Goal: Task Accomplishment & Management: Complete application form

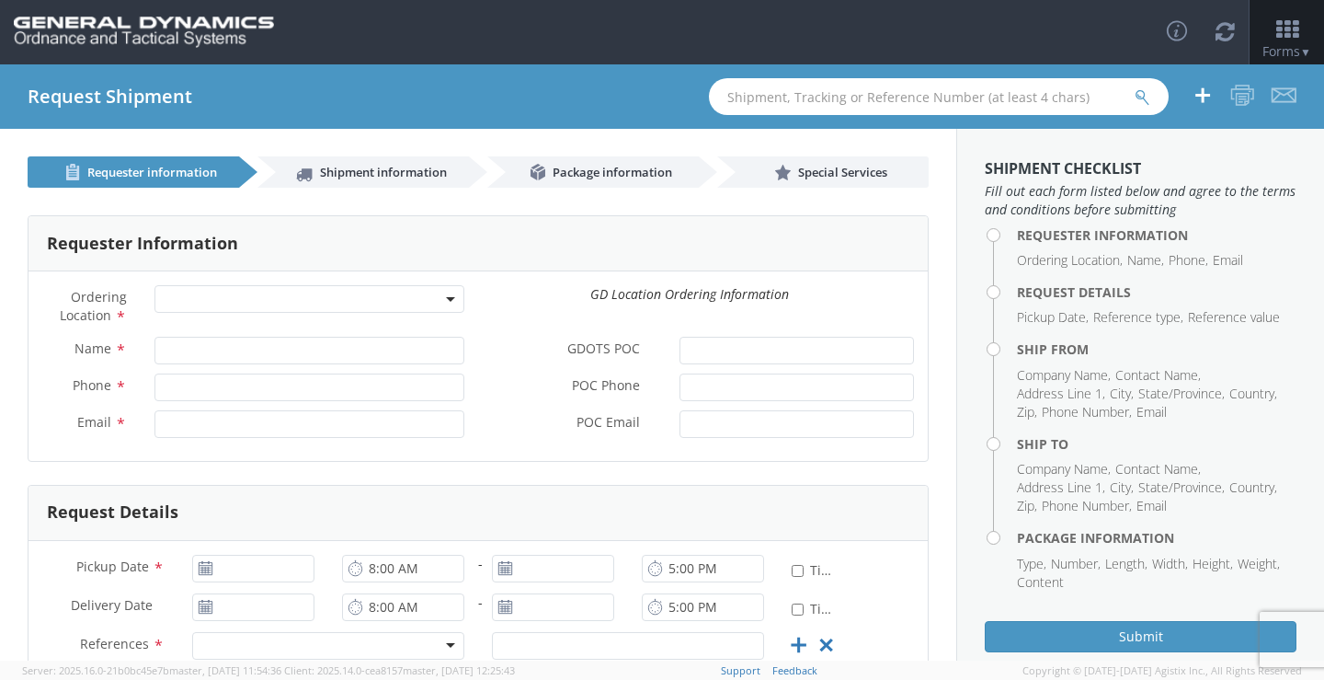
click at [440, 294] on span at bounding box center [309, 299] width 310 height 28
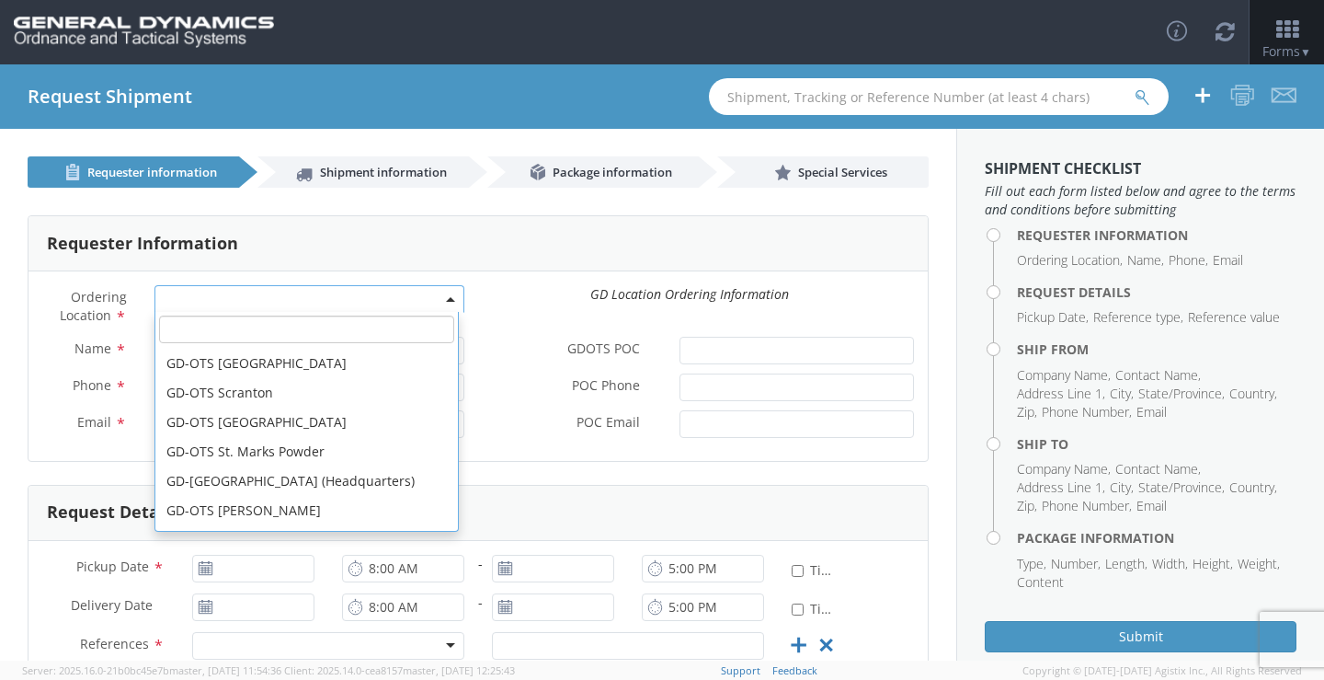
scroll to position [515, 0]
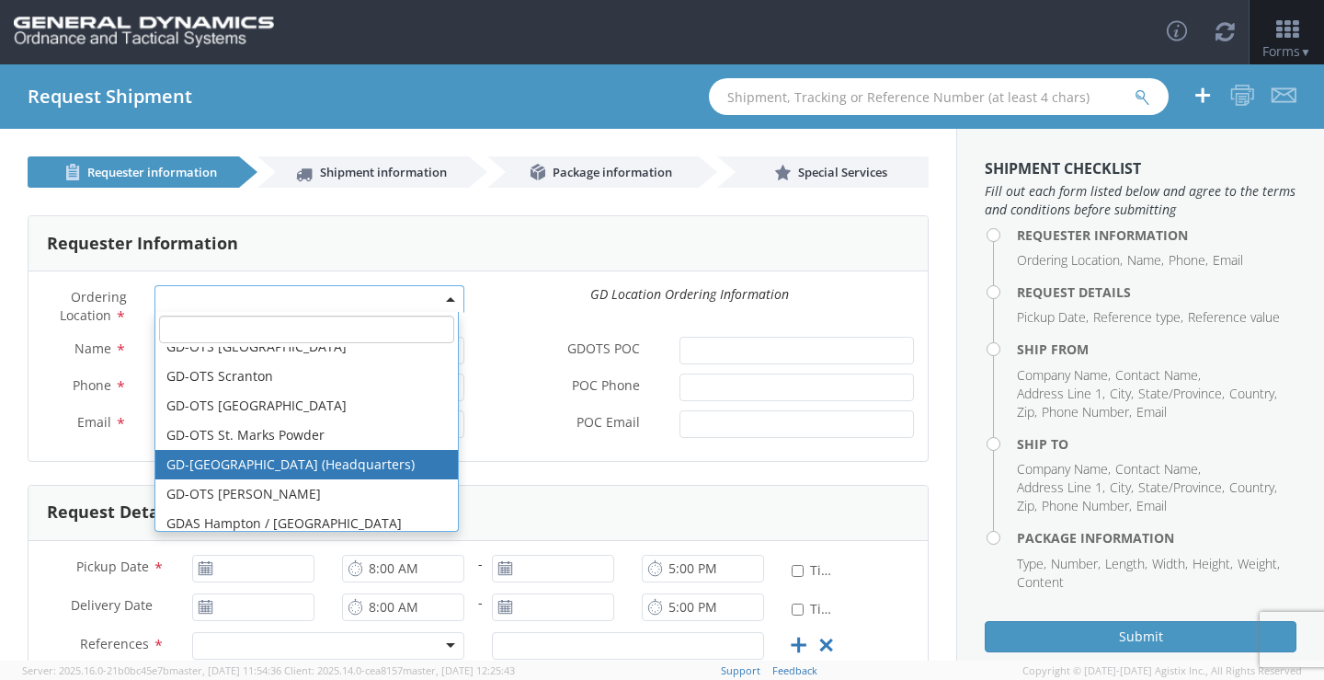
select select "307"
type input "[EMAIL_ADDRESS][DOMAIN_NAME]"
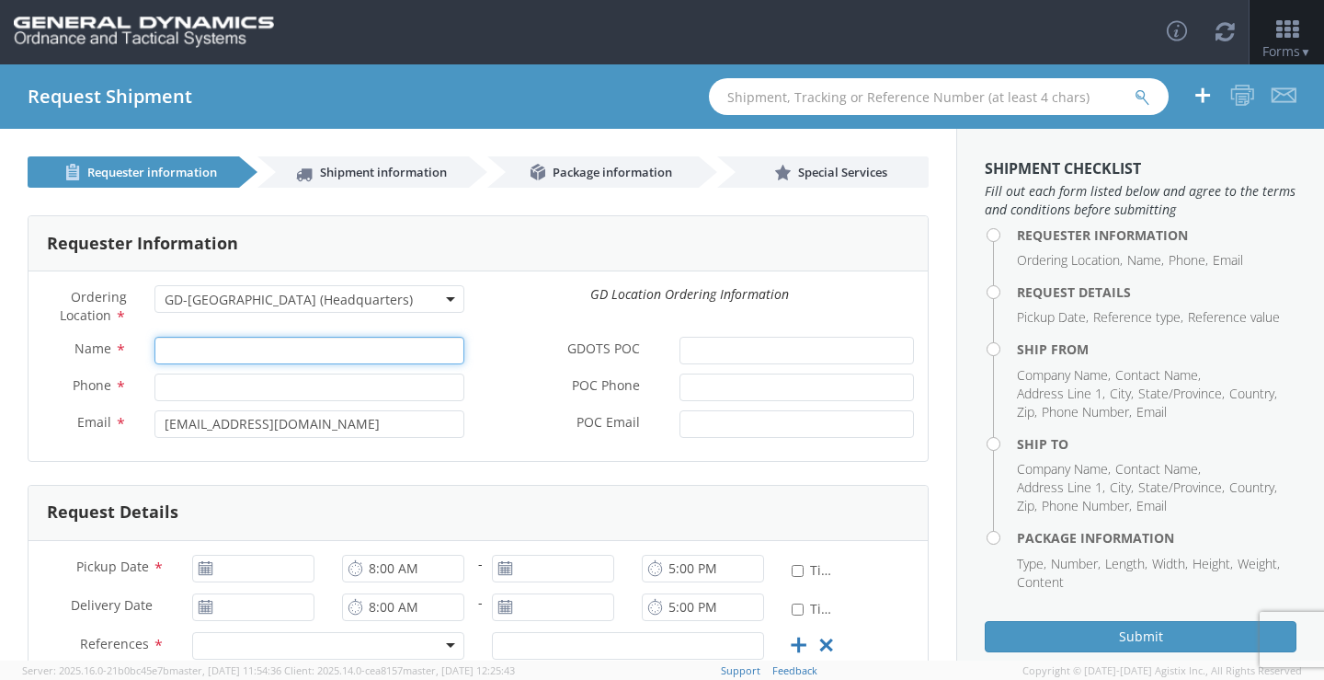
click at [298, 350] on input "Name *" at bounding box center [309, 351] width 310 height 28
paste input "[PERSON_NAME]"
type input "[PERSON_NAME]"
click at [302, 389] on input "Phone *" at bounding box center [309, 387] width 310 height 28
type input "8779674743"
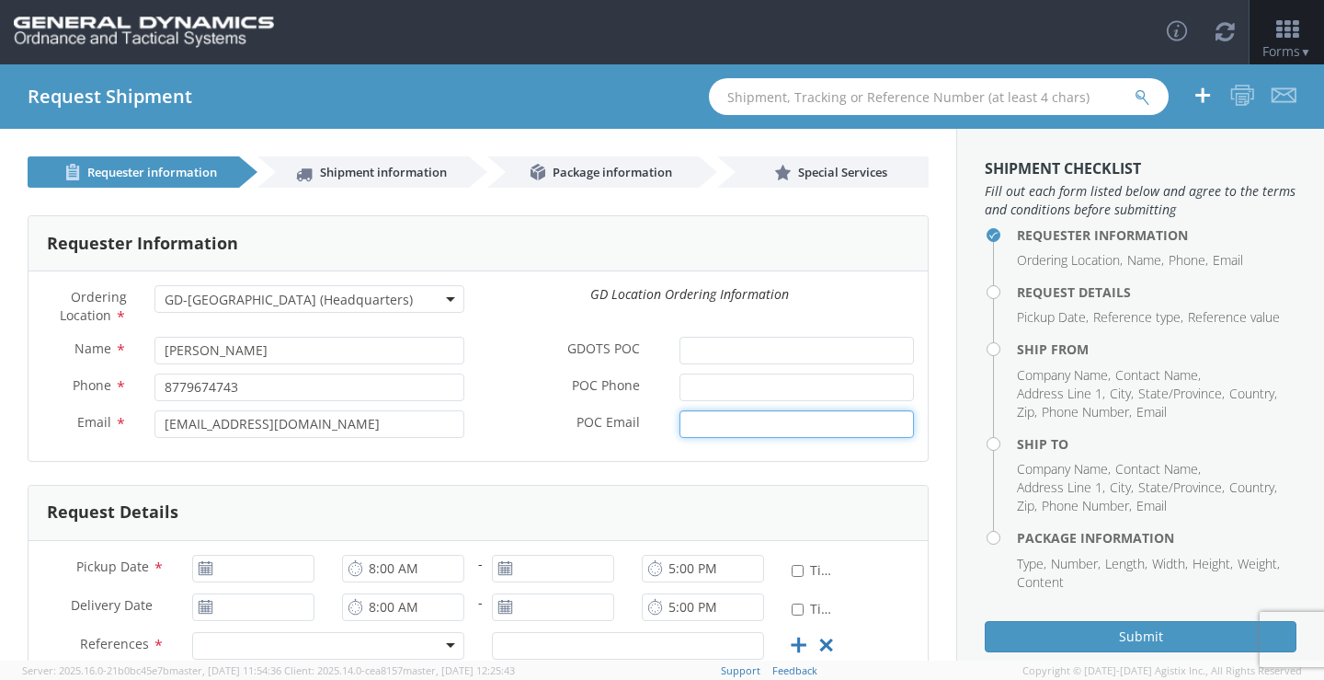
click at [740, 428] on input "POC Email *" at bounding box center [797, 424] width 234 height 28
paste input "[PERSON_NAME][EMAIL_ADDRESS][DOMAIN_NAME]"
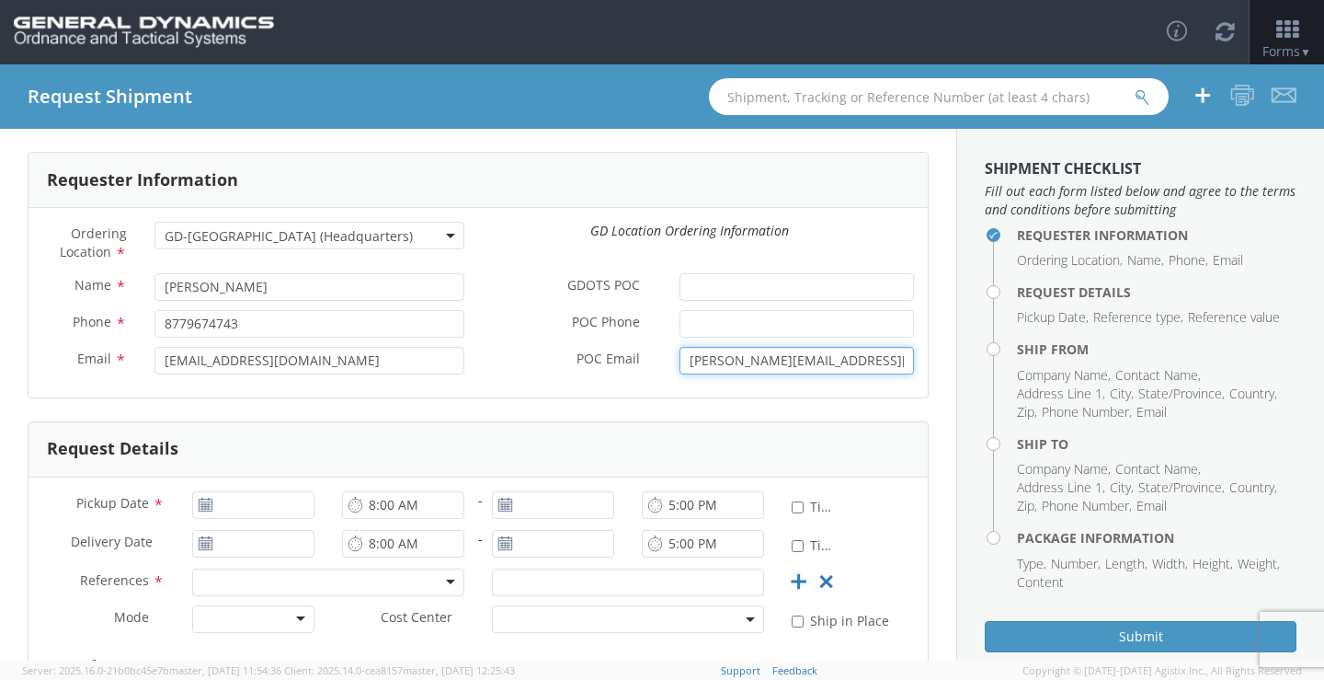
scroll to position [92, 0]
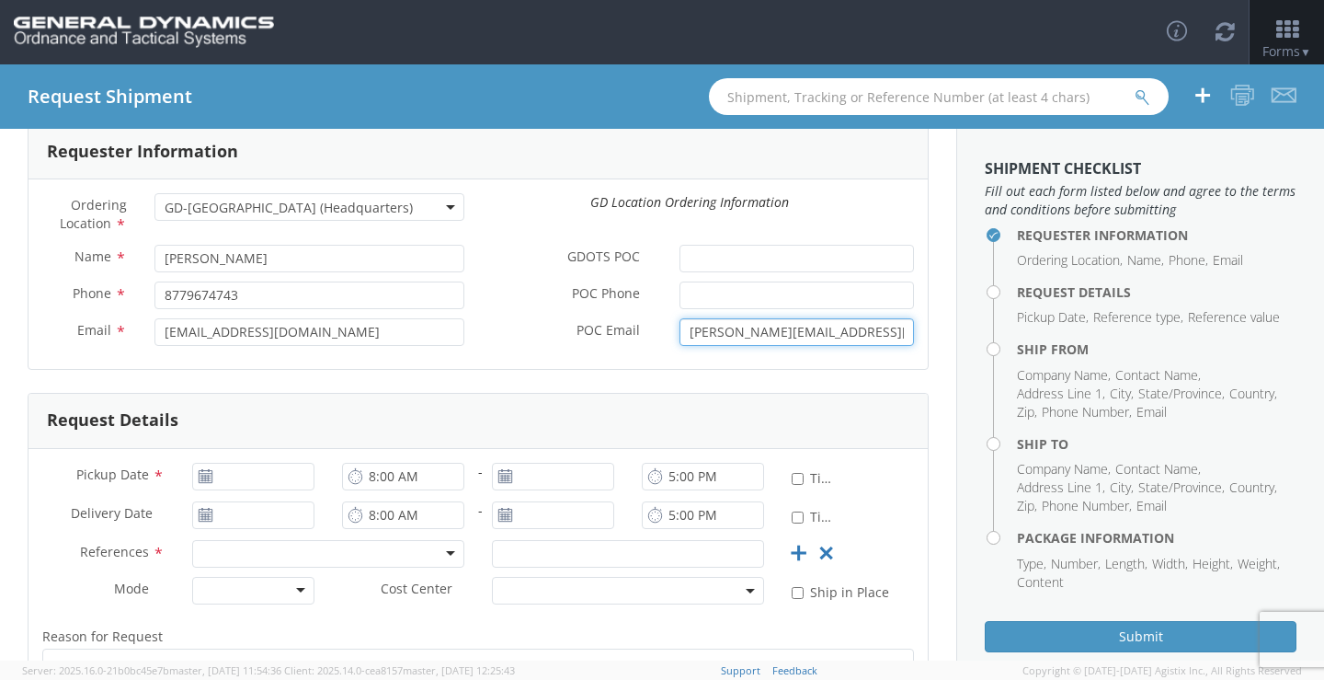
type input "[PERSON_NAME][EMAIL_ADDRESS][DOMAIN_NAME]"
click at [225, 473] on input "[DATE]" at bounding box center [253, 477] width 122 height 28
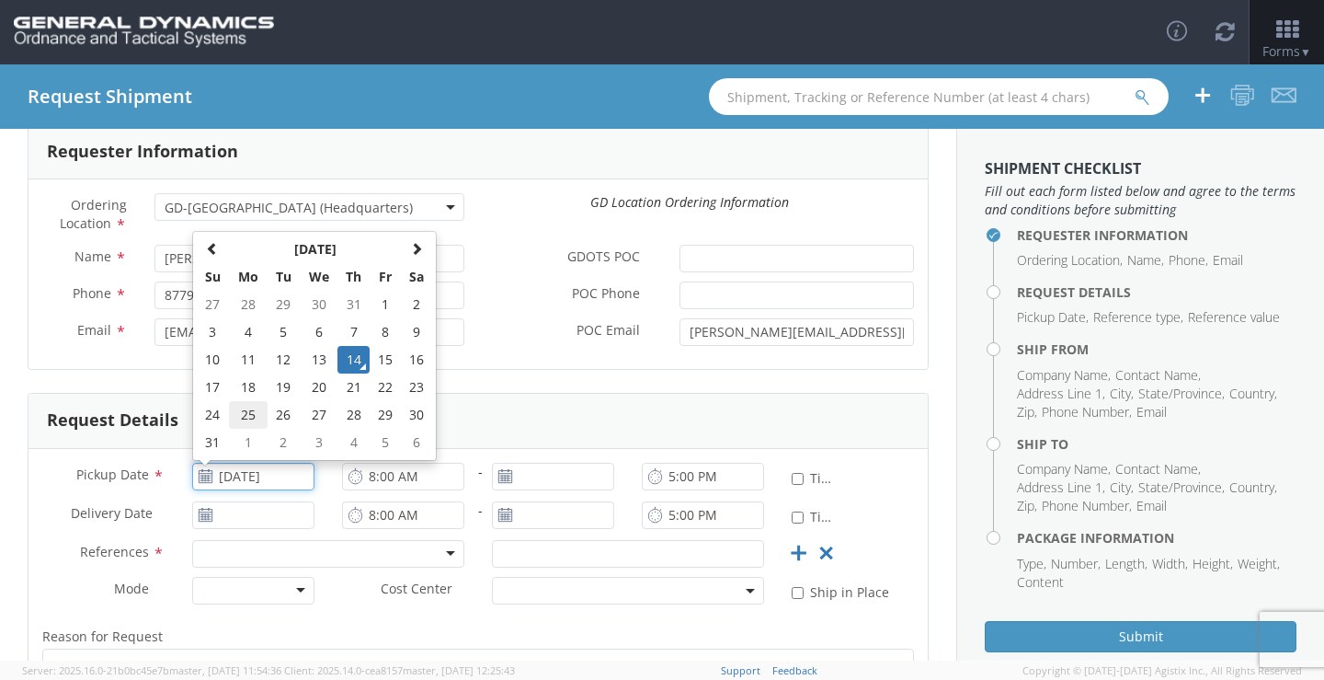
click at [256, 403] on td "25" at bounding box center [248, 415] width 39 height 28
type input "[DATE]"
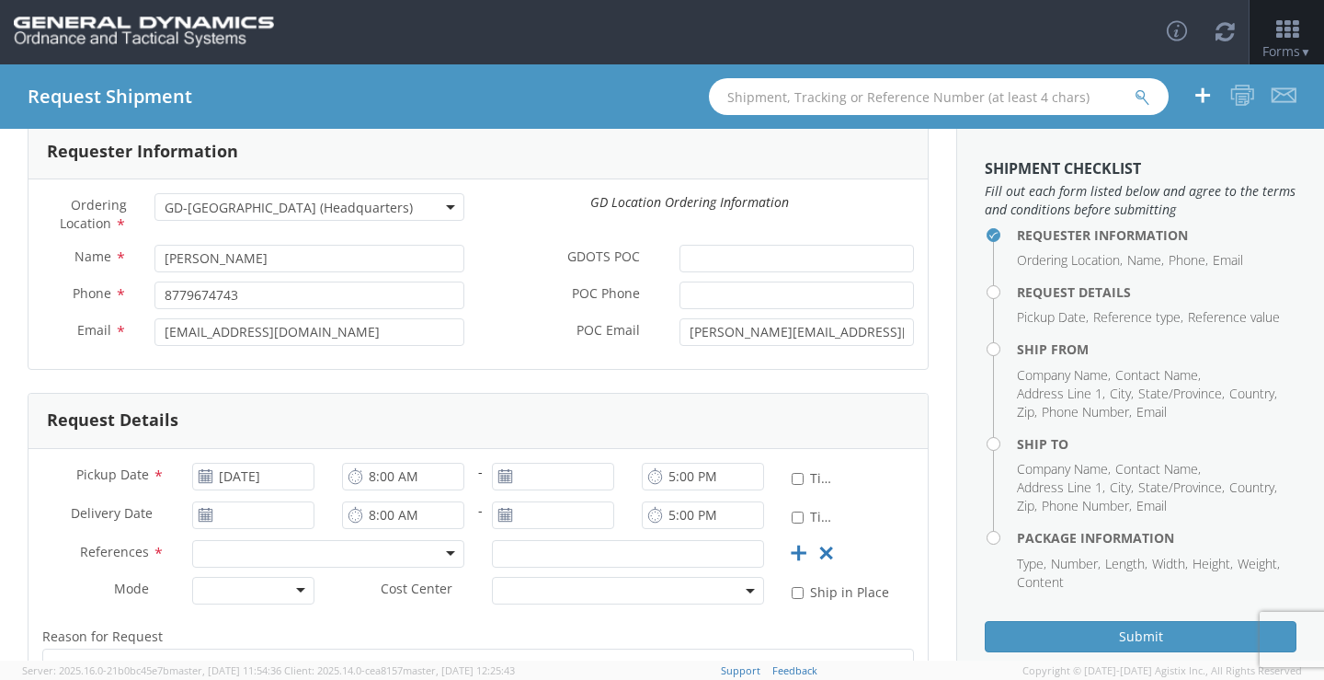
click at [498, 478] on use at bounding box center [504, 475] width 13 height 13
click at [519, 474] on input "[DATE]" at bounding box center [553, 477] width 122 height 28
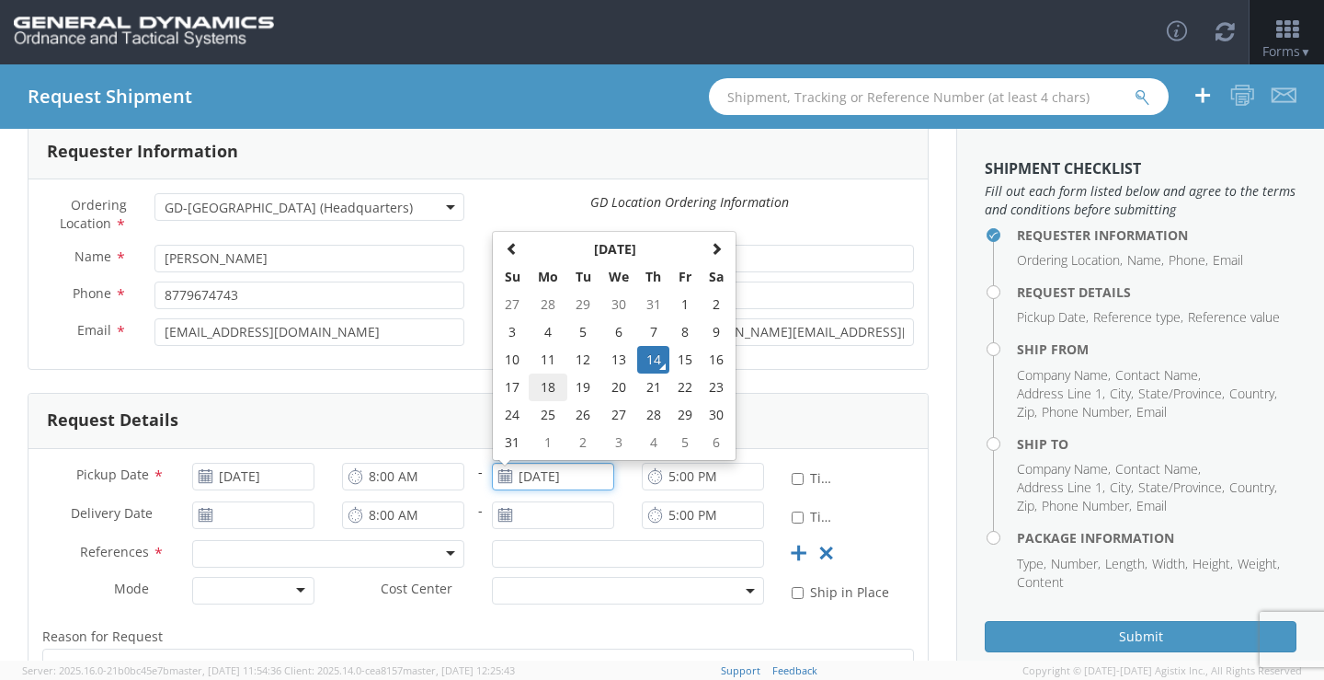
click at [540, 391] on td "18" at bounding box center [548, 387] width 39 height 28
type input "[DATE]"
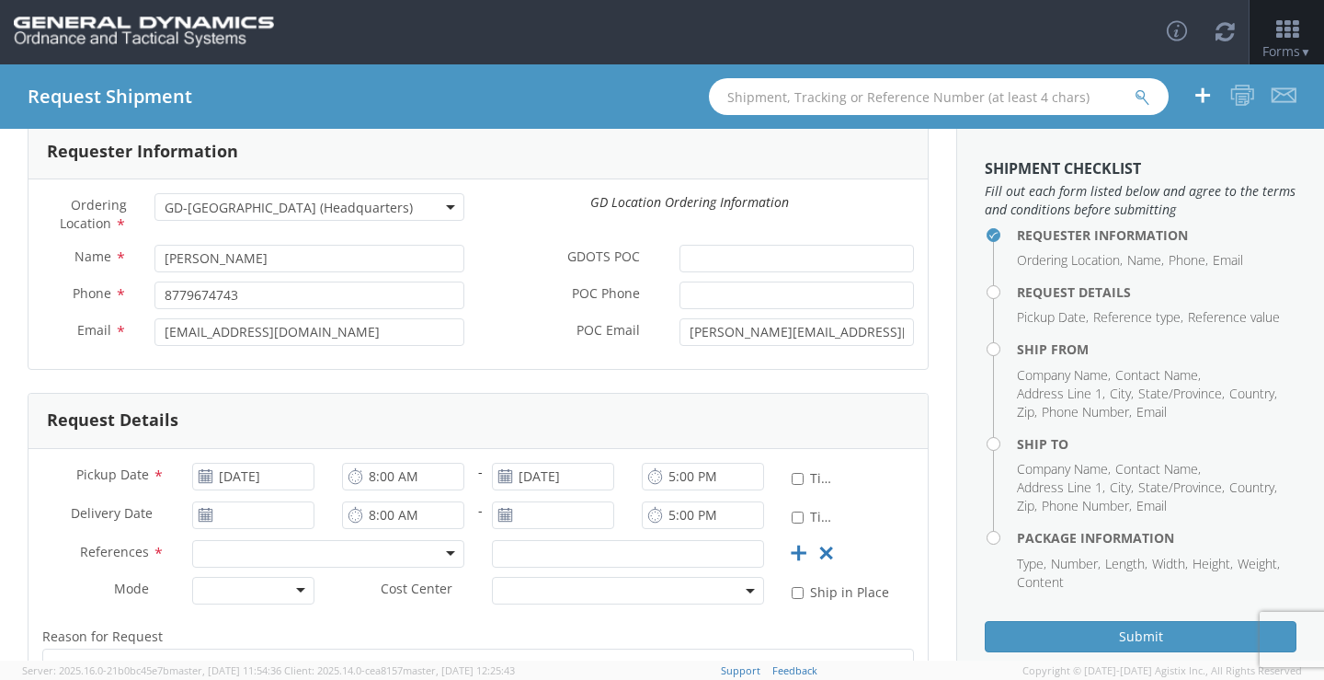
click at [198, 475] on icon at bounding box center [206, 476] width 16 height 15
click at [204, 476] on icon at bounding box center [206, 476] width 16 height 15
click at [282, 475] on input "[DATE]" at bounding box center [253, 477] width 122 height 28
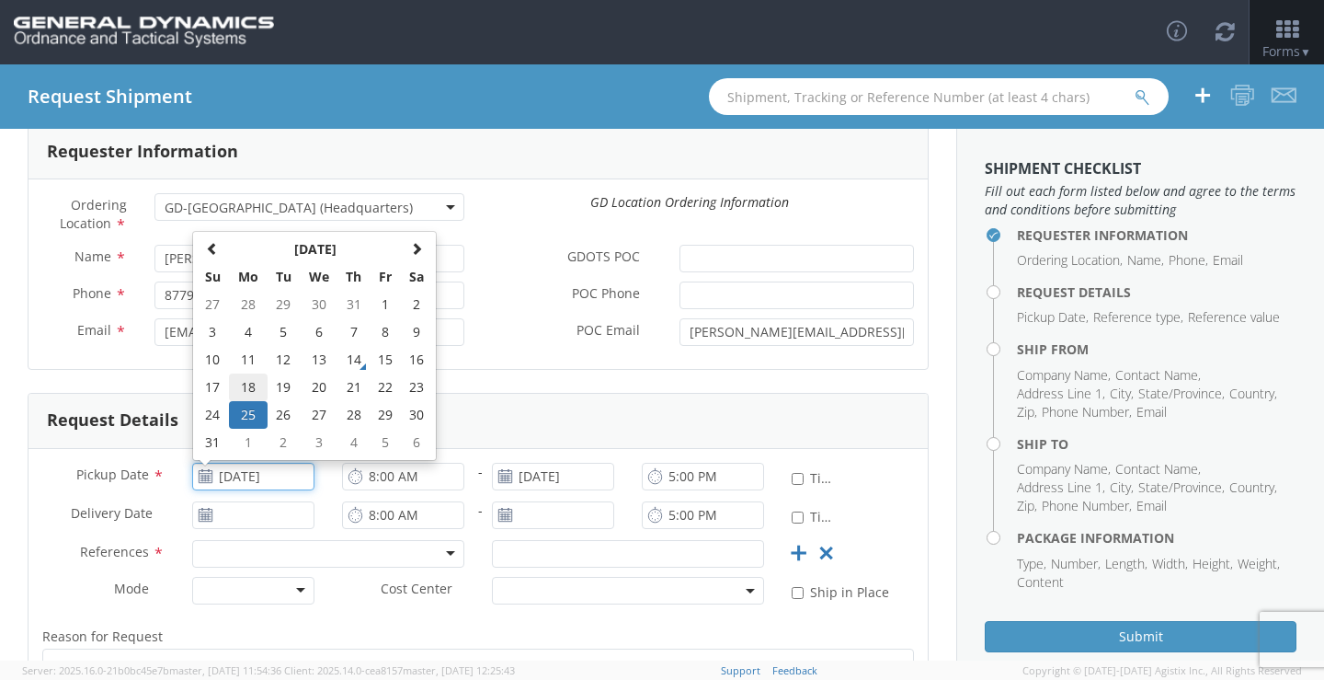
click at [256, 382] on td "18" at bounding box center [248, 387] width 39 height 28
type input "[DATE]"
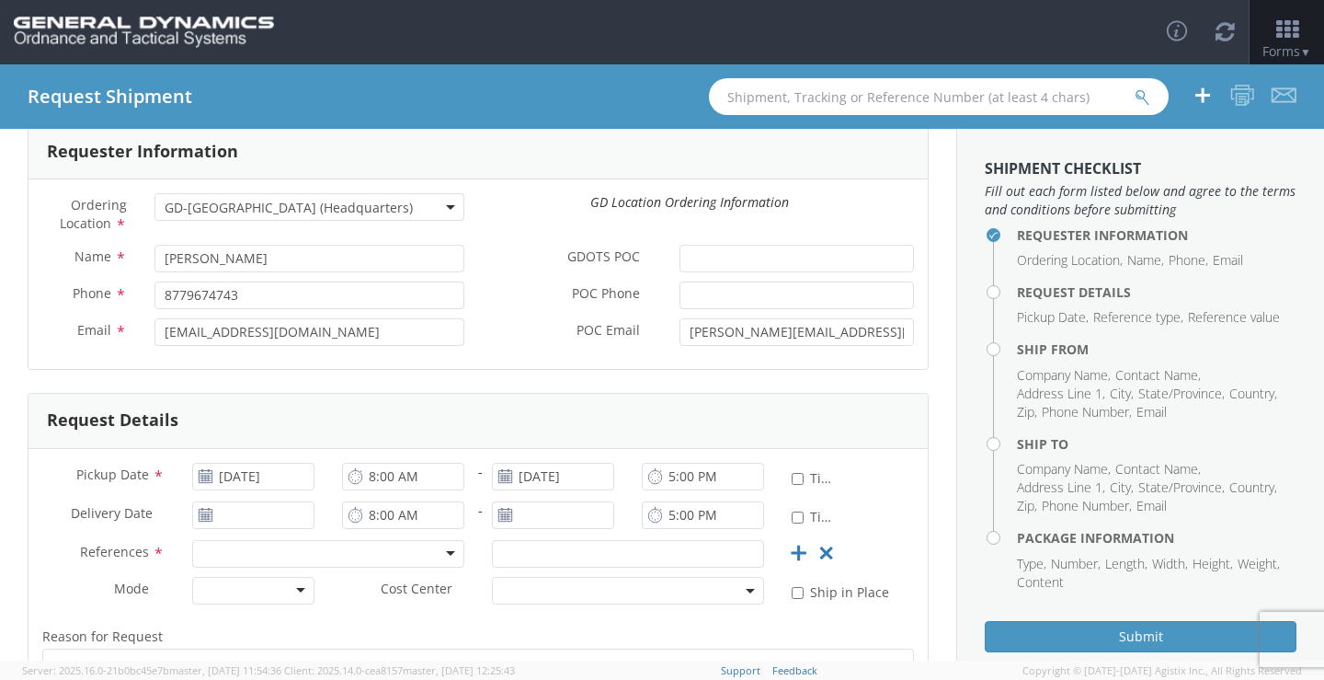
click at [207, 518] on icon at bounding box center [206, 515] width 16 height 15
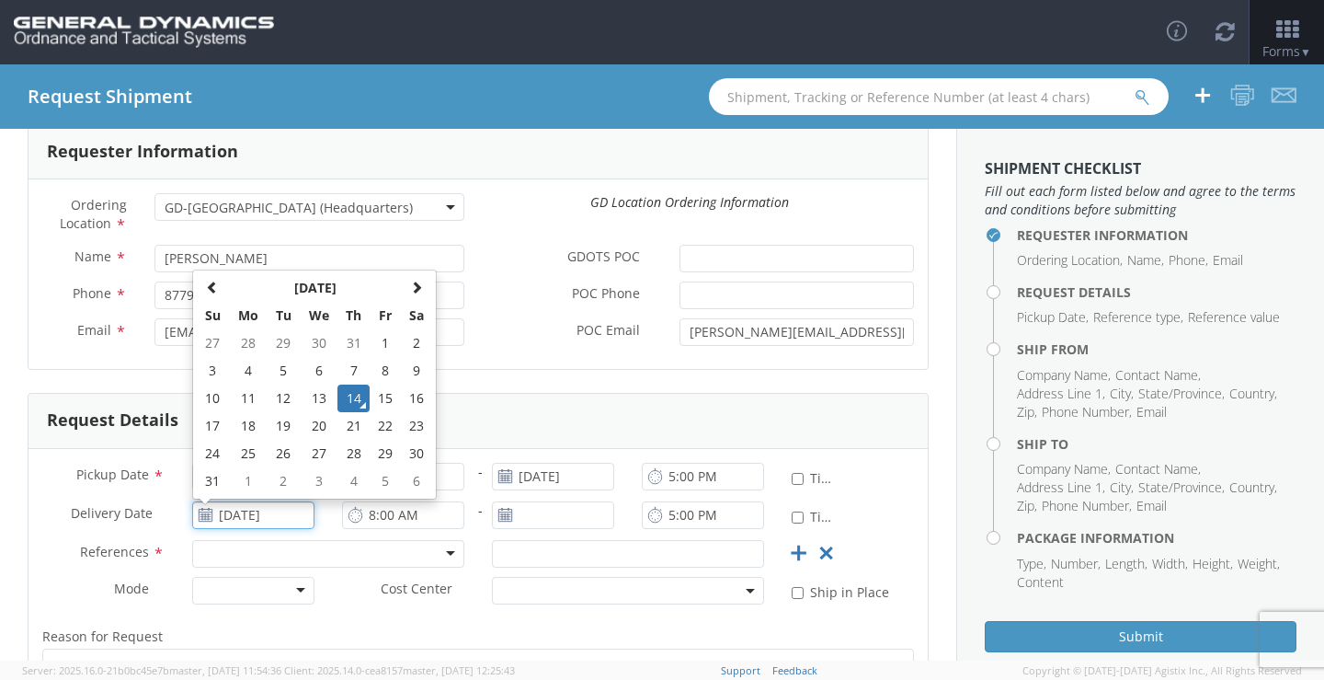
click at [219, 511] on input "[DATE]" at bounding box center [253, 515] width 122 height 28
click at [348, 425] on td "21" at bounding box center [353, 426] width 32 height 28
type input "[DATE]"
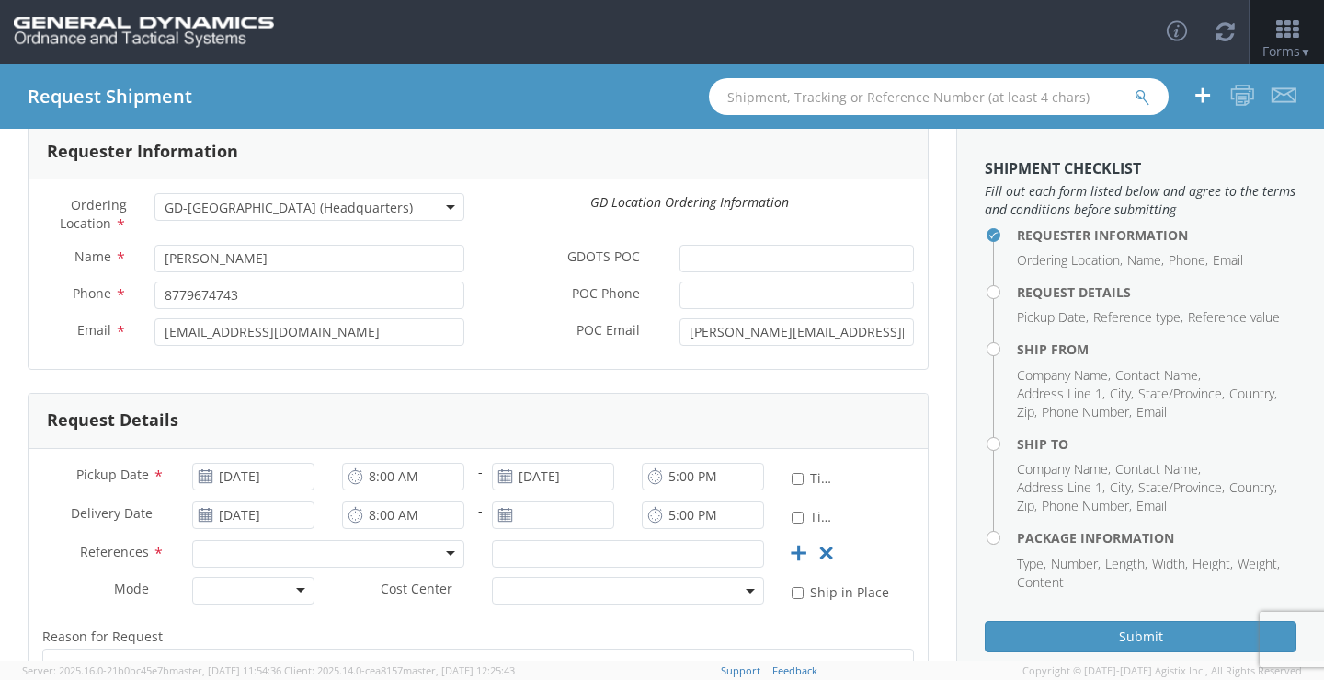
click at [498, 517] on use at bounding box center [504, 514] width 13 height 13
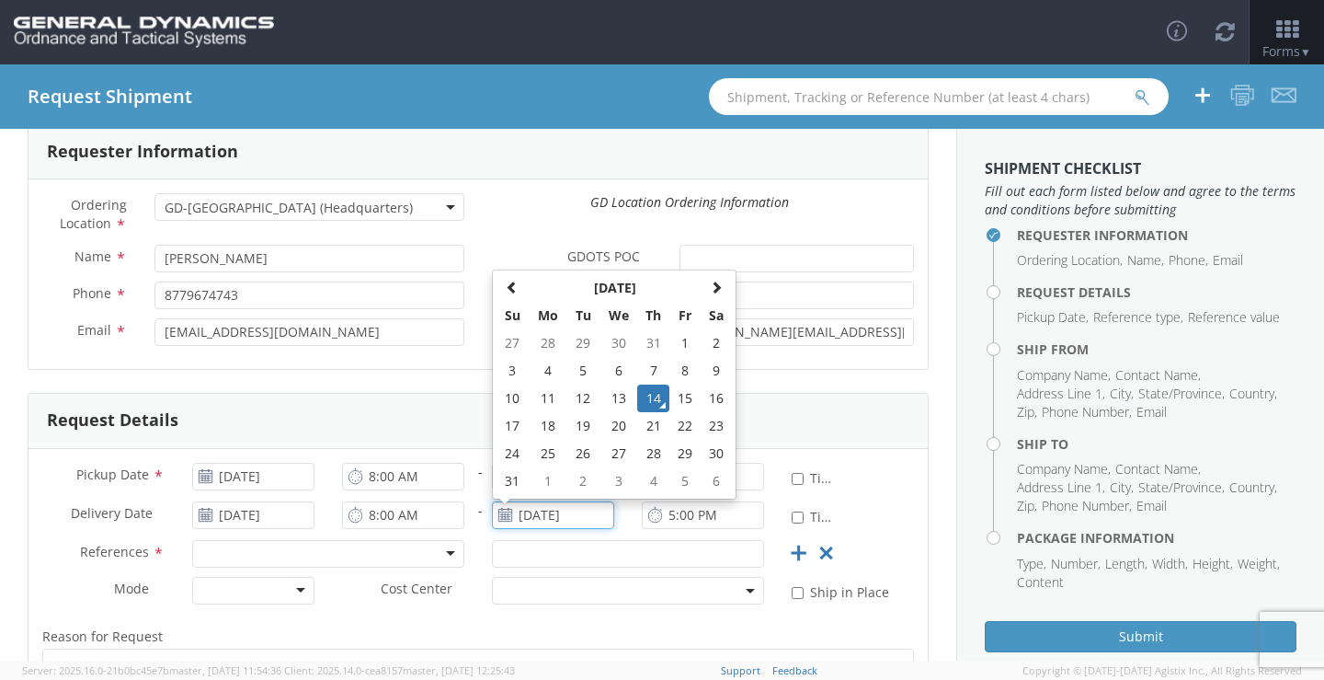
click at [515, 516] on input "[DATE]" at bounding box center [553, 515] width 122 height 28
click at [650, 435] on td "21" at bounding box center [653, 426] width 32 height 28
type input "[DATE]"
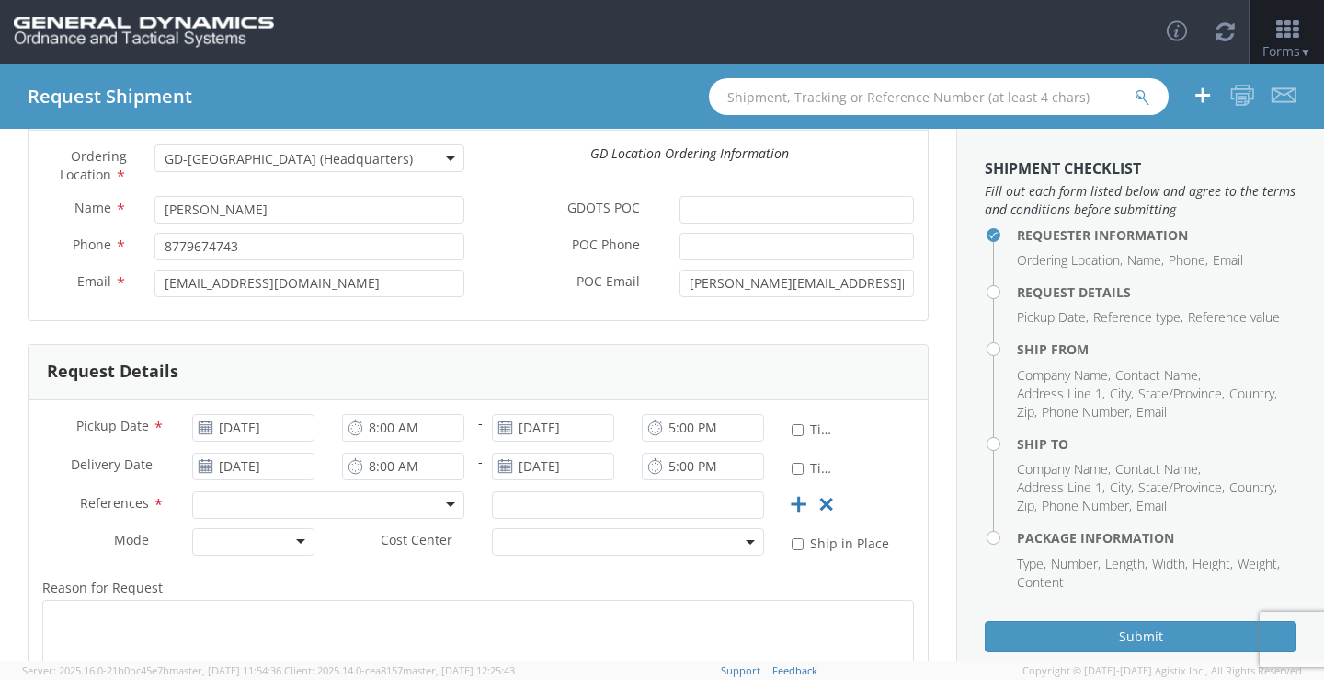
scroll to position [184, 0]
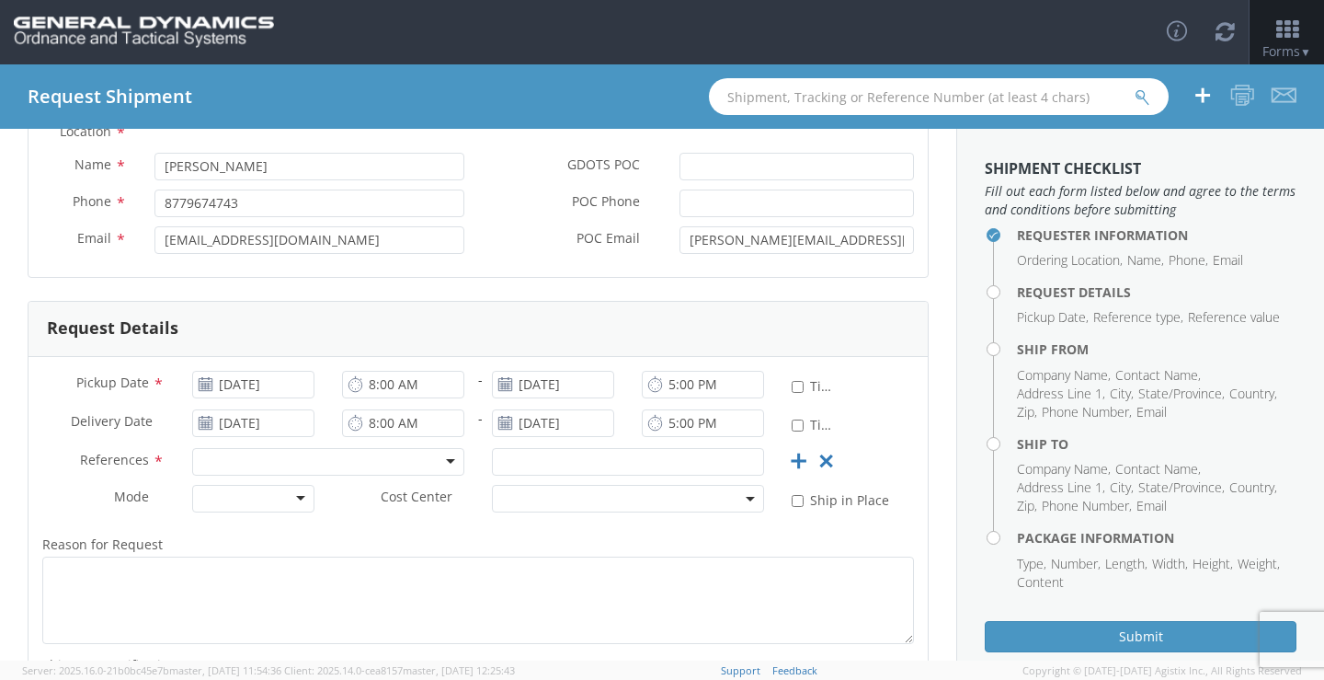
click at [379, 463] on div at bounding box center [328, 462] width 272 height 28
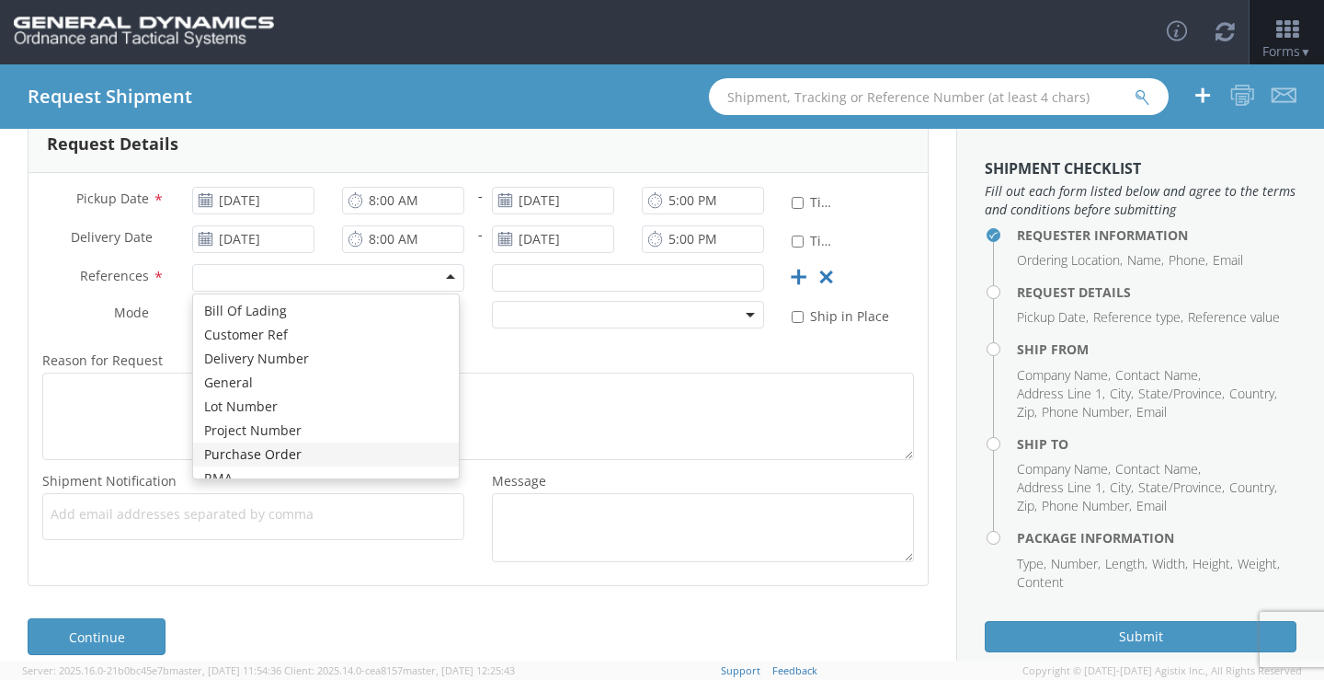
scroll to position [0, 0]
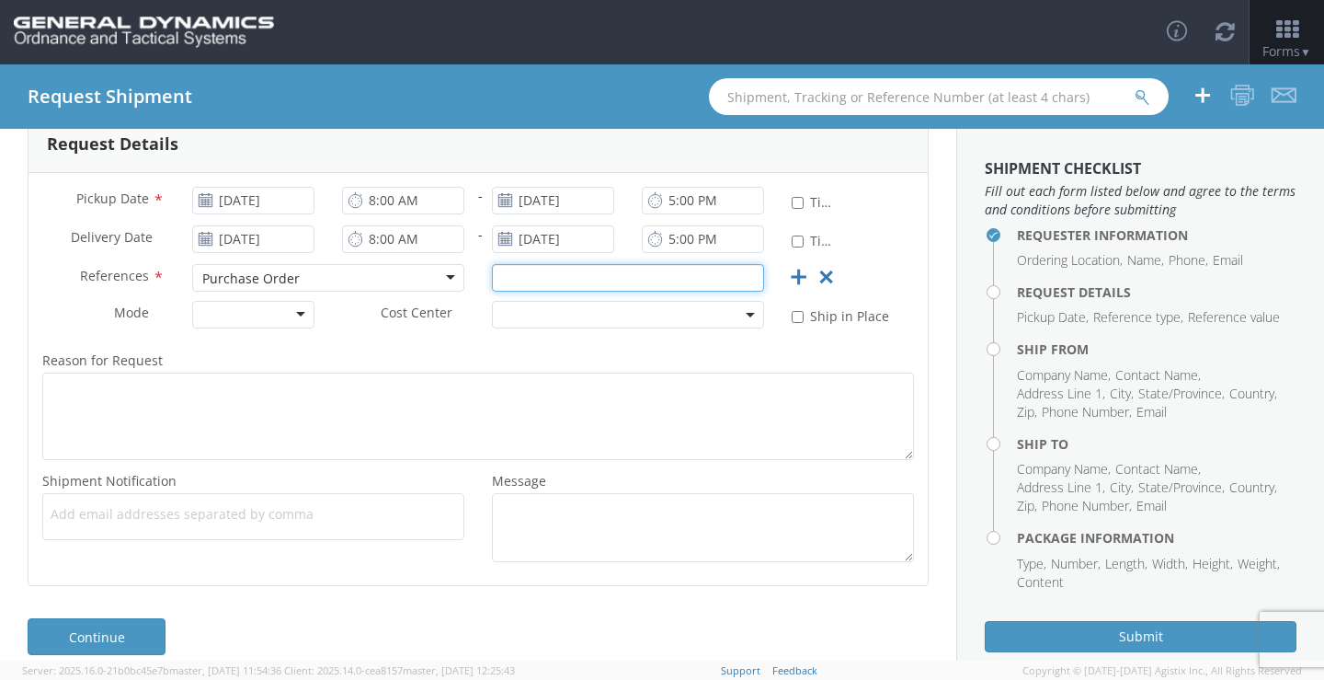
click at [521, 284] on input "text" at bounding box center [628, 278] width 272 height 28
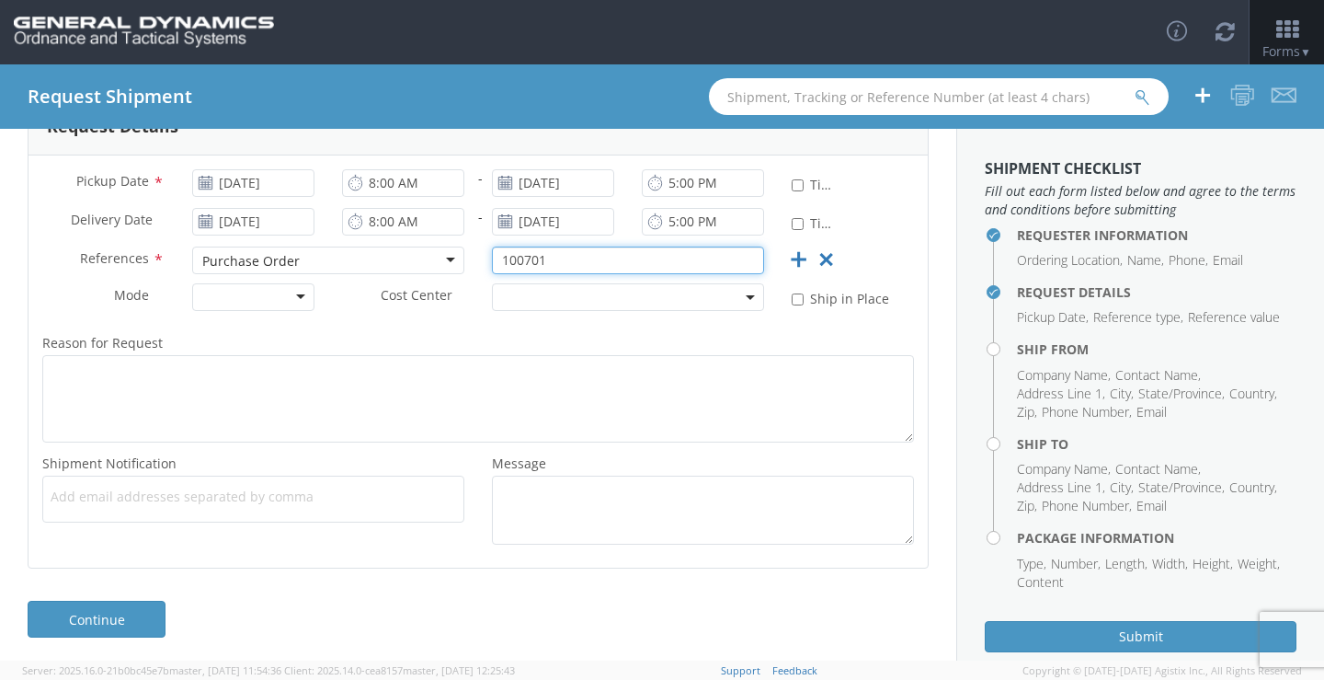
scroll to position [390, 0]
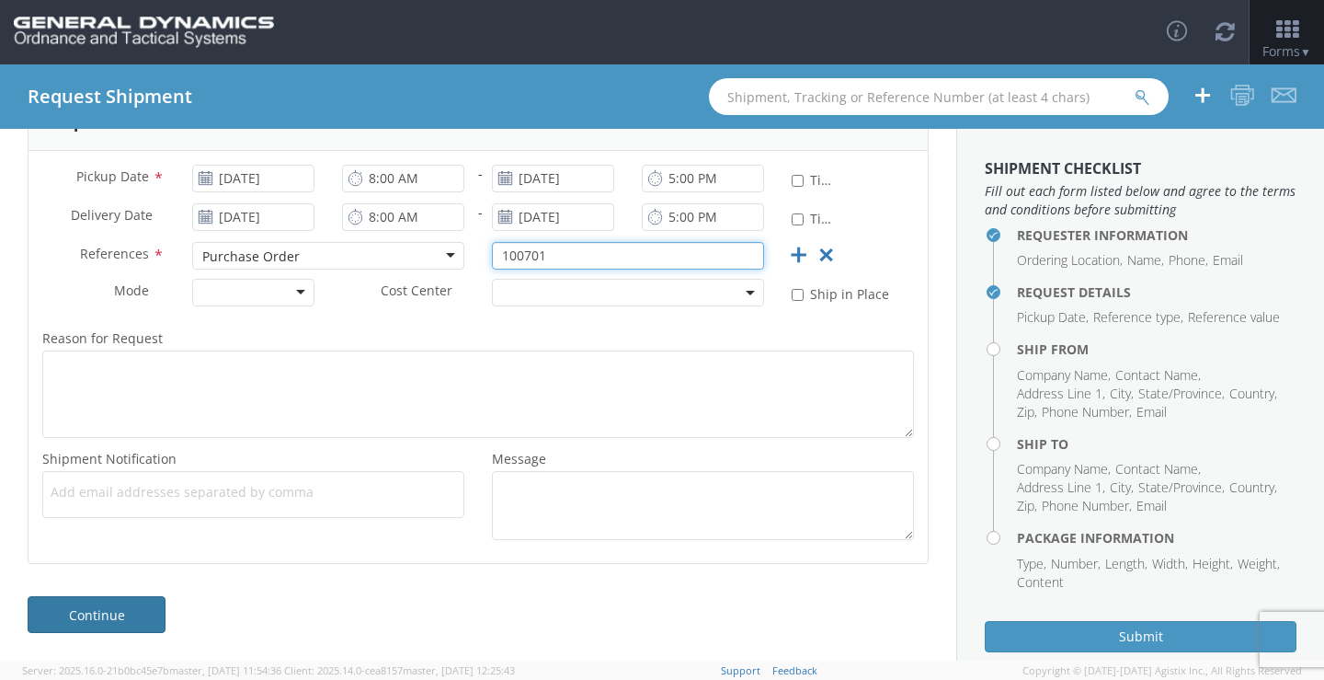
type input "100701"
click at [123, 622] on link "Continue" at bounding box center [97, 614] width 138 height 37
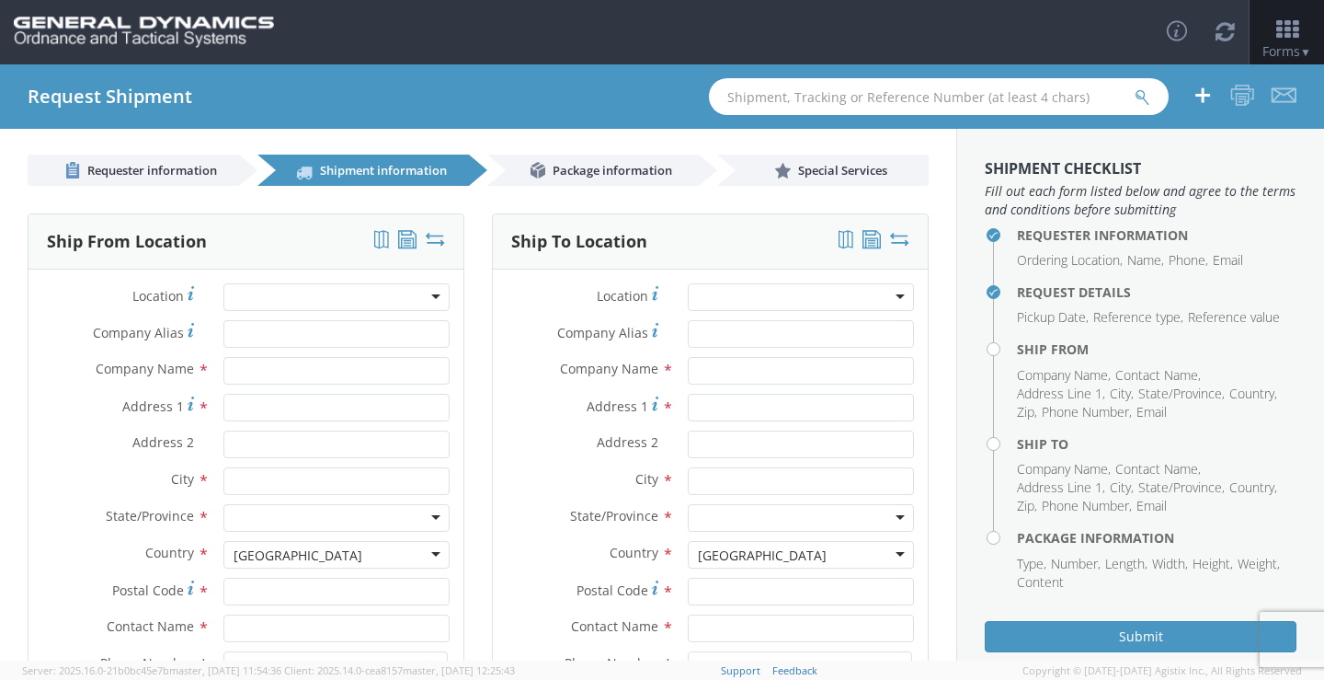
scroll to position [0, 0]
click at [294, 369] on input "text" at bounding box center [336, 373] width 226 height 28
type input "Willington Nameplate"
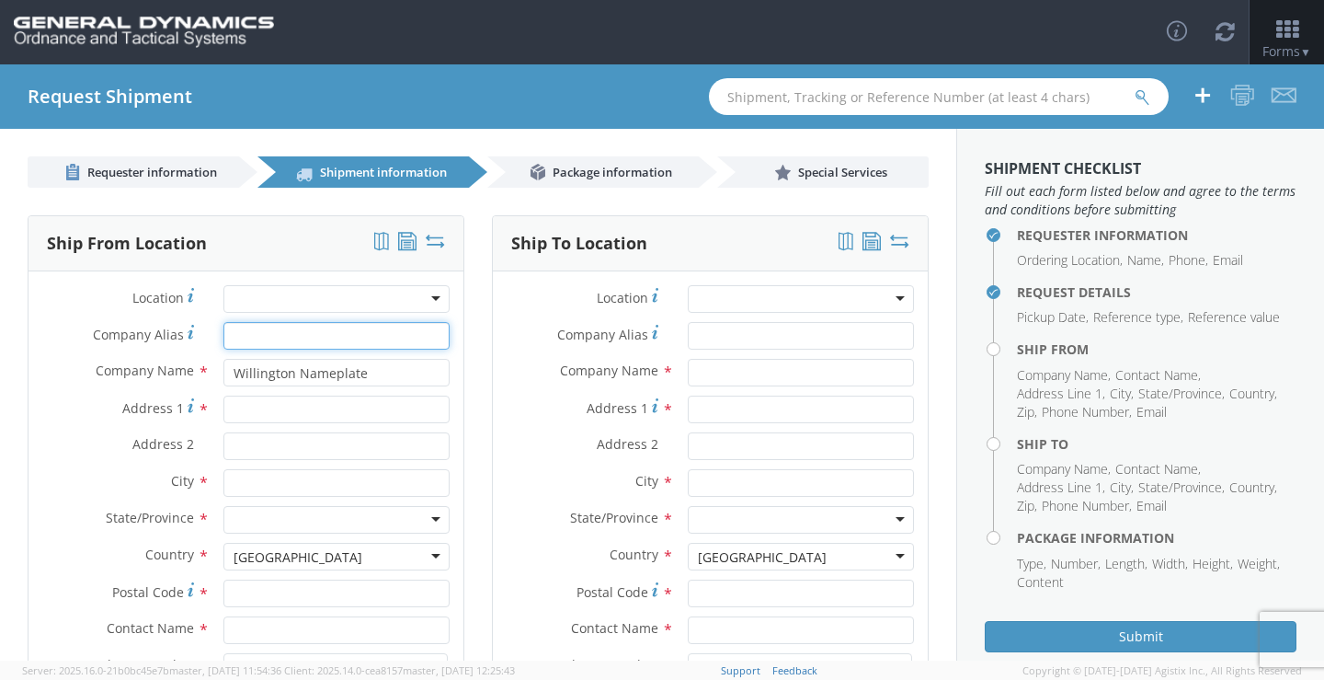
type input "Willington Nameplate"
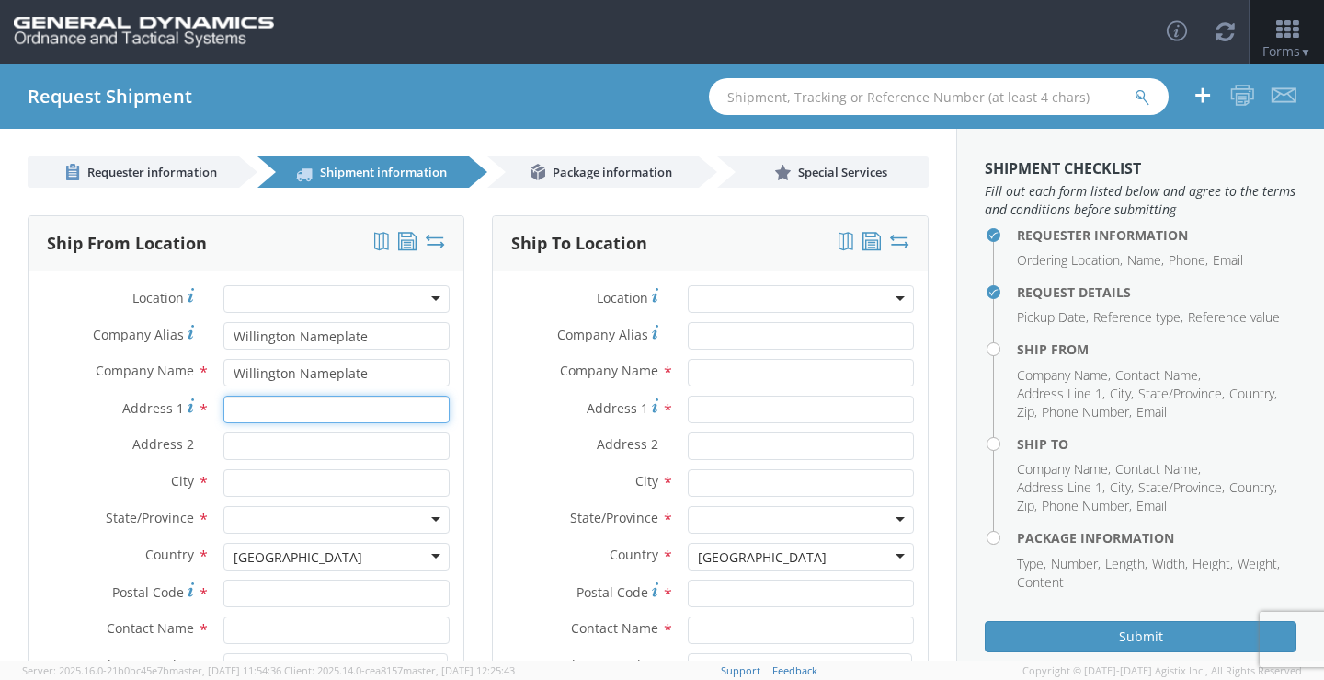
type input "[STREET_ADDRESS]"
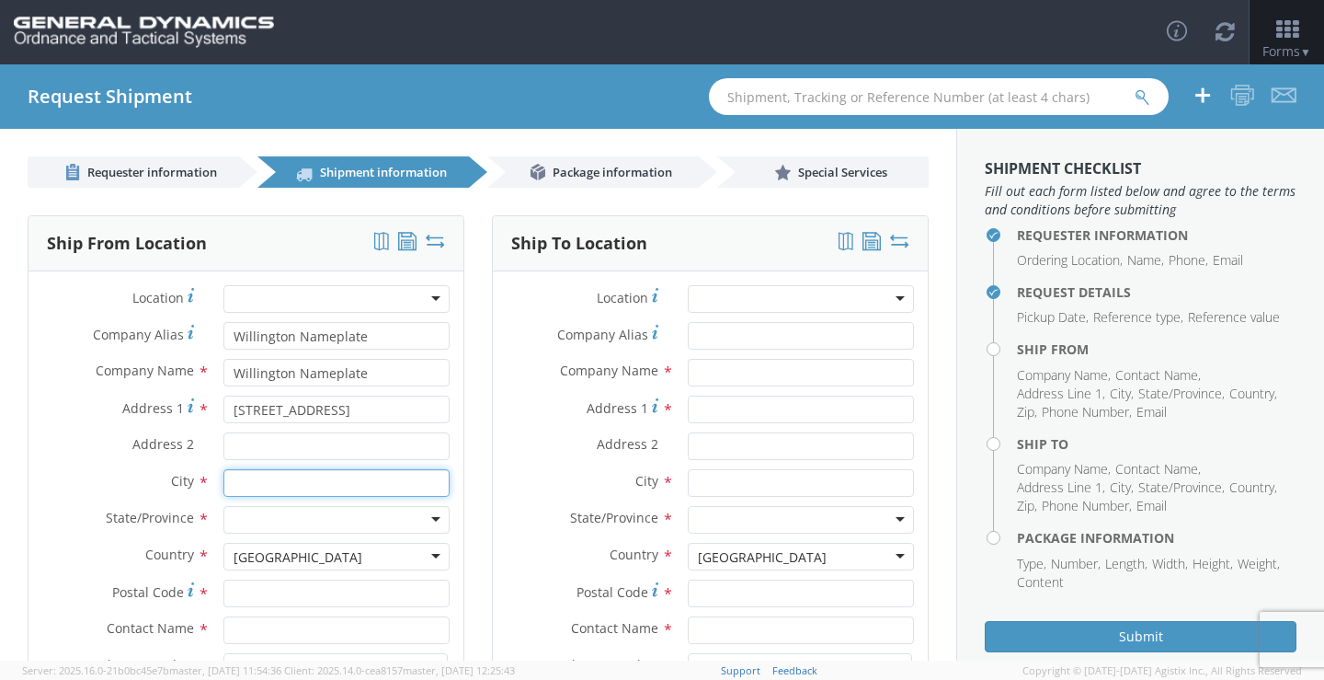
type input "[PERSON_NAME][GEOGRAPHIC_DATA]"
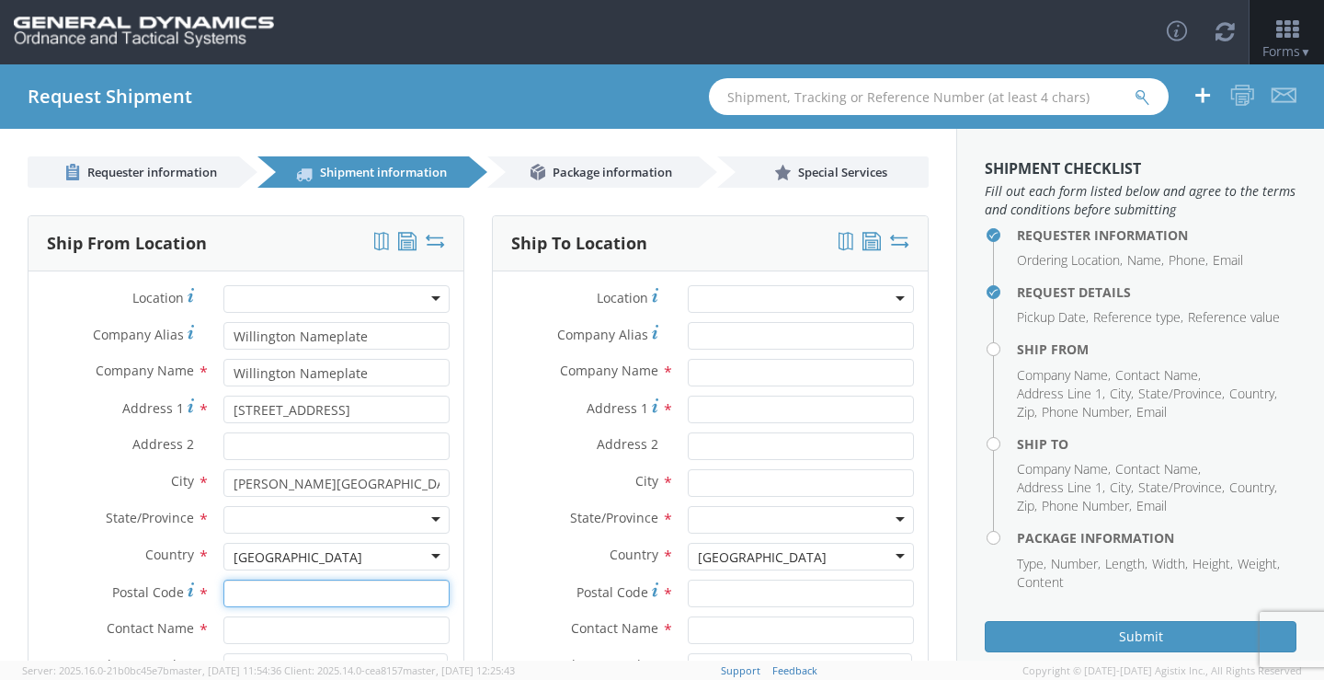
type input "06076"
type input "[PERSON_NAME]"
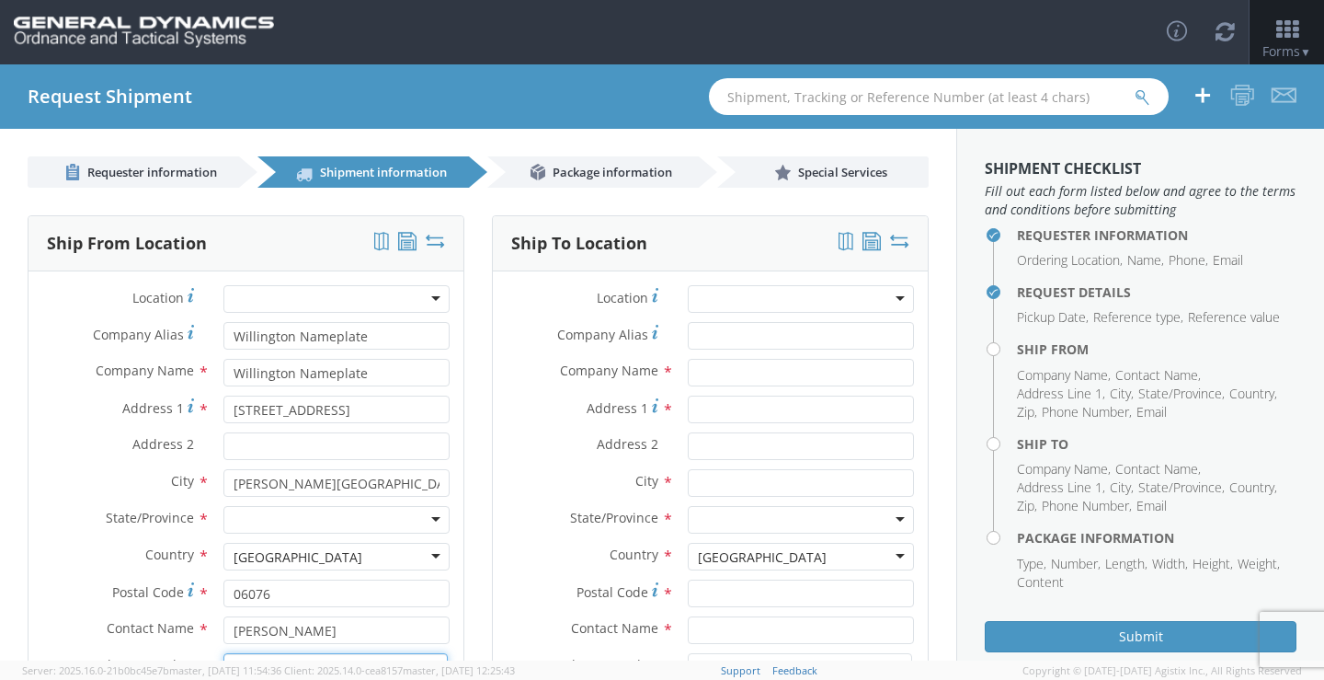
type input "8779674743"
click at [356, 517] on div at bounding box center [336, 520] width 226 height 28
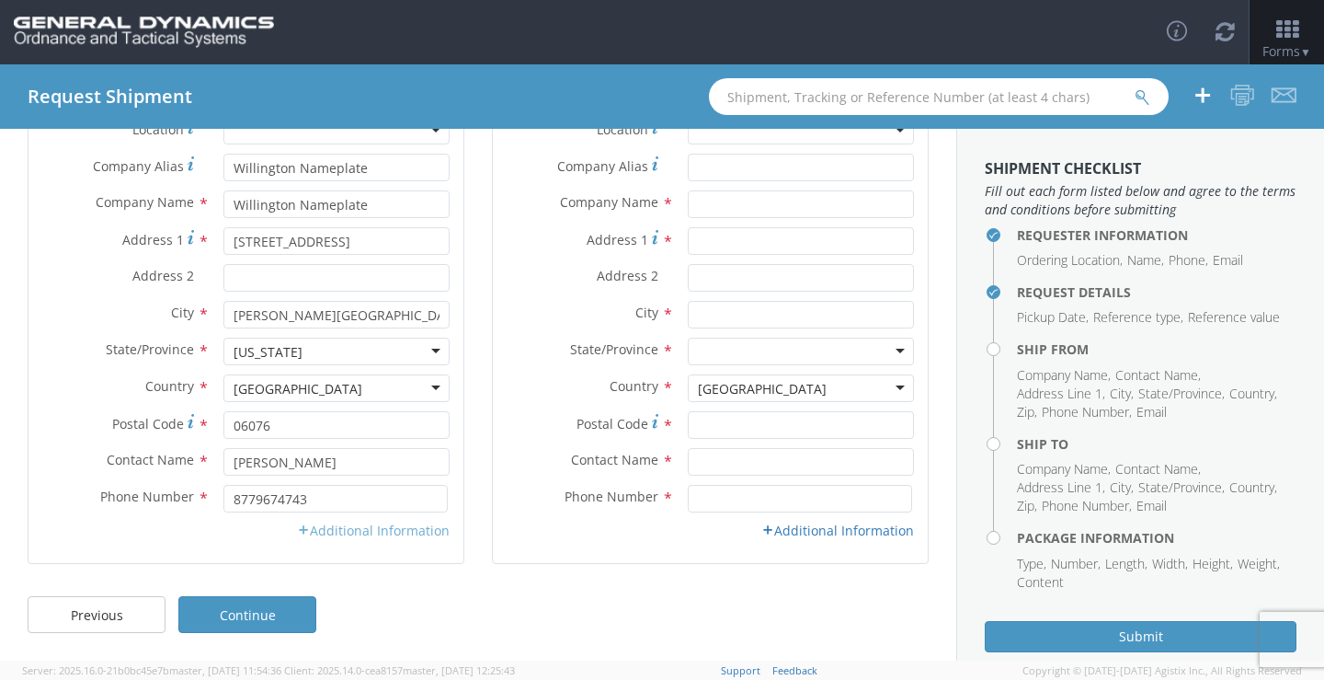
click at [429, 529] on link "Additional Information" at bounding box center [373, 529] width 153 height 17
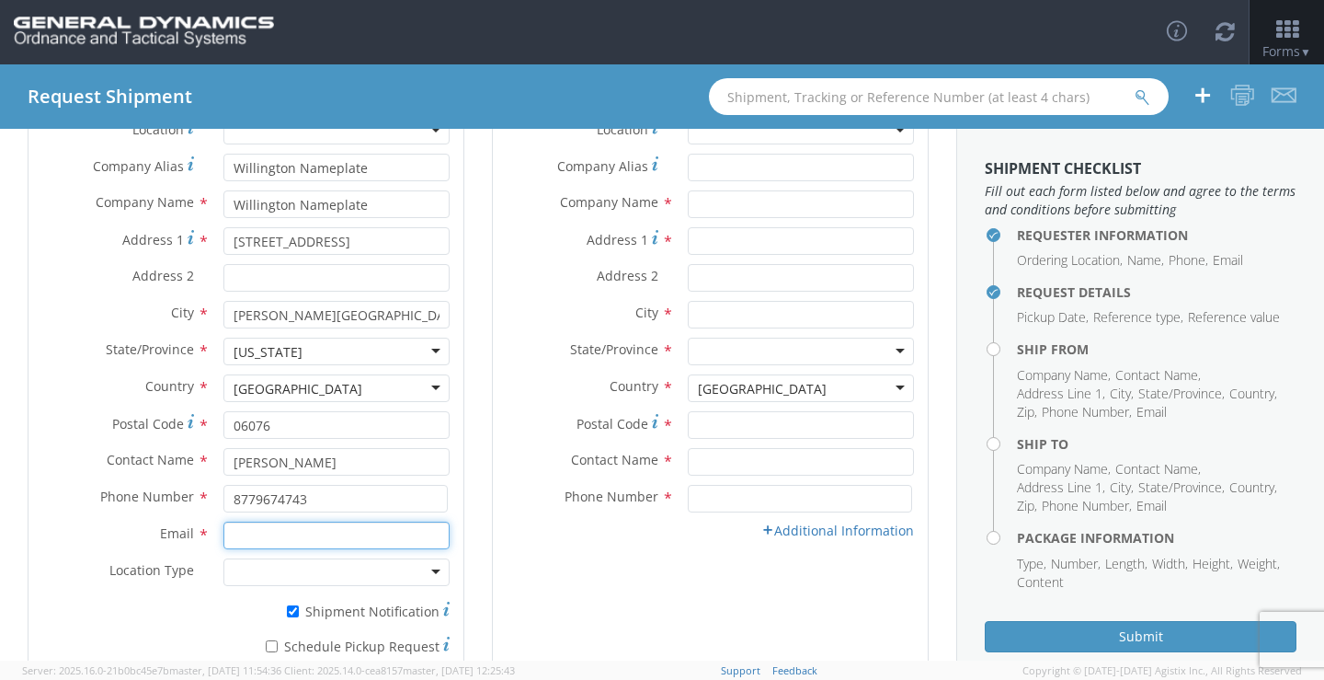
click at [400, 528] on input "Email *" at bounding box center [336, 535] width 226 height 28
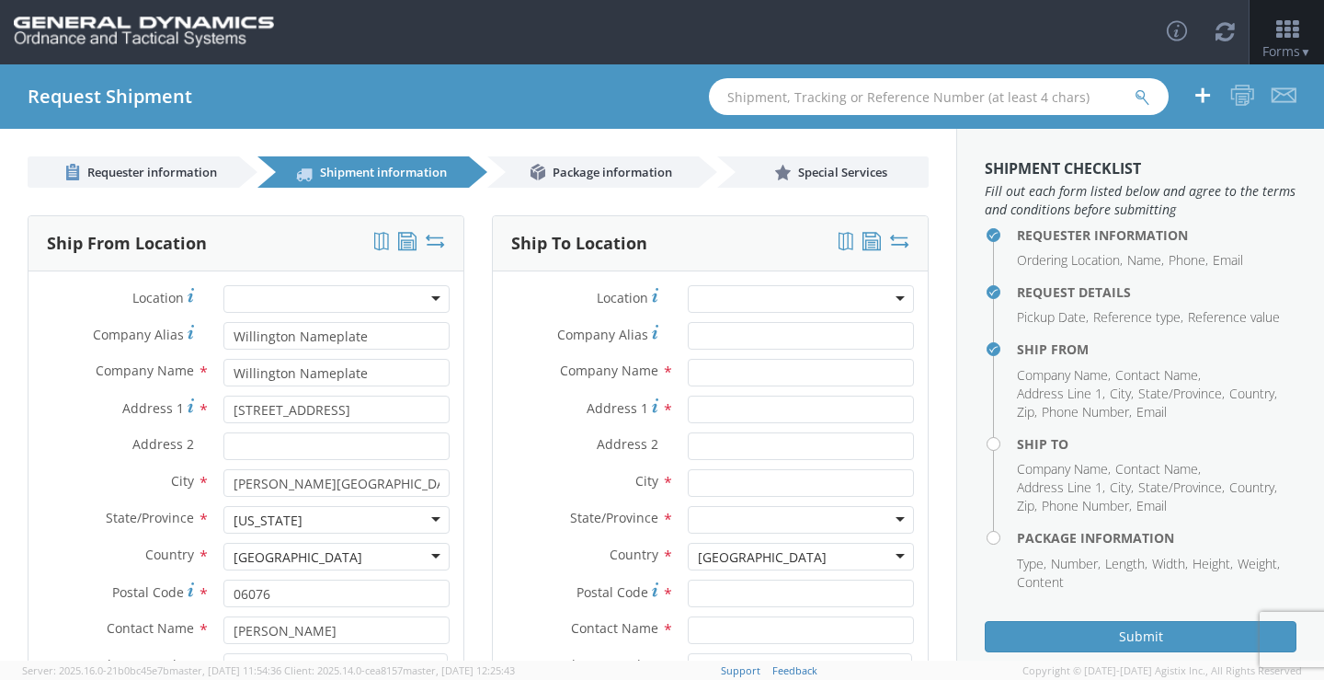
scroll to position [184, 0]
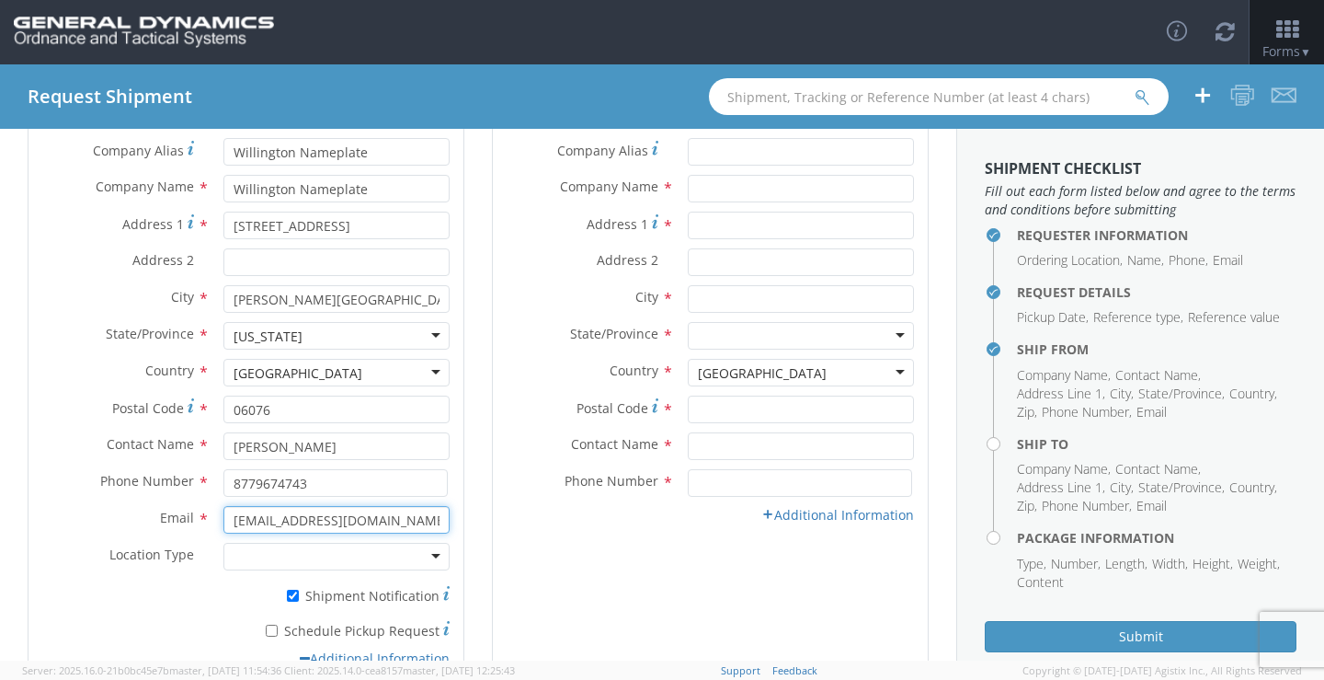
type input "[EMAIL_ADDRESS][DOMAIN_NAME]"
click at [433, 556] on div at bounding box center [336, 557] width 226 height 28
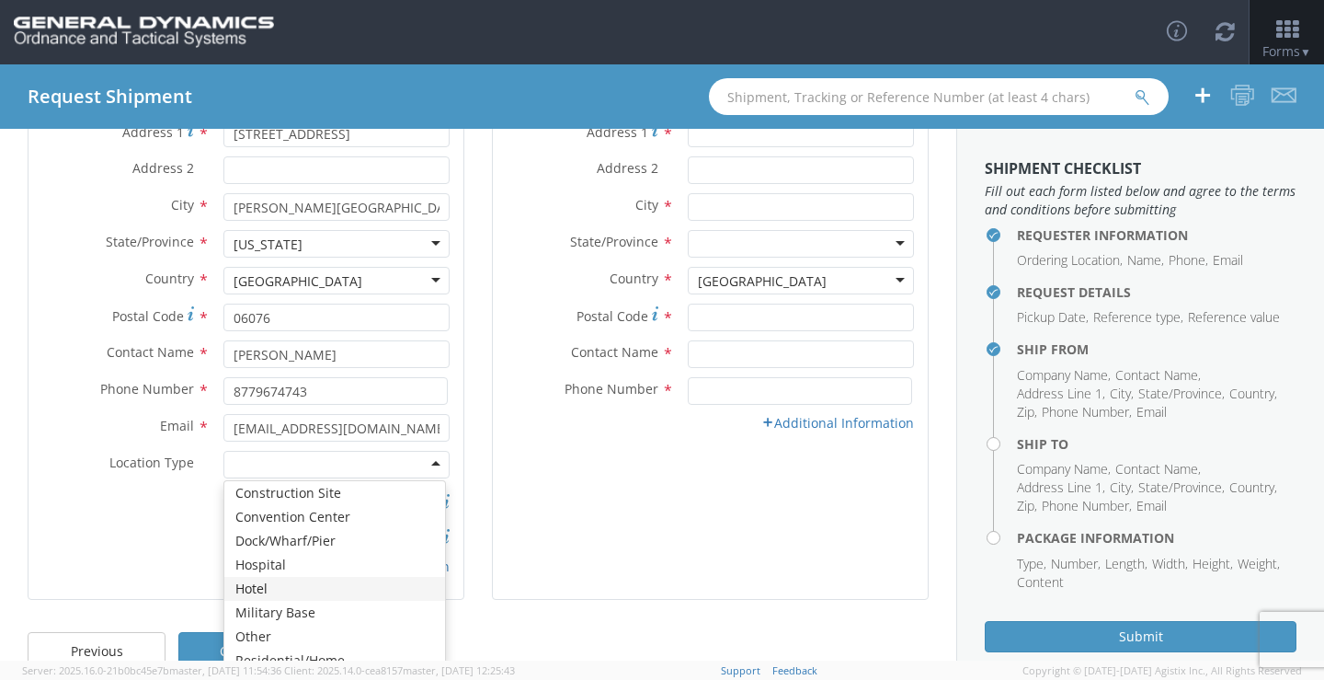
scroll to position [20, 0]
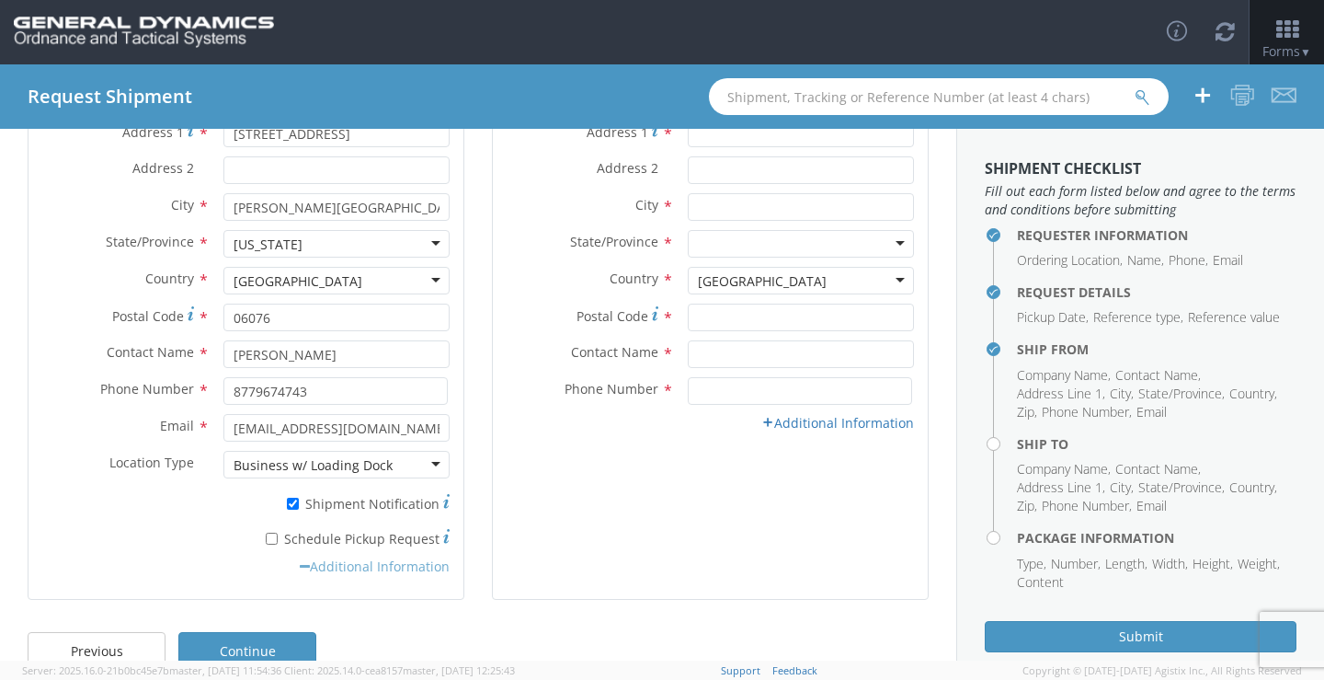
click at [303, 567] on link "Additional Information" at bounding box center [375, 565] width 150 height 17
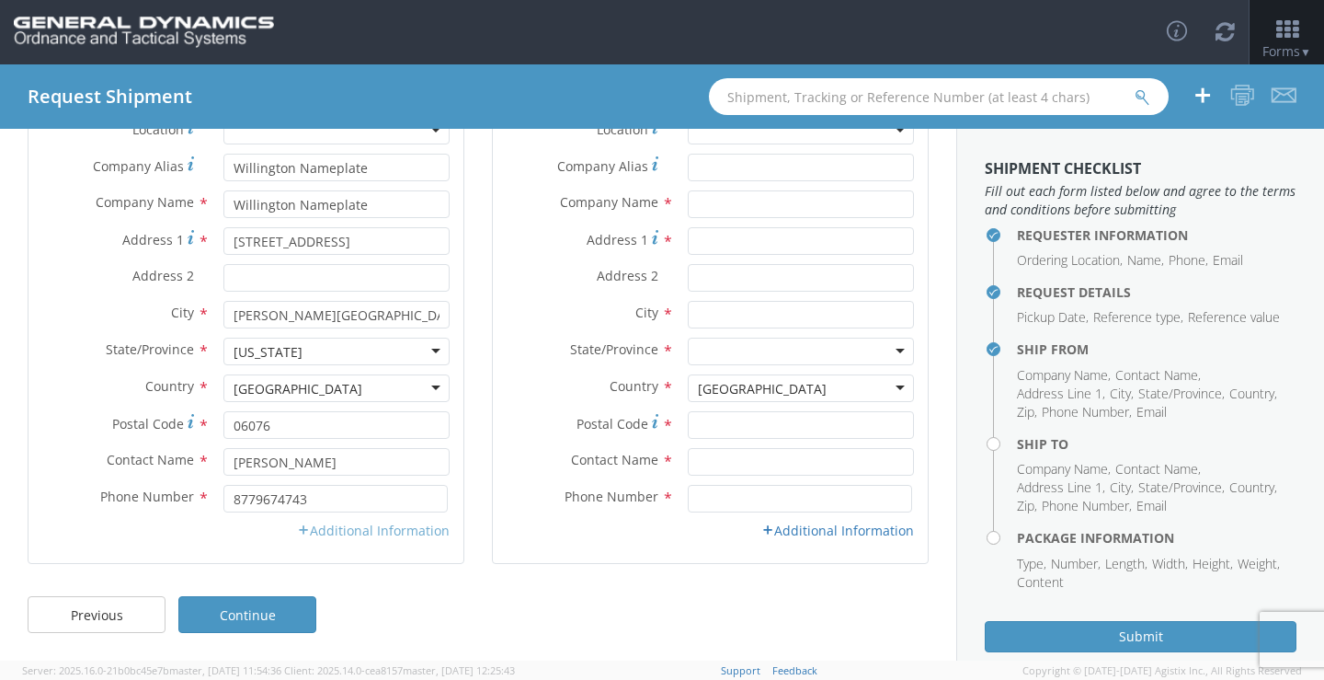
click at [303, 530] on link "Additional Information" at bounding box center [373, 529] width 153 height 17
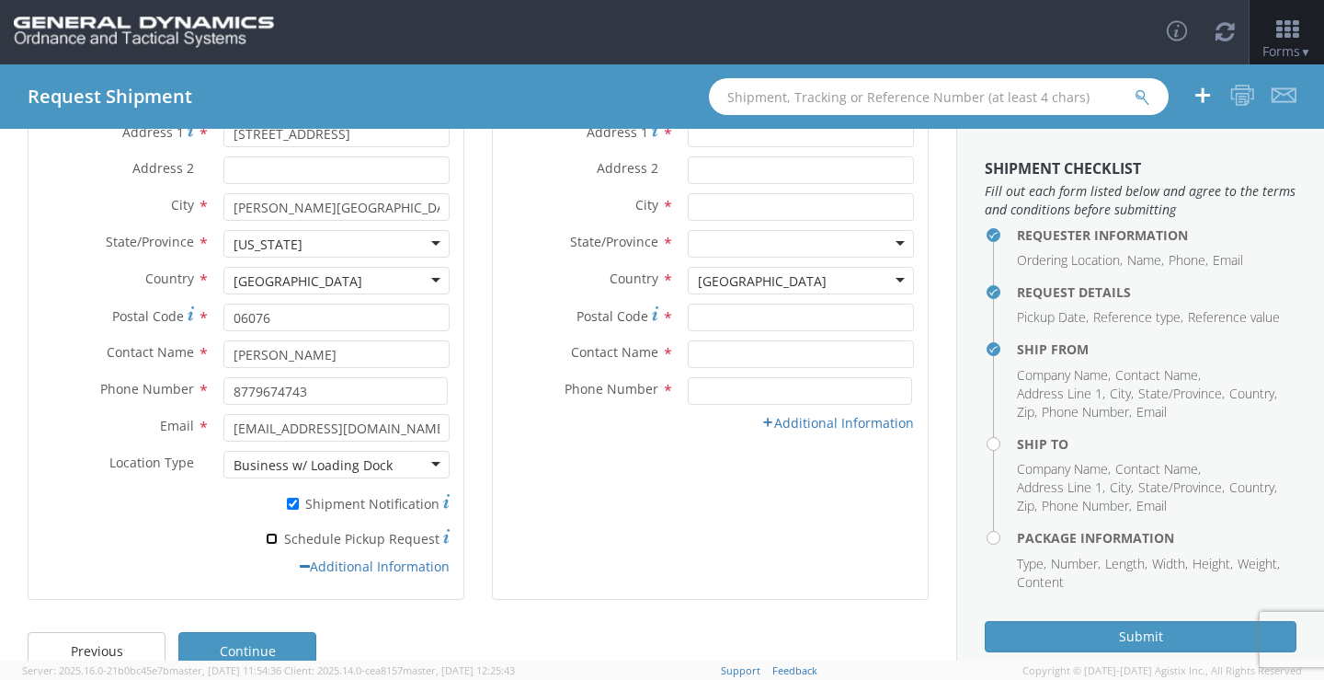
click at [269, 535] on input "* Schedule Pickup Request" at bounding box center [272, 538] width 12 height 12
checkbox input "true"
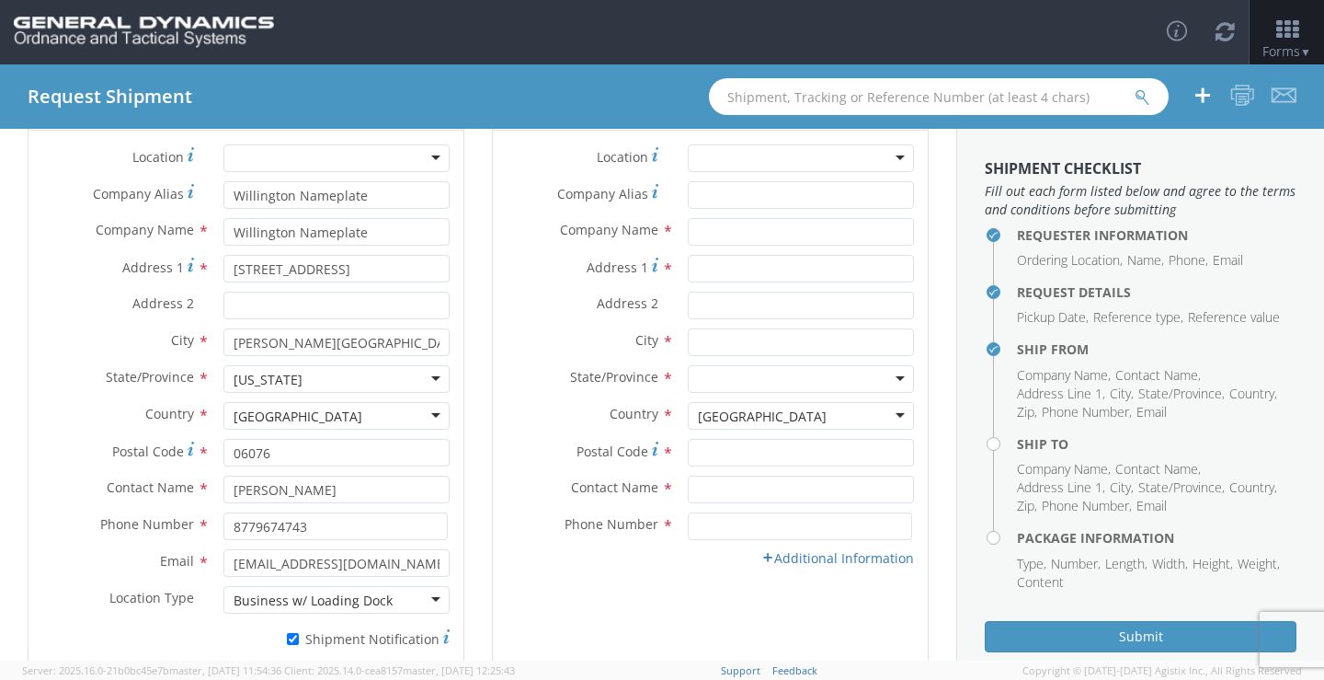
scroll to position [0, 0]
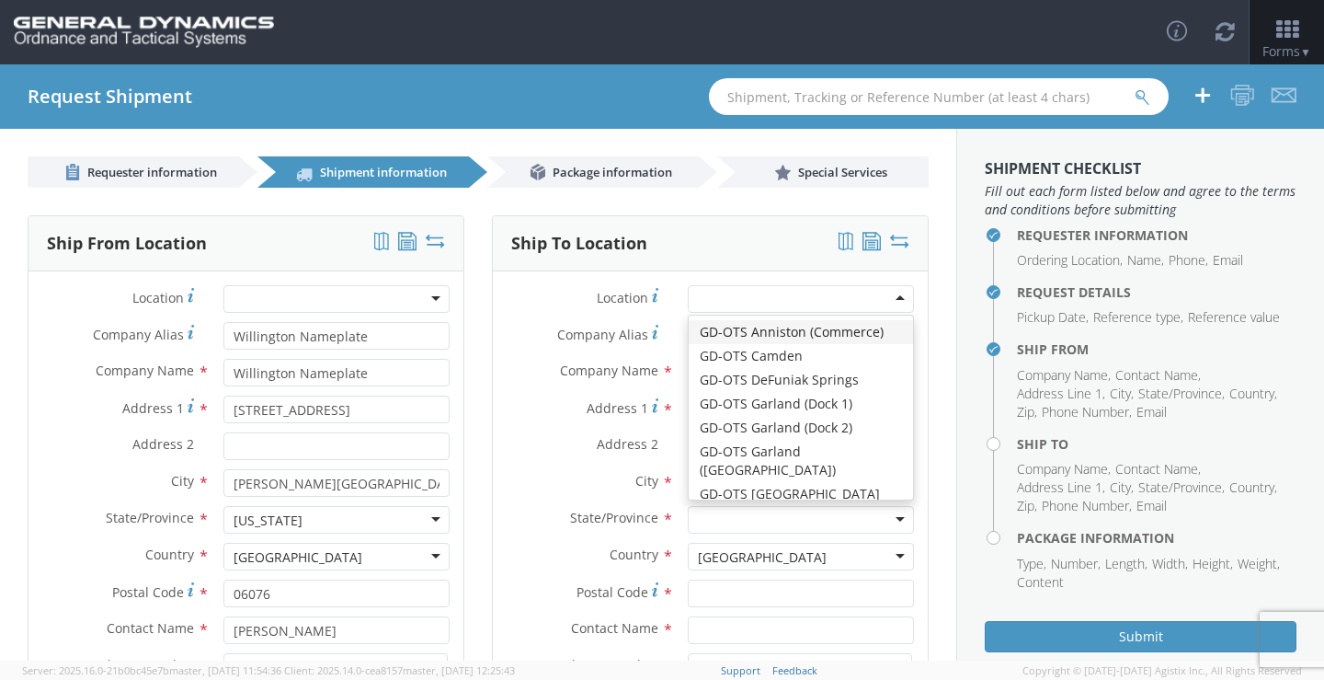
click at [890, 298] on div at bounding box center [801, 299] width 226 height 28
type input "GD-OTS Marion IL"
type input "[STREET_ADDRESS][PERSON_NAME]"
type input "[PERSON_NAME]"
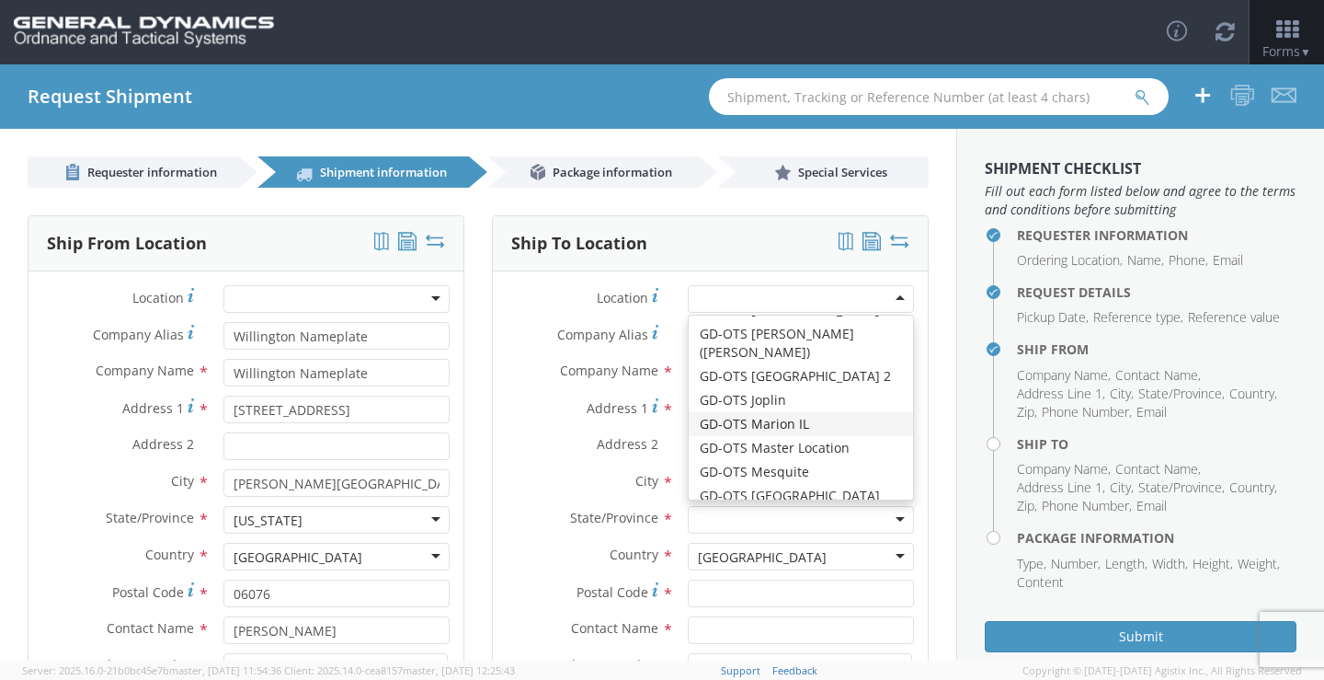
type input "62959"
type input "[PHONE_NUMBER]"
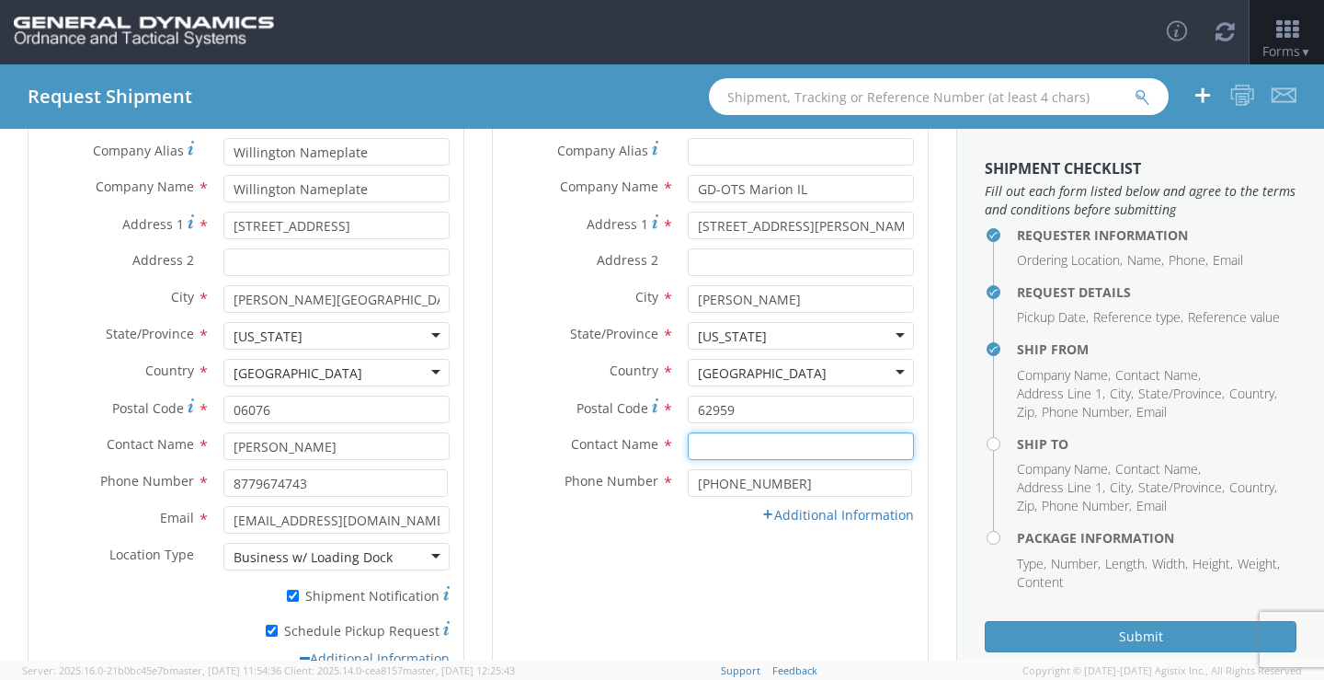
click at [763, 453] on input "text" at bounding box center [801, 446] width 226 height 28
paste input "[PERSON_NAME]"
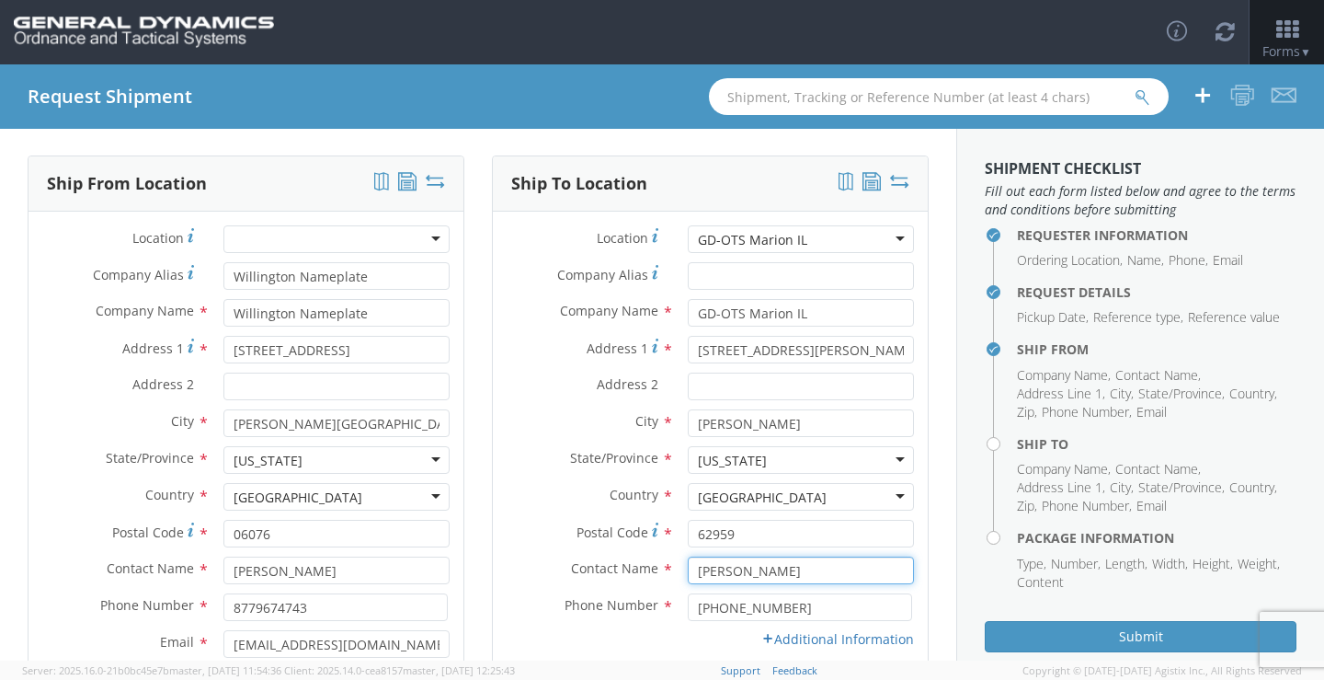
scroll to position [92, 0]
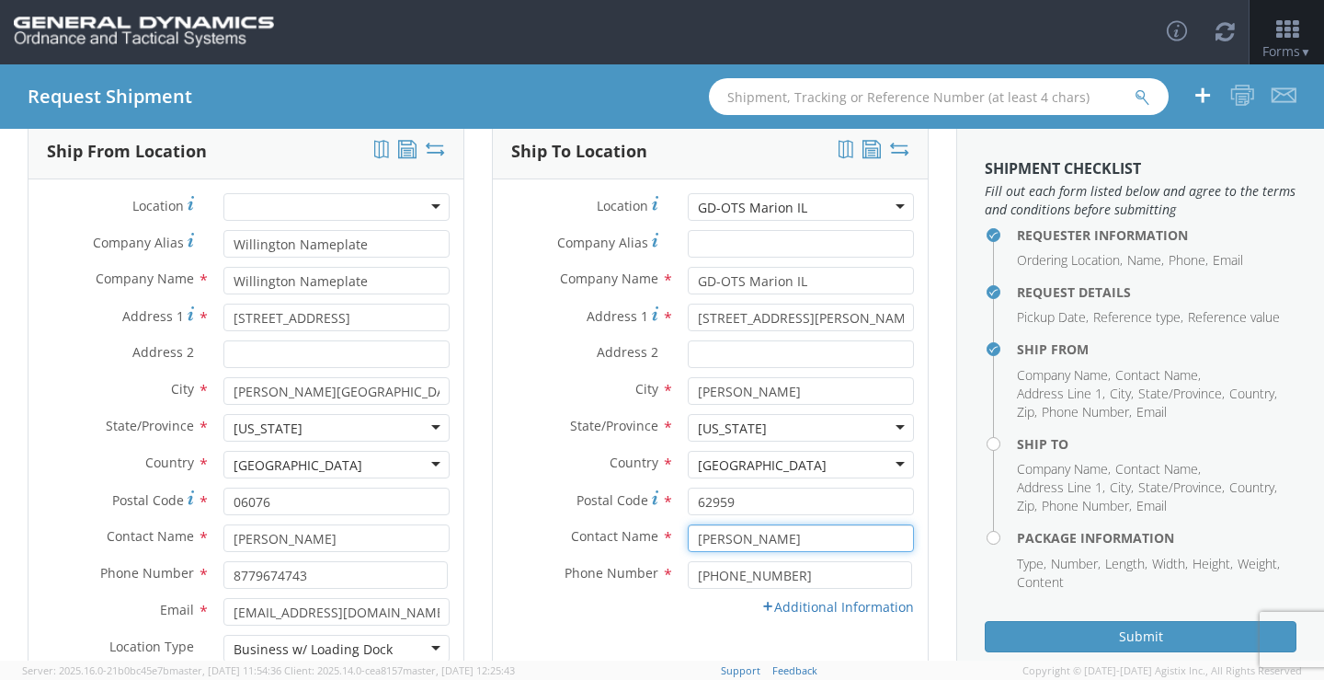
type input "[PERSON_NAME]"
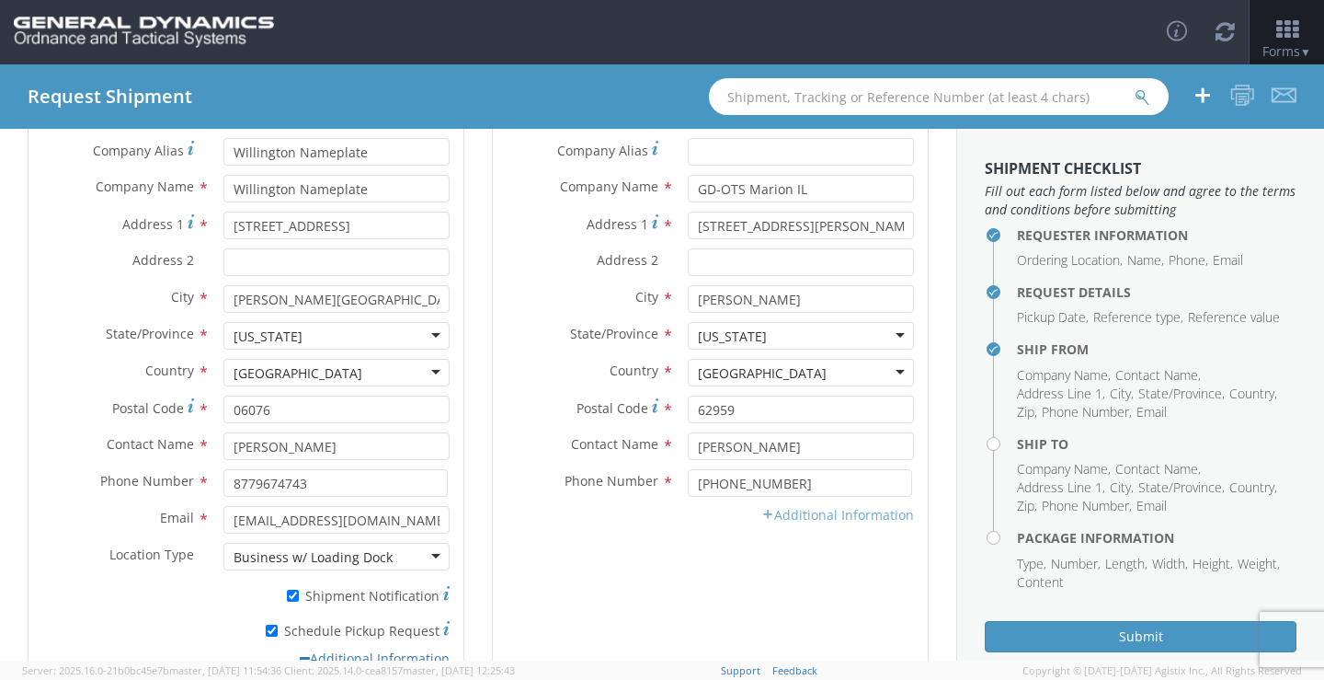
click at [785, 514] on link "Additional Information" at bounding box center [837, 514] width 153 height 17
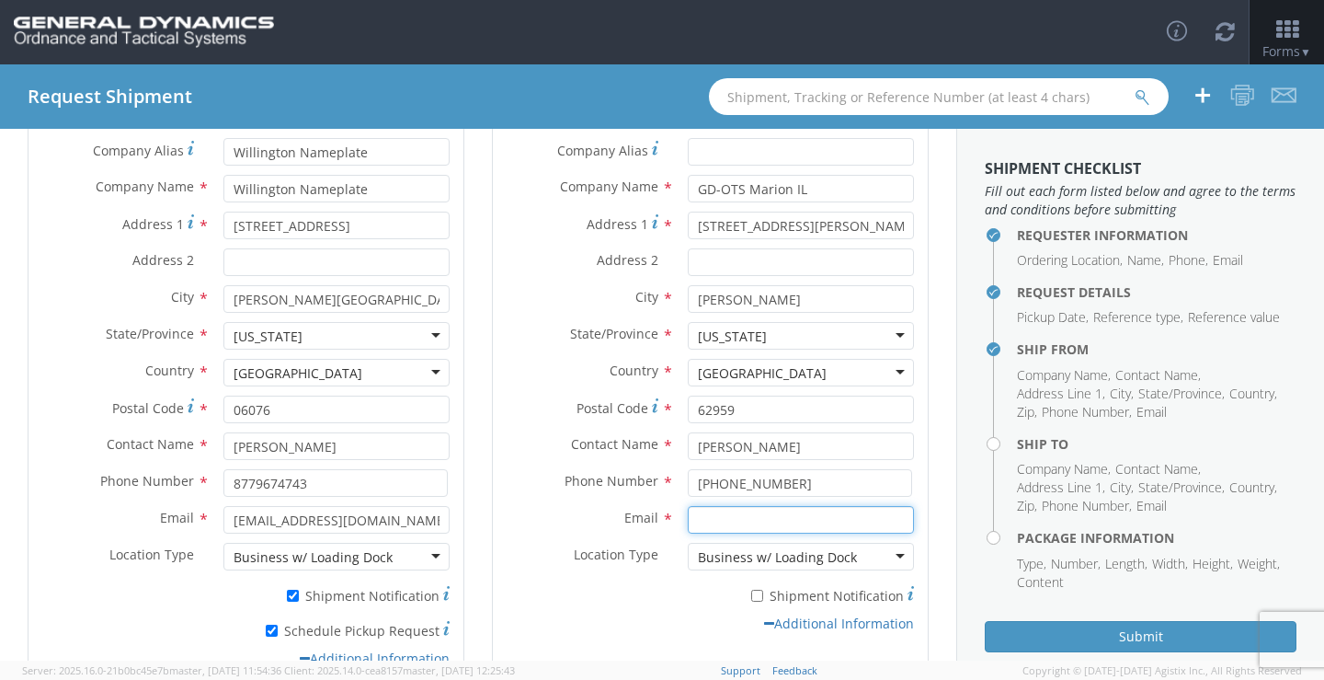
click at [703, 526] on input "Email *" at bounding box center [801, 520] width 226 height 28
paste input "[PERSON_NAME][EMAIL_ADDRESS][DOMAIN_NAME]"
type input "[PERSON_NAME][EMAIL_ADDRESS][DOMAIN_NAME]"
click at [888, 559] on div "Business w/ Loading Dock" at bounding box center [801, 557] width 226 height 28
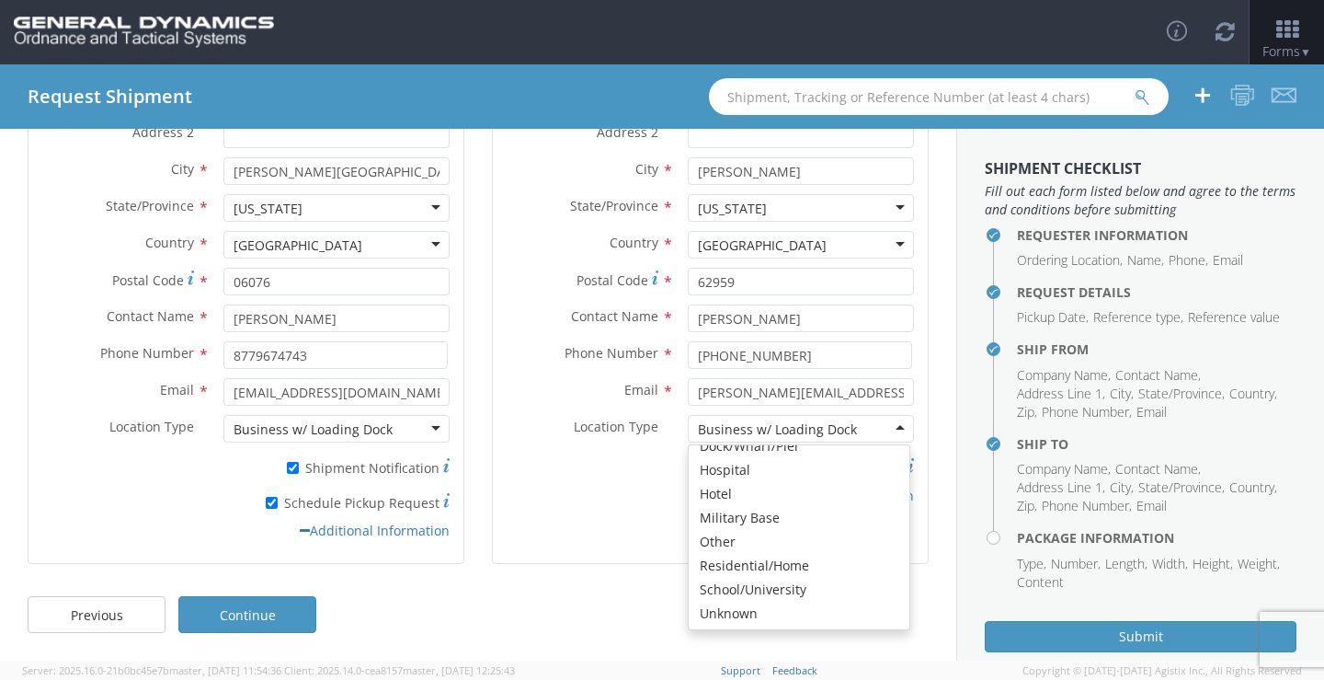
scroll to position [112, 0]
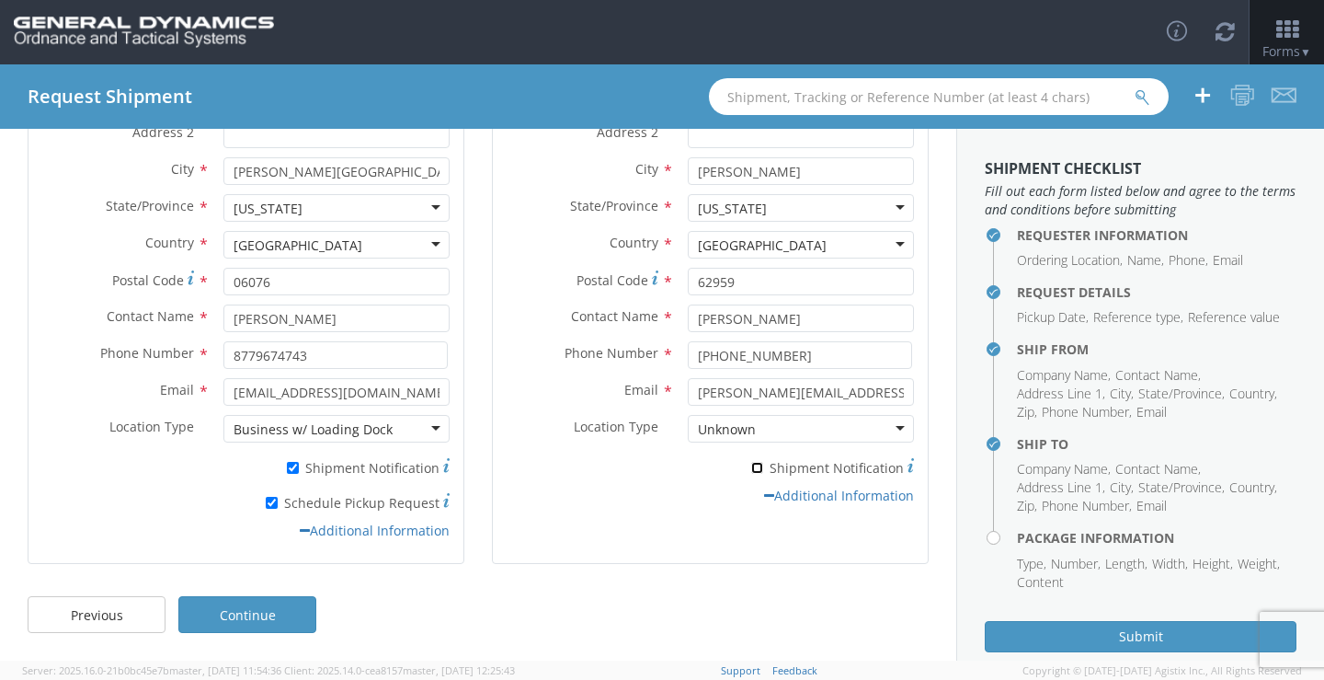
click at [751, 462] on input "* Shipment Notification" at bounding box center [757, 468] width 12 height 12
checkbox input "true"
click at [764, 498] on link "Additional Information" at bounding box center [839, 494] width 150 height 17
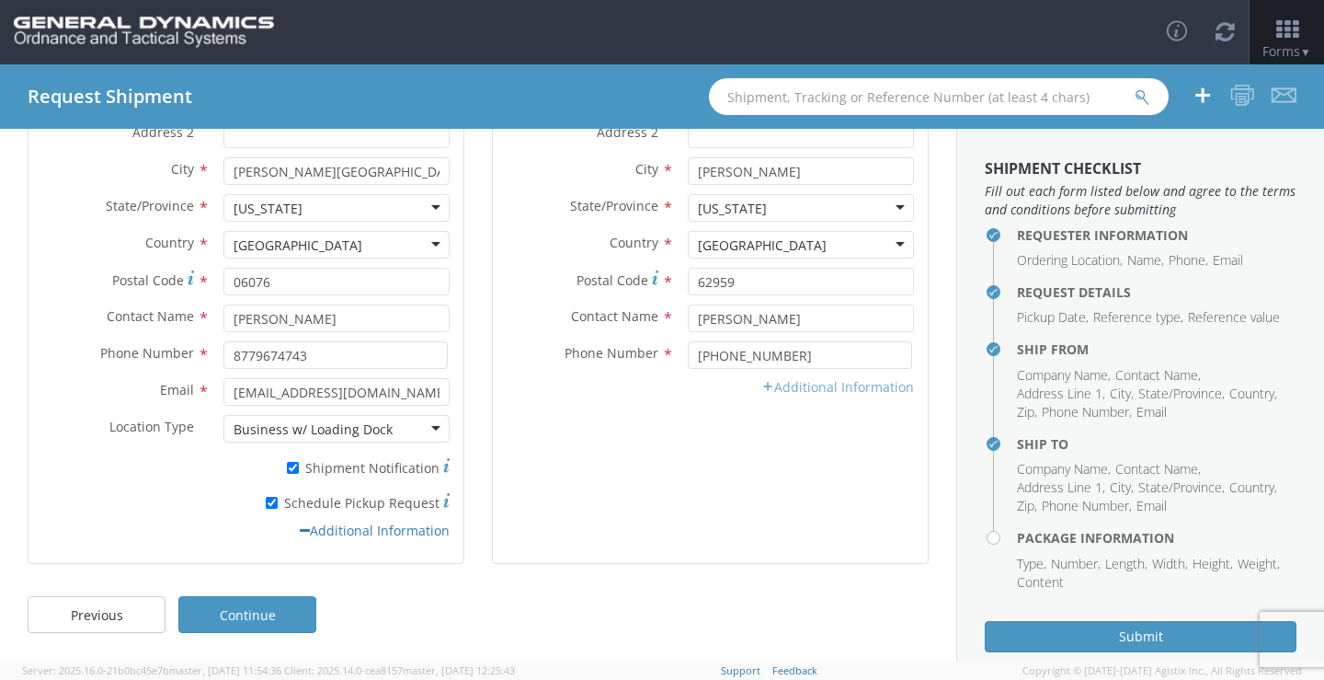
click at [771, 393] on link "Additional Information" at bounding box center [837, 386] width 153 height 17
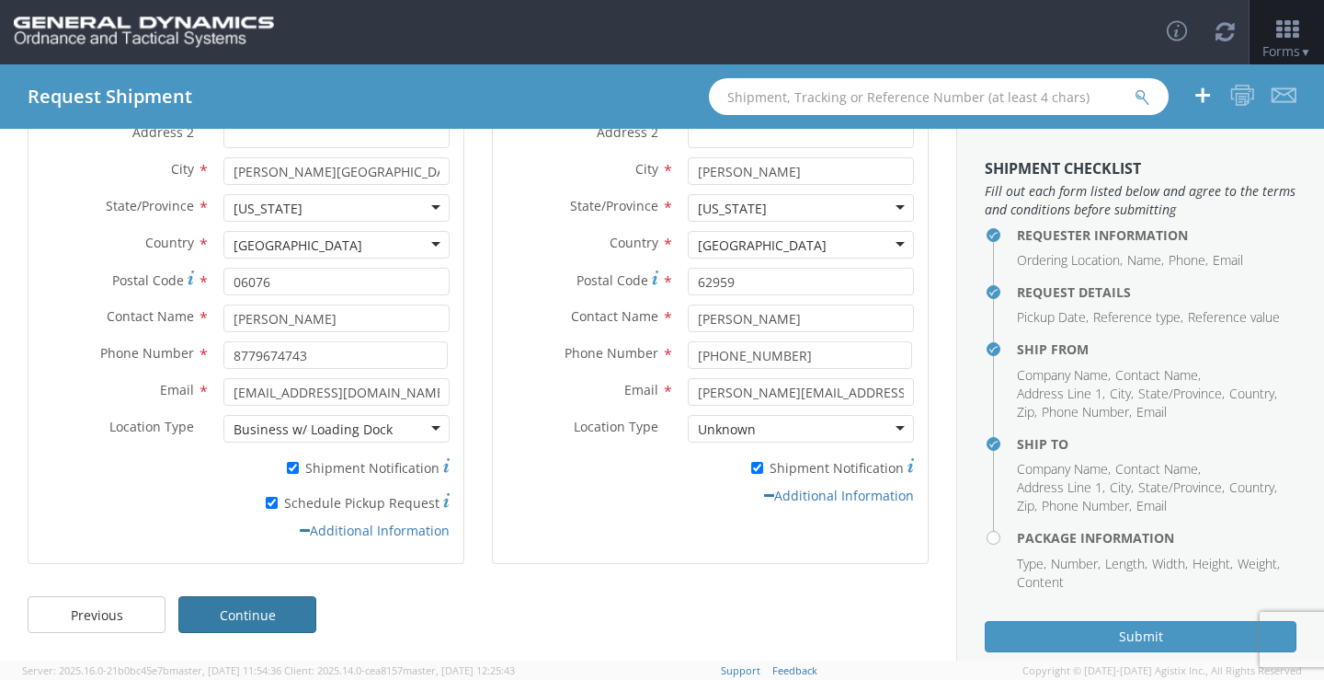
click at [297, 605] on link "Continue" at bounding box center [247, 614] width 138 height 37
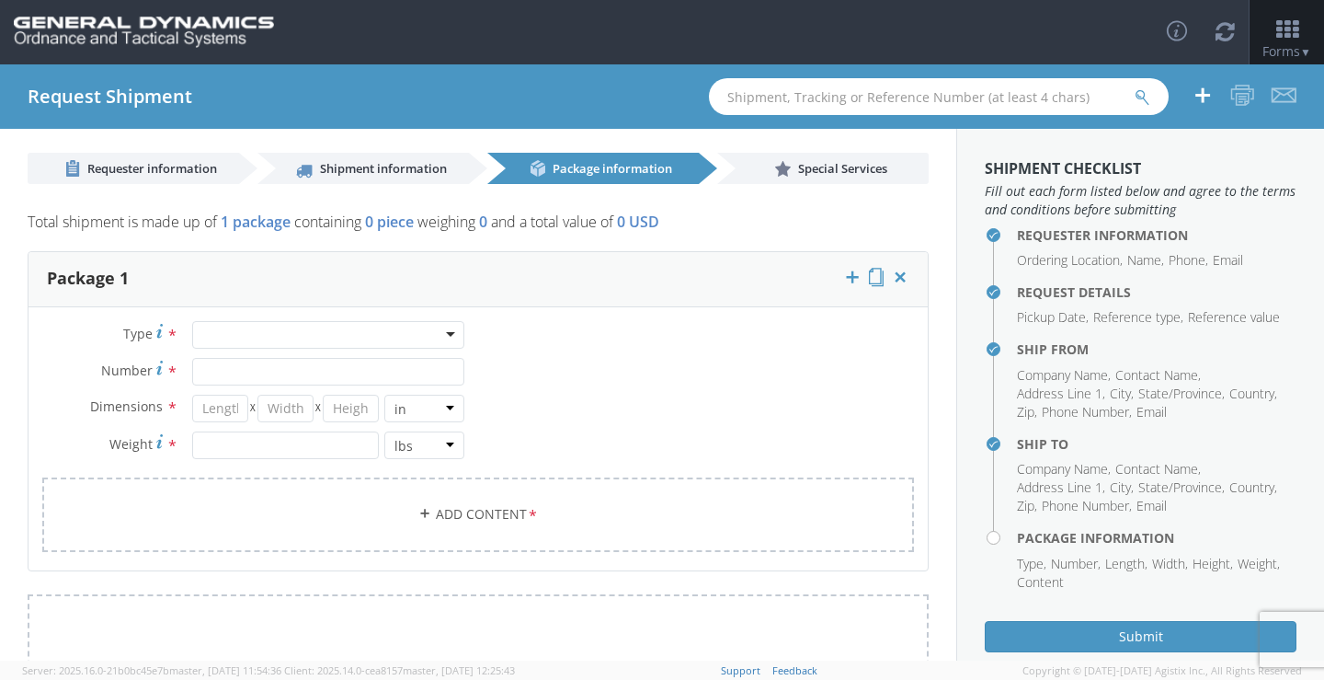
scroll to position [0, 0]
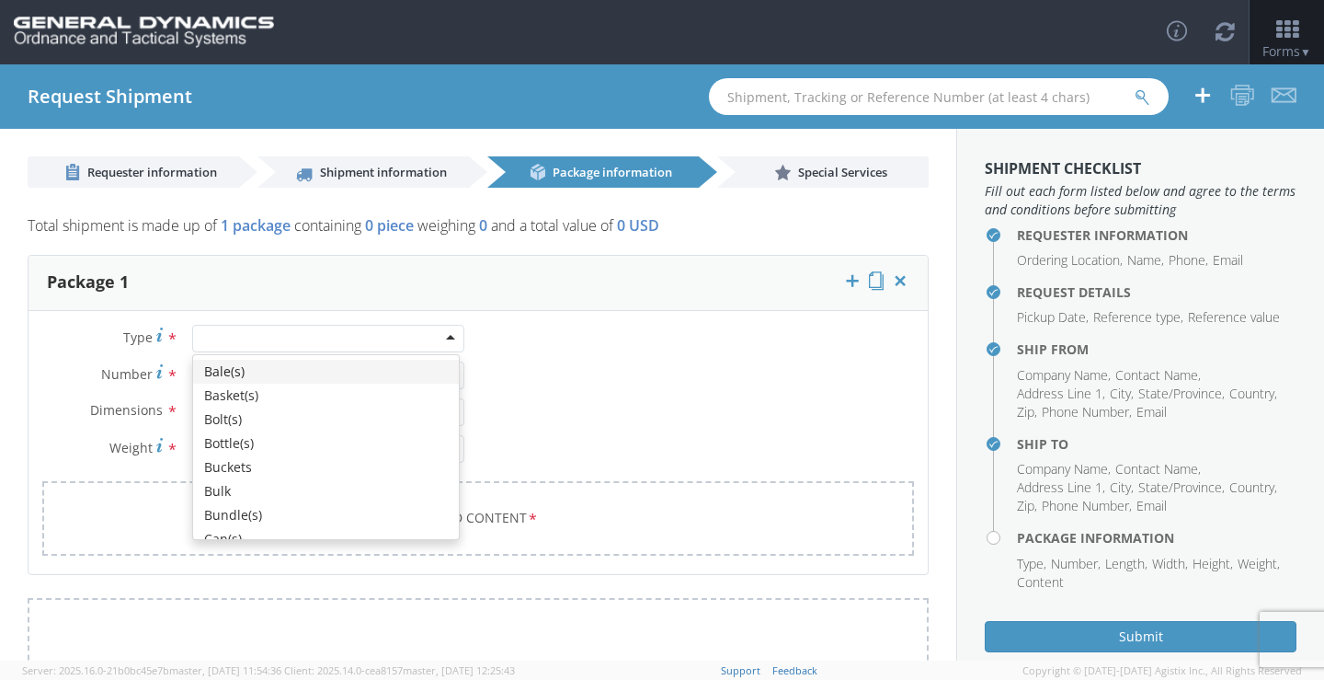
click at [441, 337] on div at bounding box center [328, 339] width 272 height 28
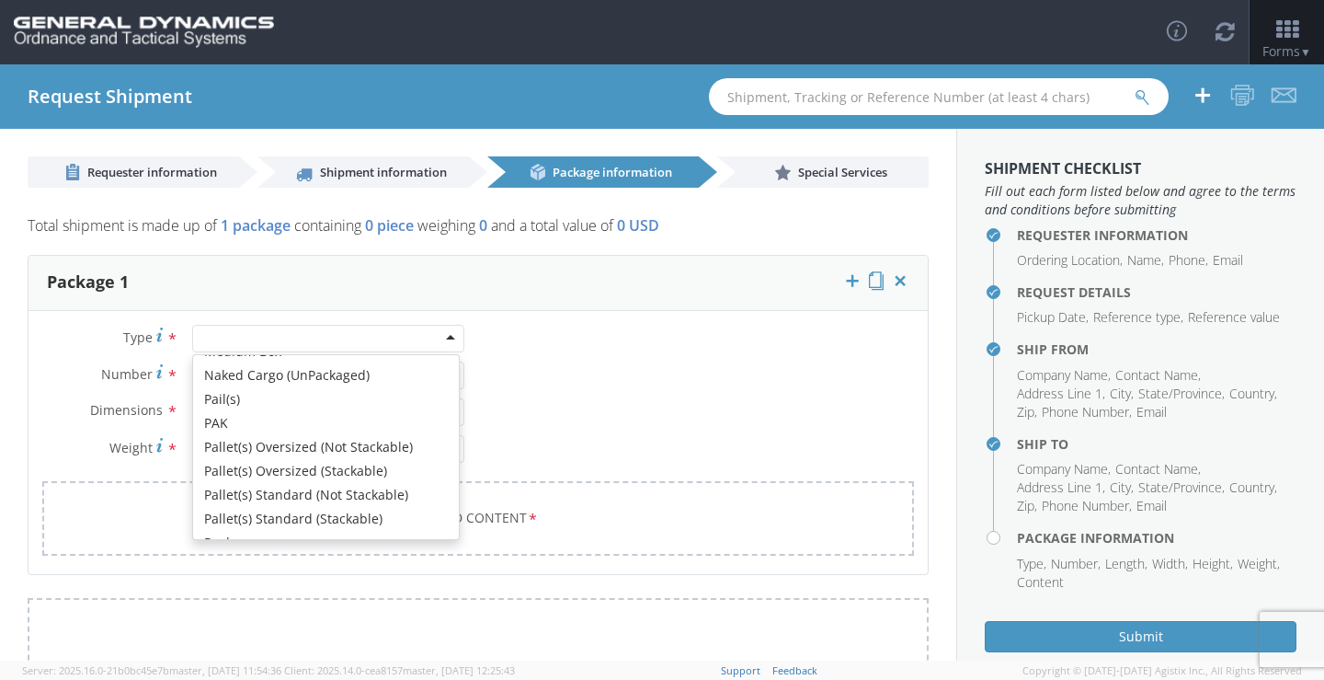
scroll to position [552, 0]
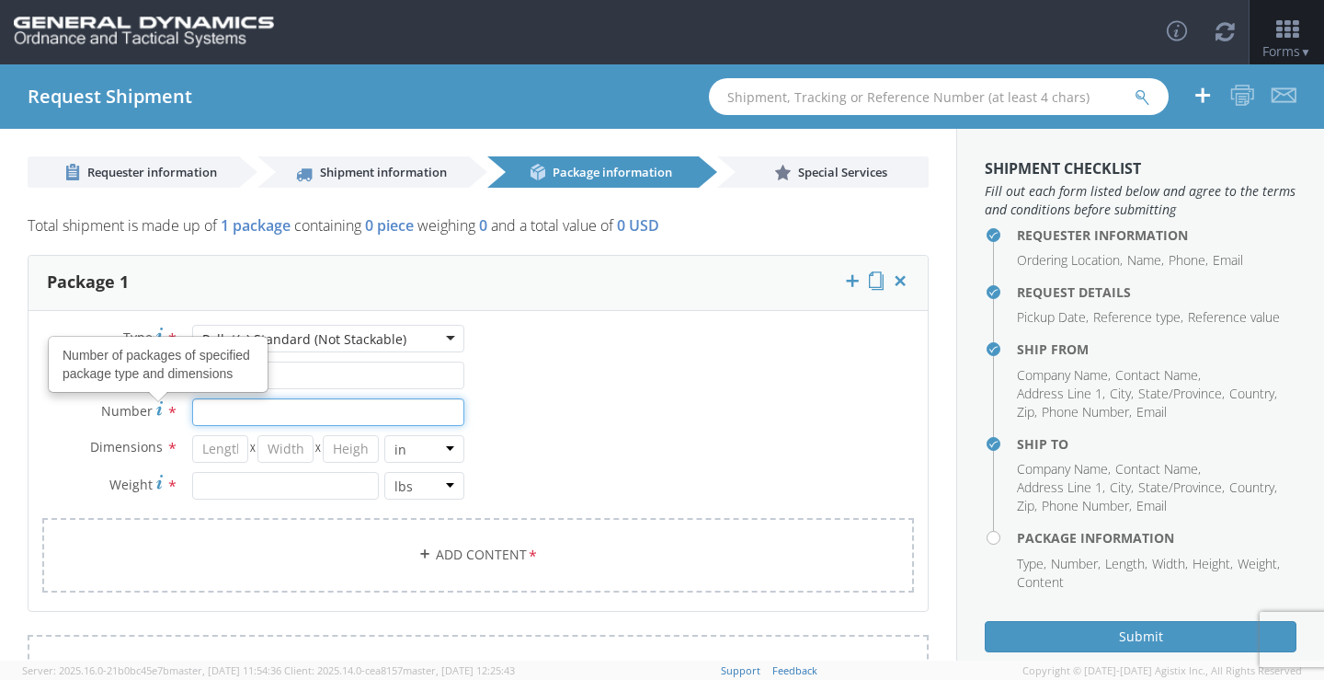
click at [209, 413] on input "Number Number of packages of specified package type and dimensions *" at bounding box center [328, 412] width 272 height 28
type input "1"
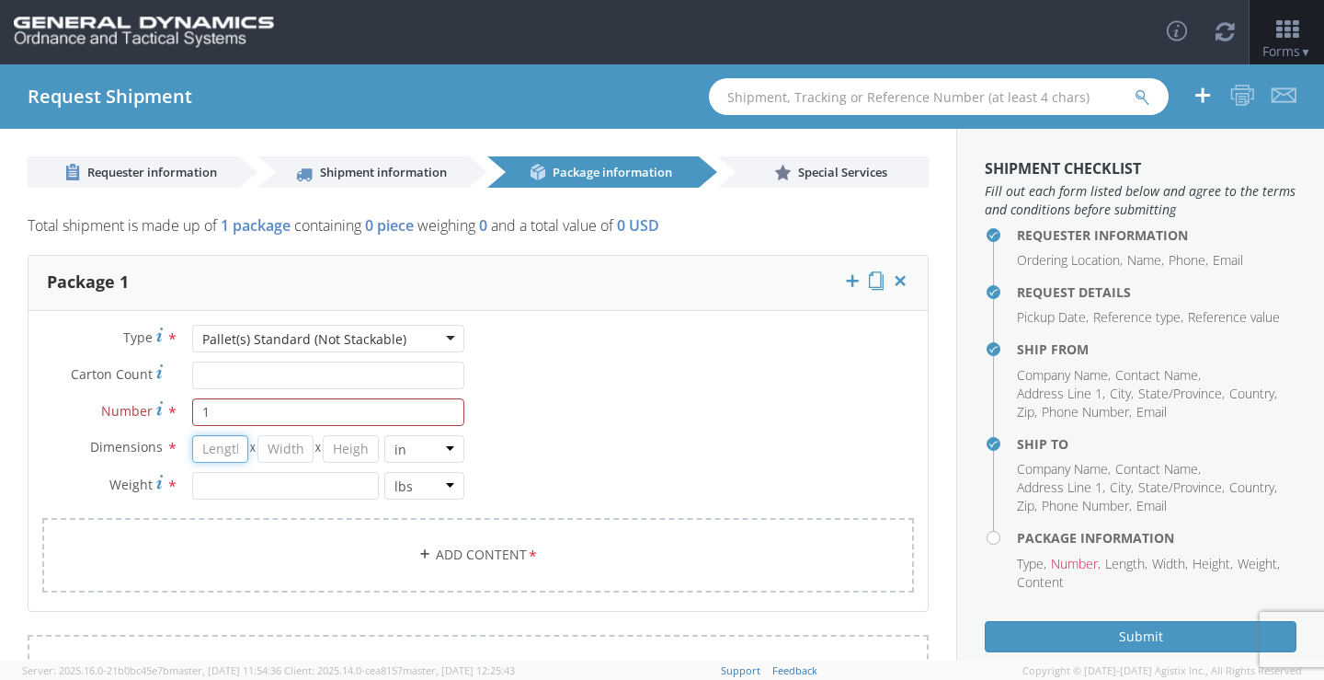
click at [208, 450] on input "number" at bounding box center [220, 449] width 56 height 28
type input "48"
type input "40"
type input "48"
click at [231, 484] on input "number" at bounding box center [285, 486] width 187 height 28
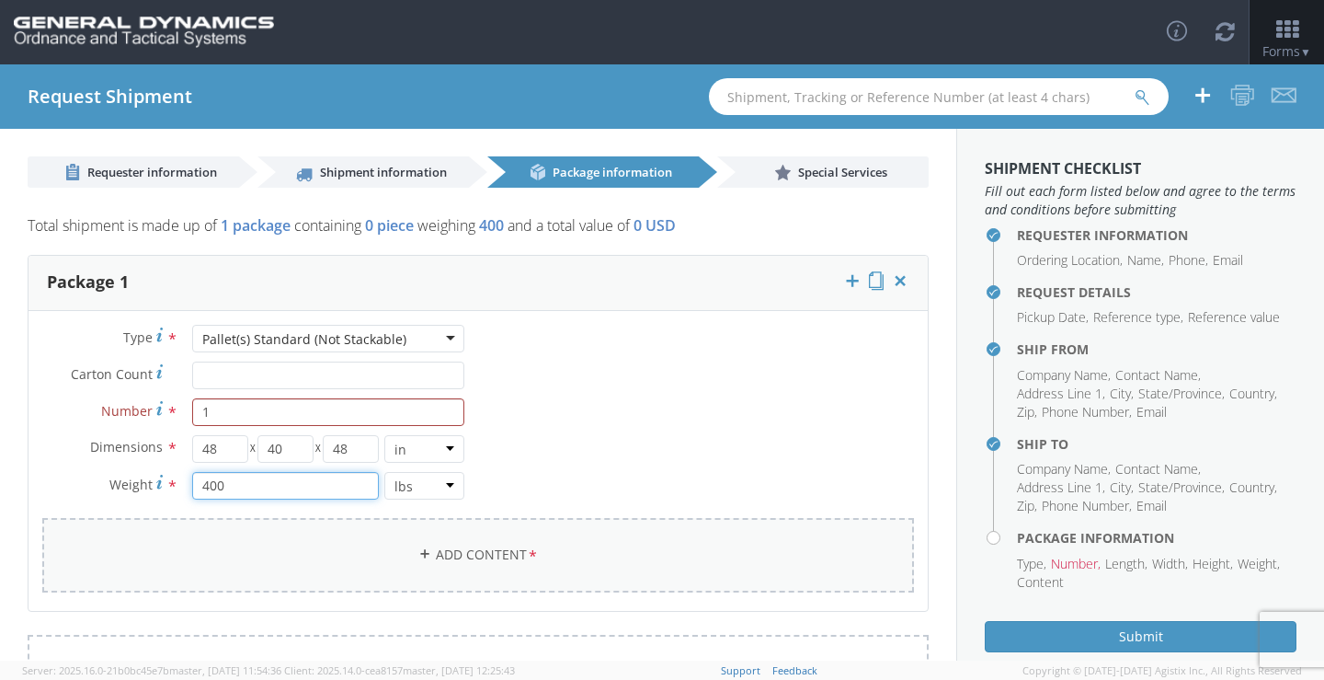
type input "400"
click at [506, 554] on link "Add Content *" at bounding box center [478, 555] width 872 height 74
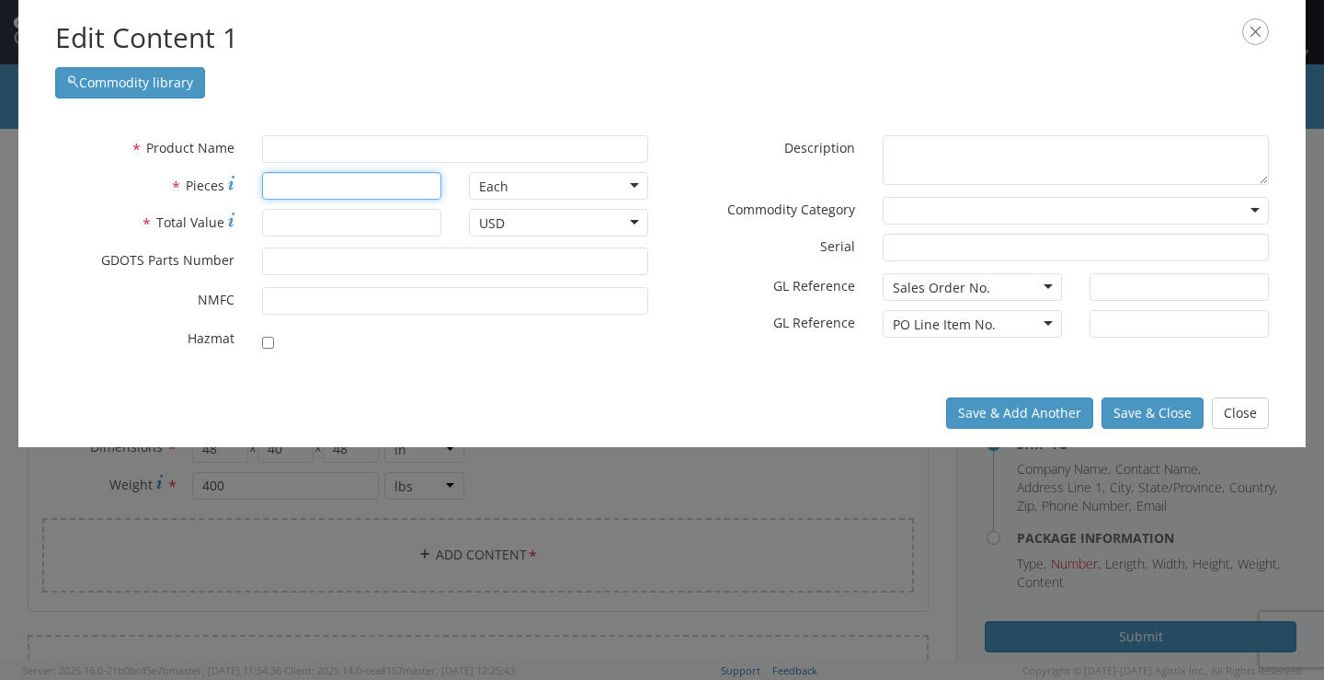
click at [343, 193] on input "* Pieces" at bounding box center [351, 186] width 179 height 28
type input "1500"
click at [281, 230] on input "* Total Value" at bounding box center [351, 223] width 179 height 28
type input "11550.00"
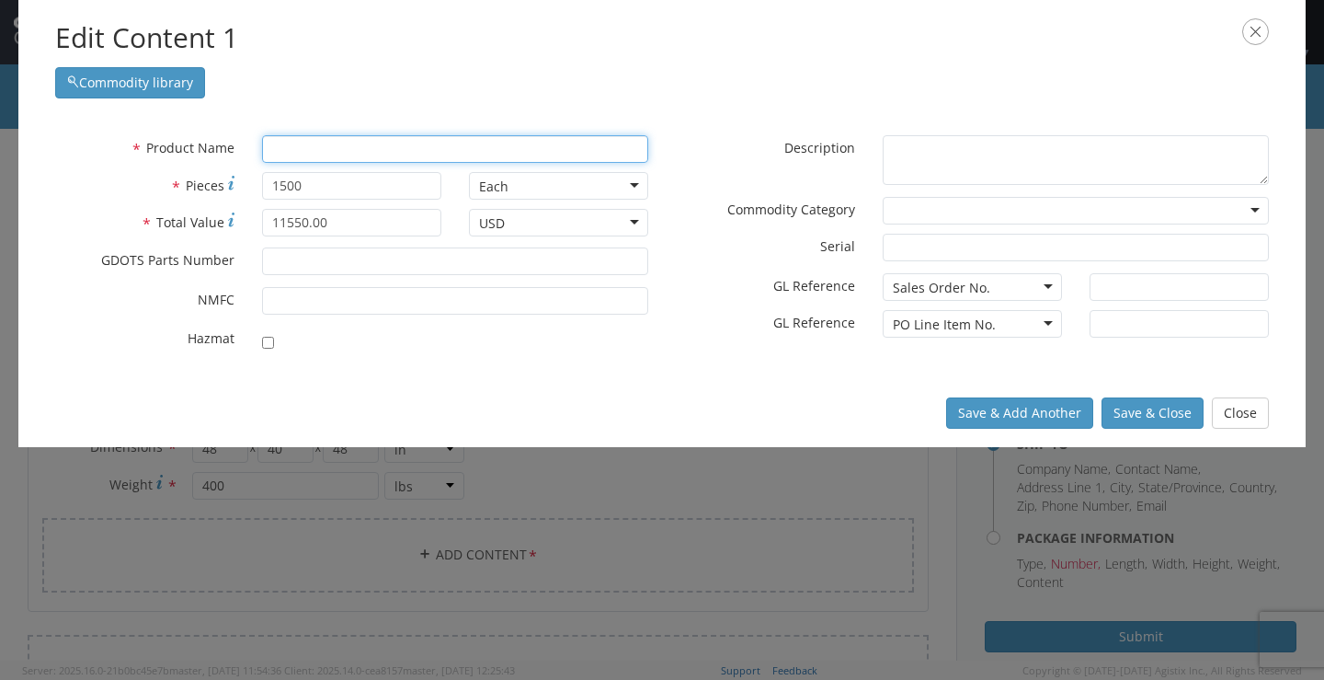
click at [543, 145] on input "text" at bounding box center [455, 149] width 386 height 28
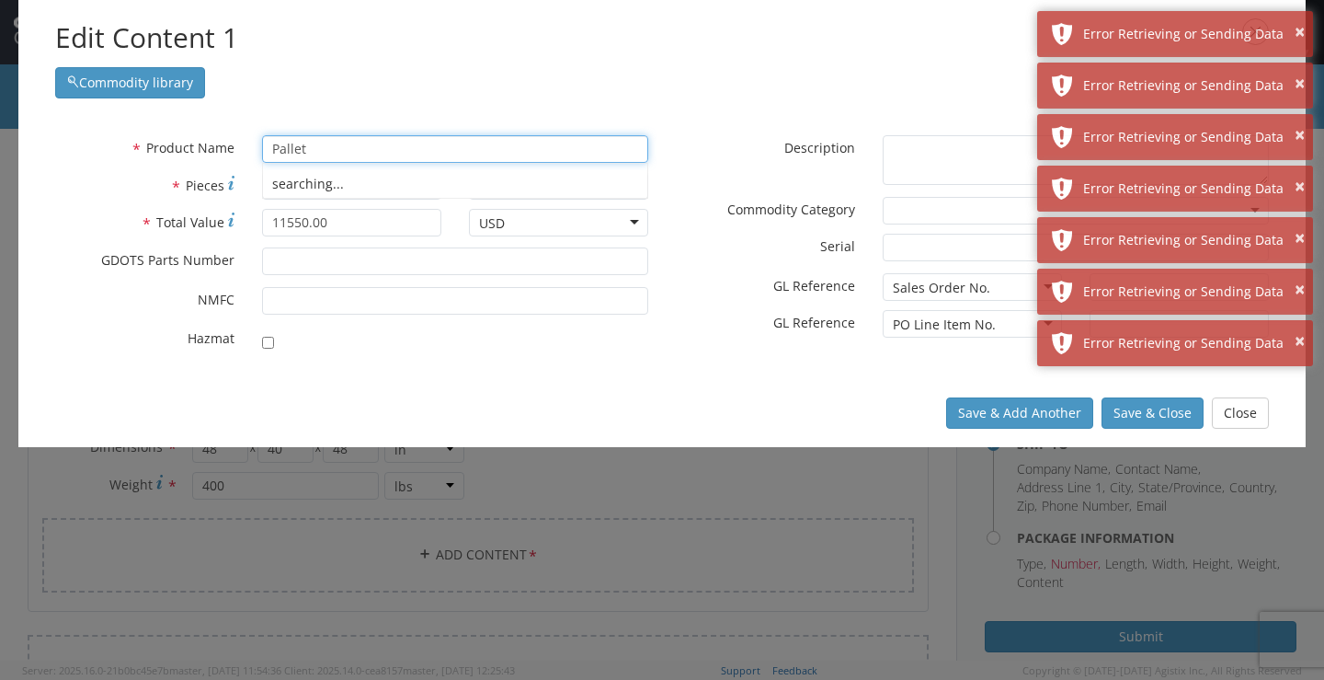
click at [374, 185] on div "searching..." at bounding box center [455, 184] width 384 height 28
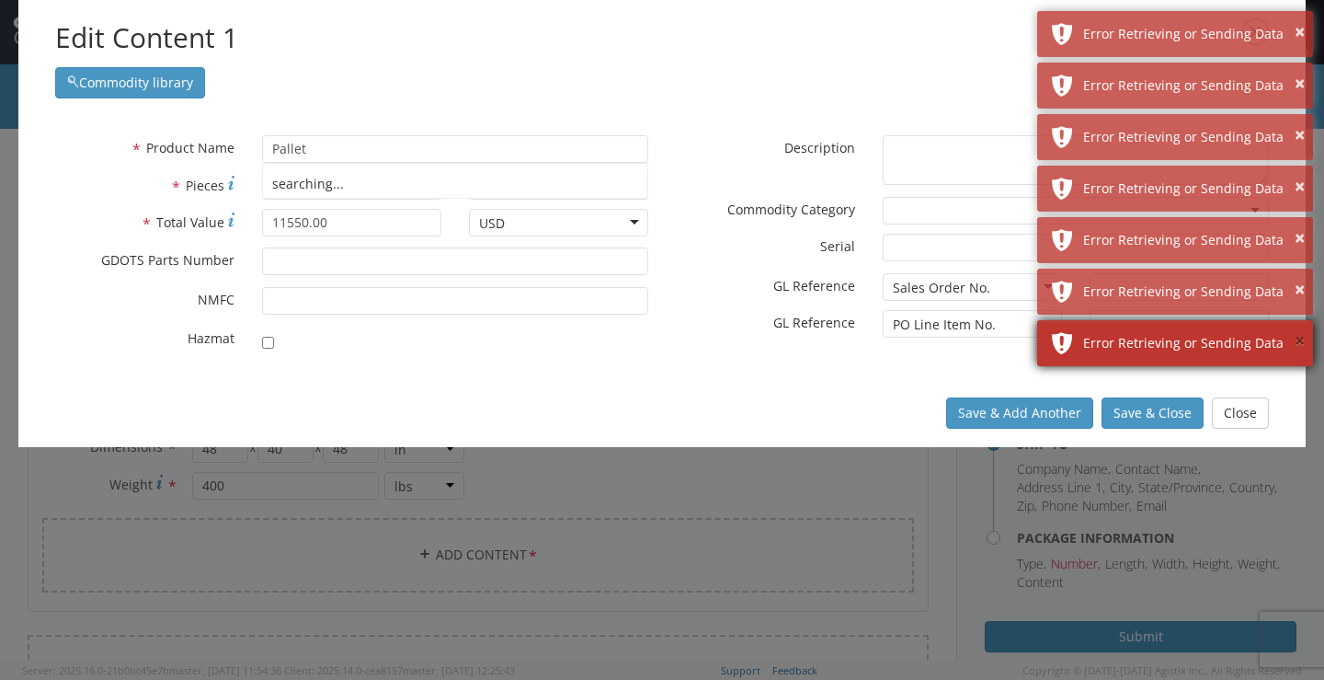
click at [1299, 348] on button "×" at bounding box center [1300, 341] width 10 height 27
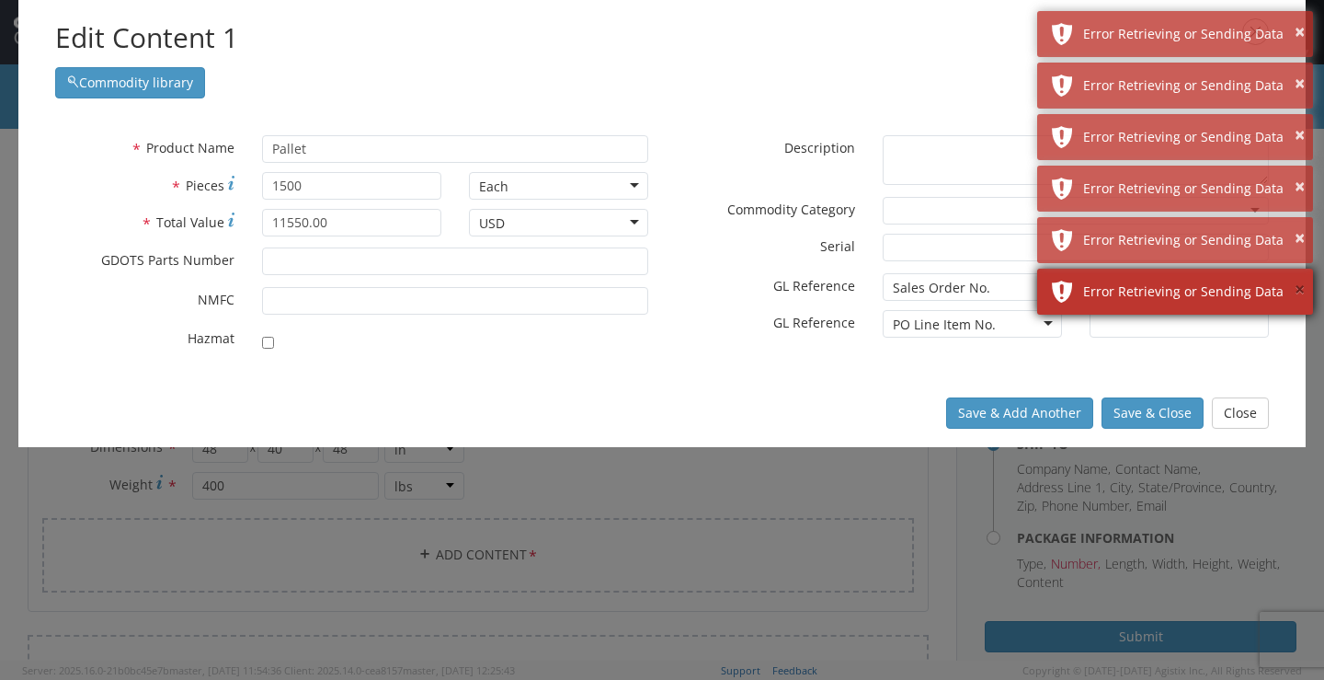
click at [1295, 287] on button "×" at bounding box center [1300, 290] width 10 height 27
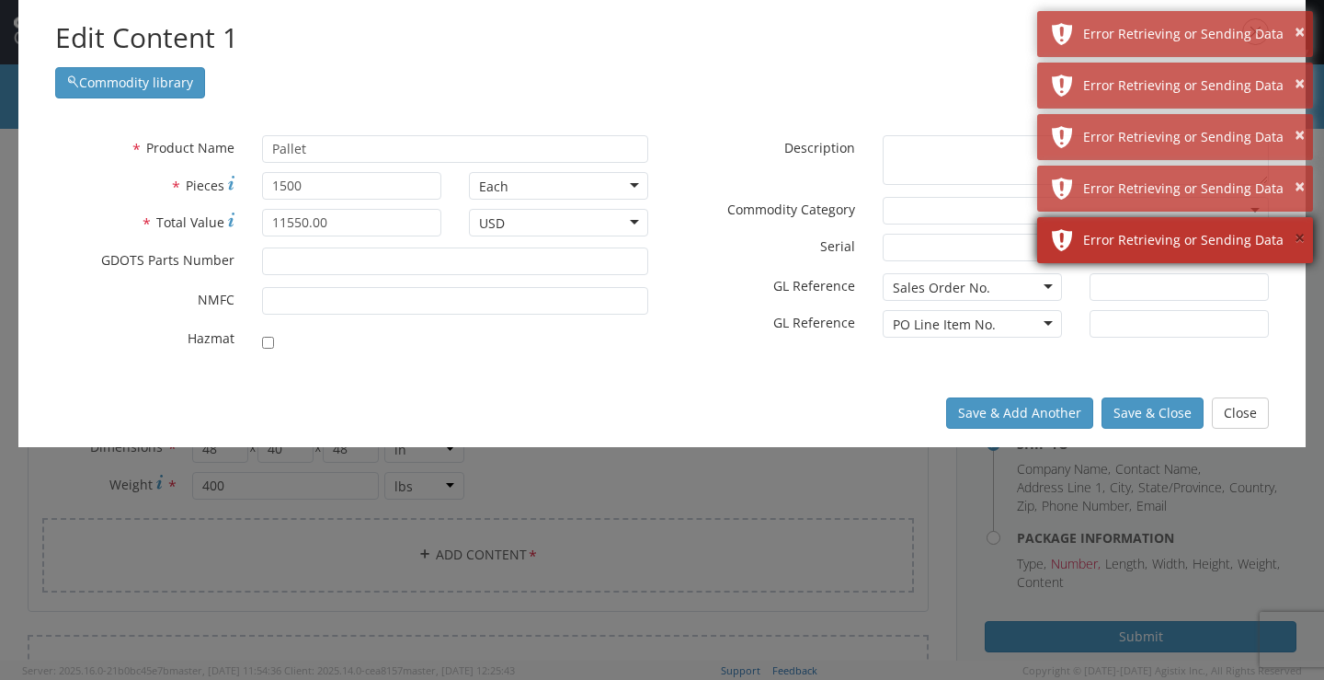
click at [1296, 231] on button "×" at bounding box center [1300, 238] width 10 height 27
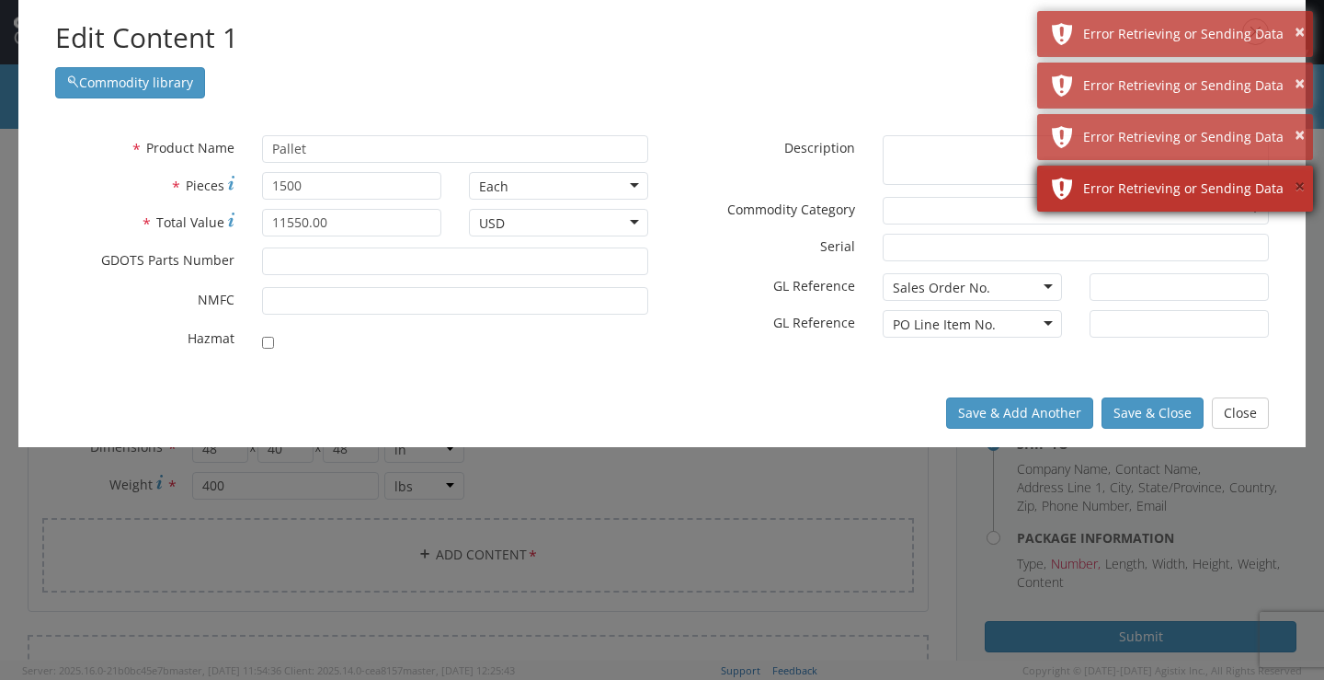
click at [1298, 186] on button "×" at bounding box center [1300, 187] width 10 height 27
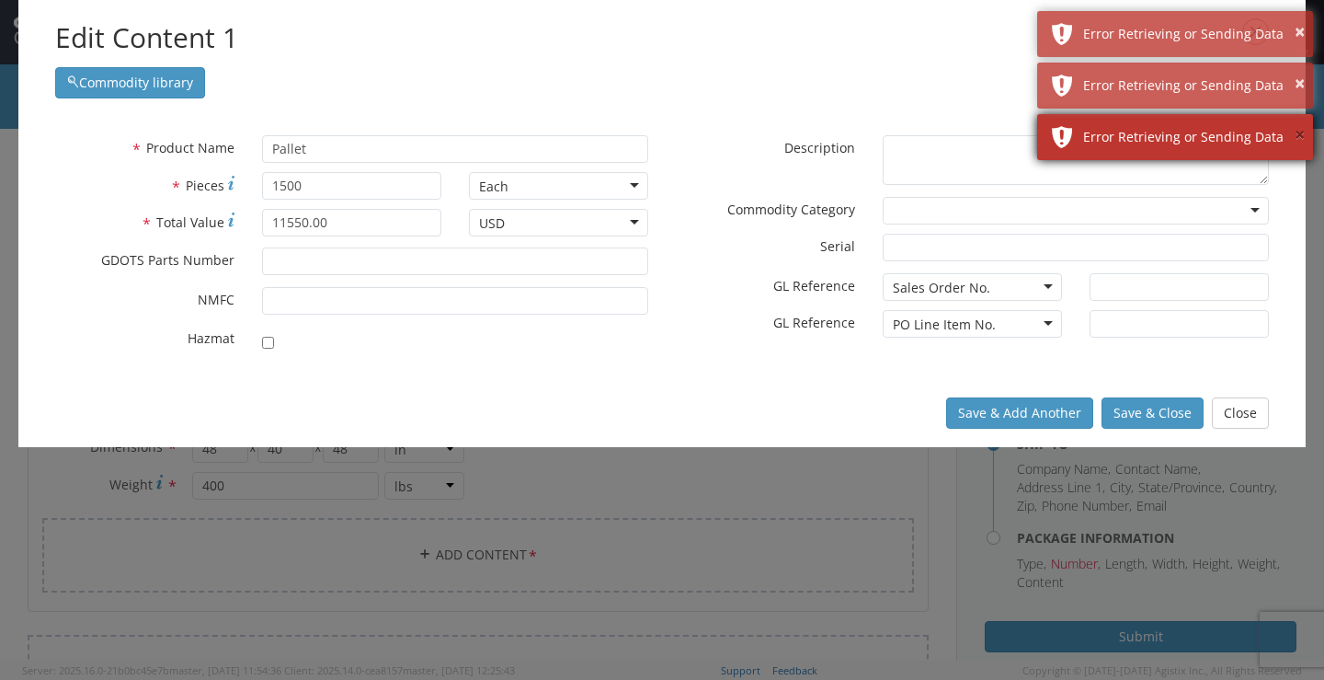
click at [1298, 141] on button "×" at bounding box center [1300, 135] width 10 height 27
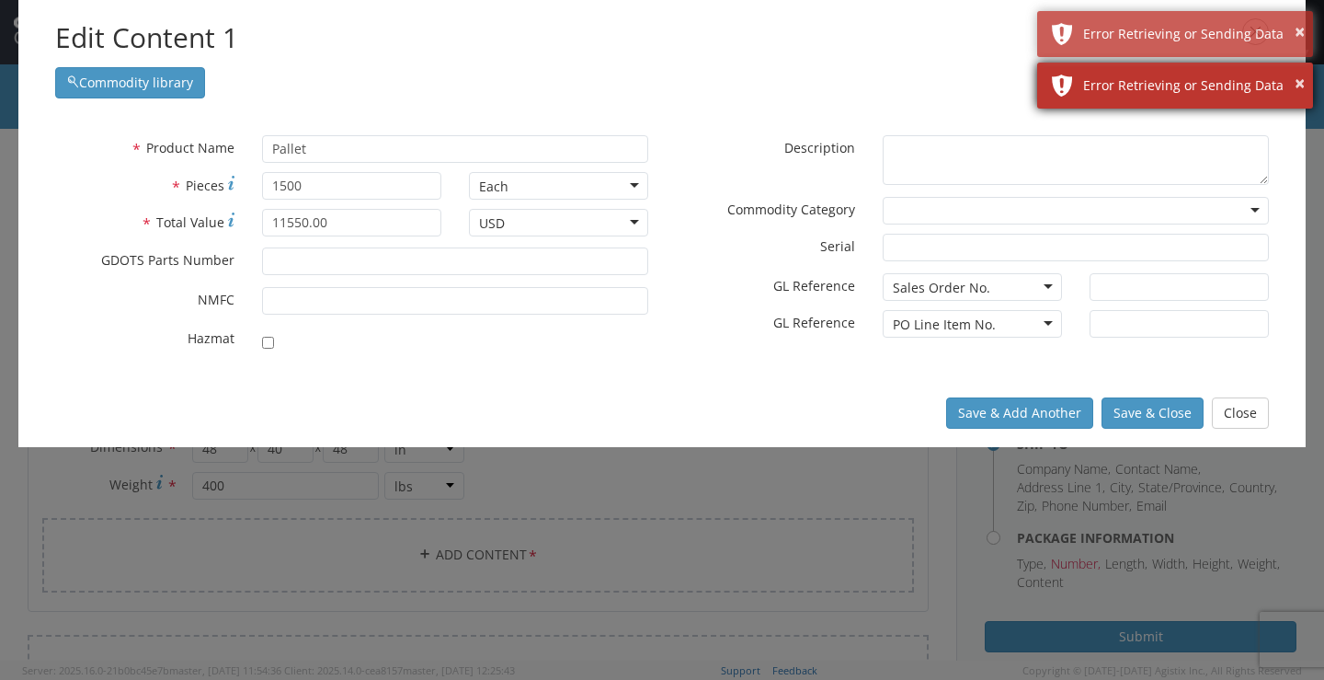
click at [1298, 98] on div "× Error Retrieving or Sending Data" at bounding box center [1175, 86] width 276 height 46
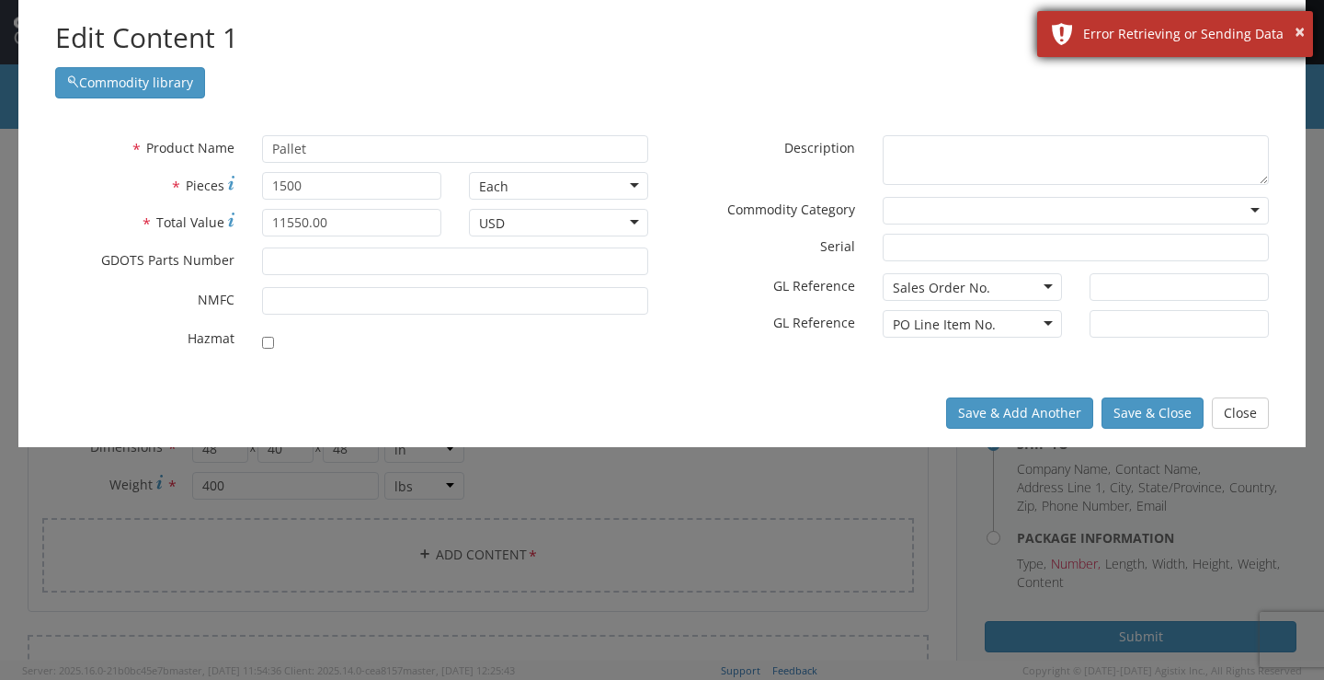
click at [1301, 51] on div "× Error Retrieving or Sending Data" at bounding box center [1175, 34] width 276 height 46
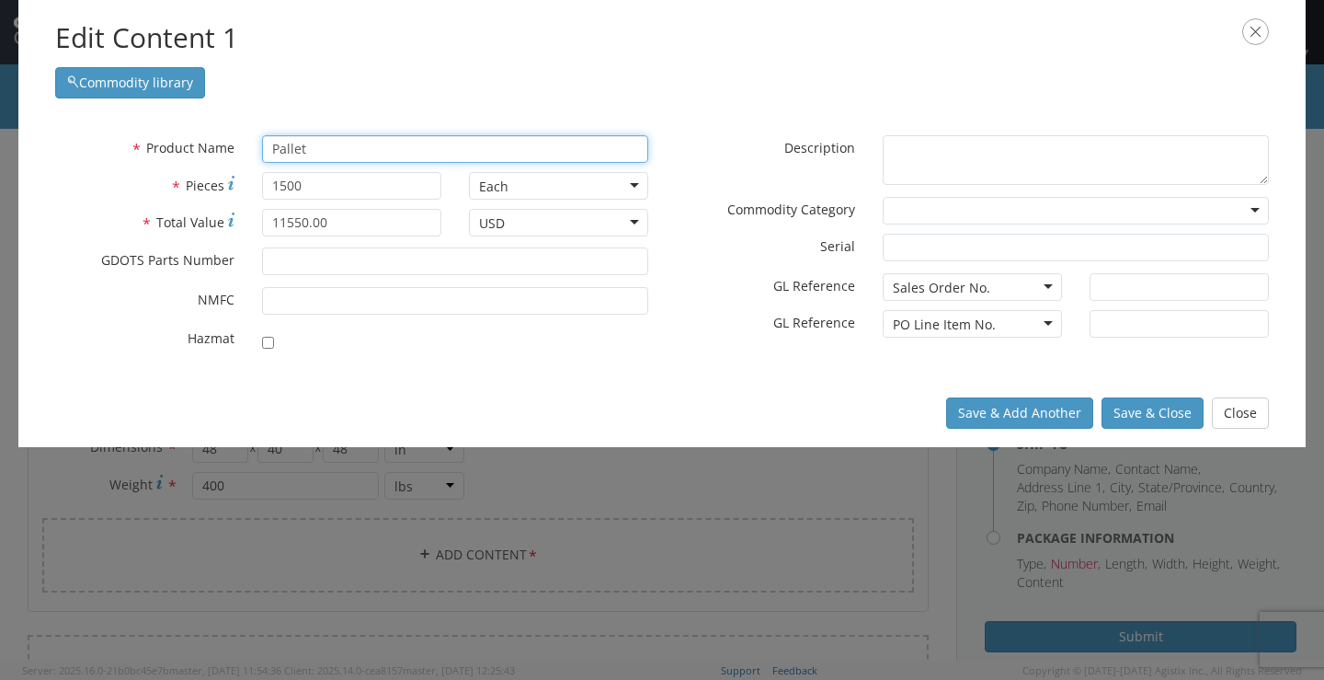
click at [337, 154] on input "Pallet" at bounding box center [455, 149] width 386 height 28
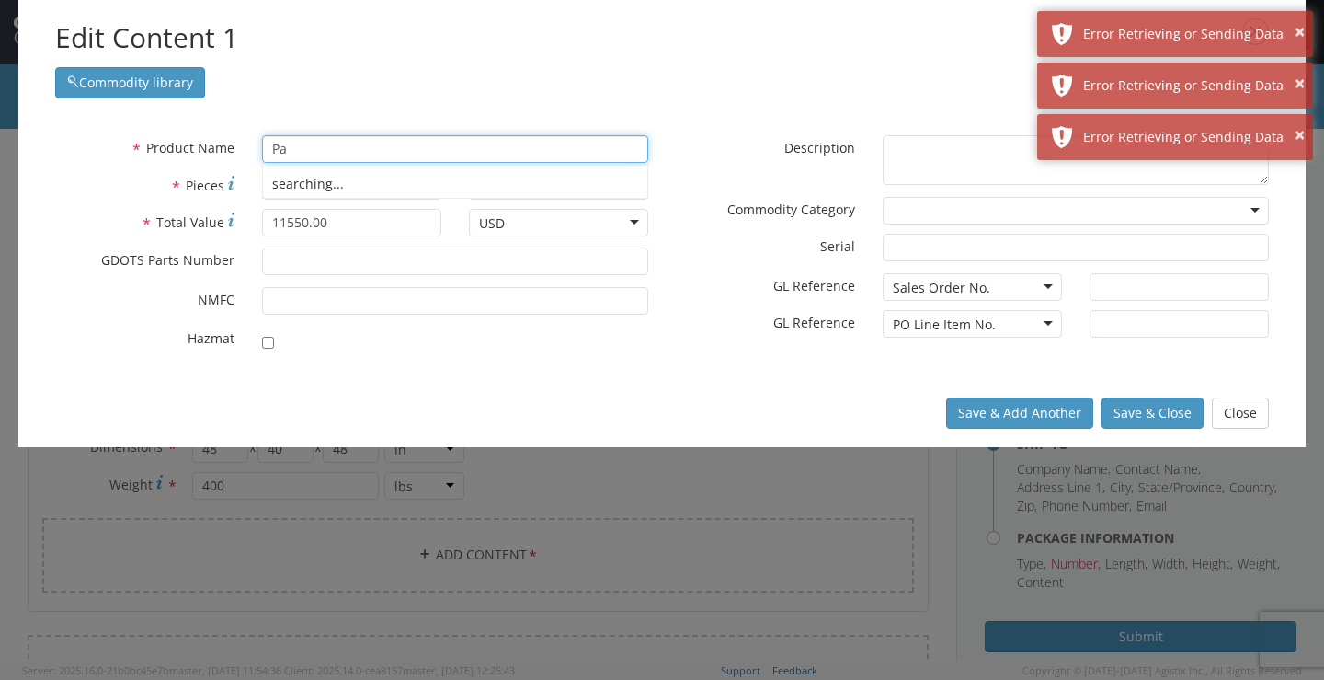
type input "P"
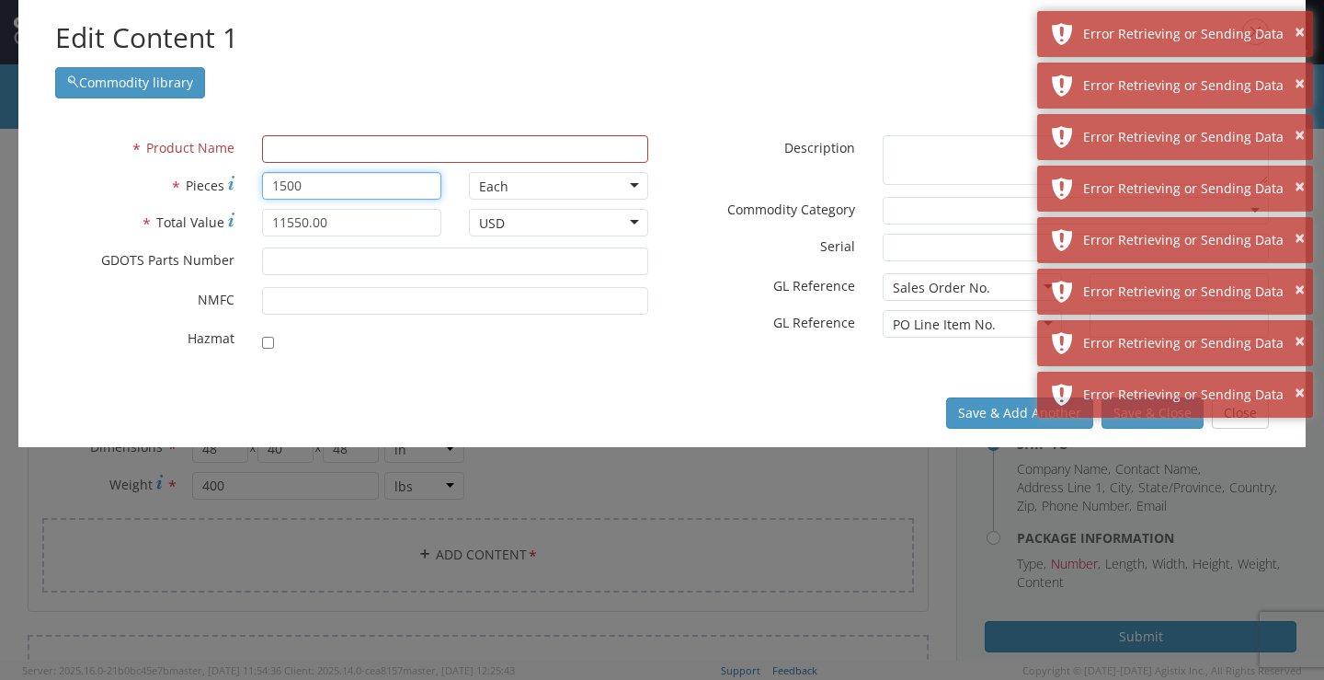
drag, startPoint x: 349, startPoint y: 193, endPoint x: -52, endPoint y: 193, distance: 401.8
click at [0, 193] on html "annexa Batch Shipping Guide Created with Sketch. calendar Created with Sketch." at bounding box center [662, 340] width 1324 height 680
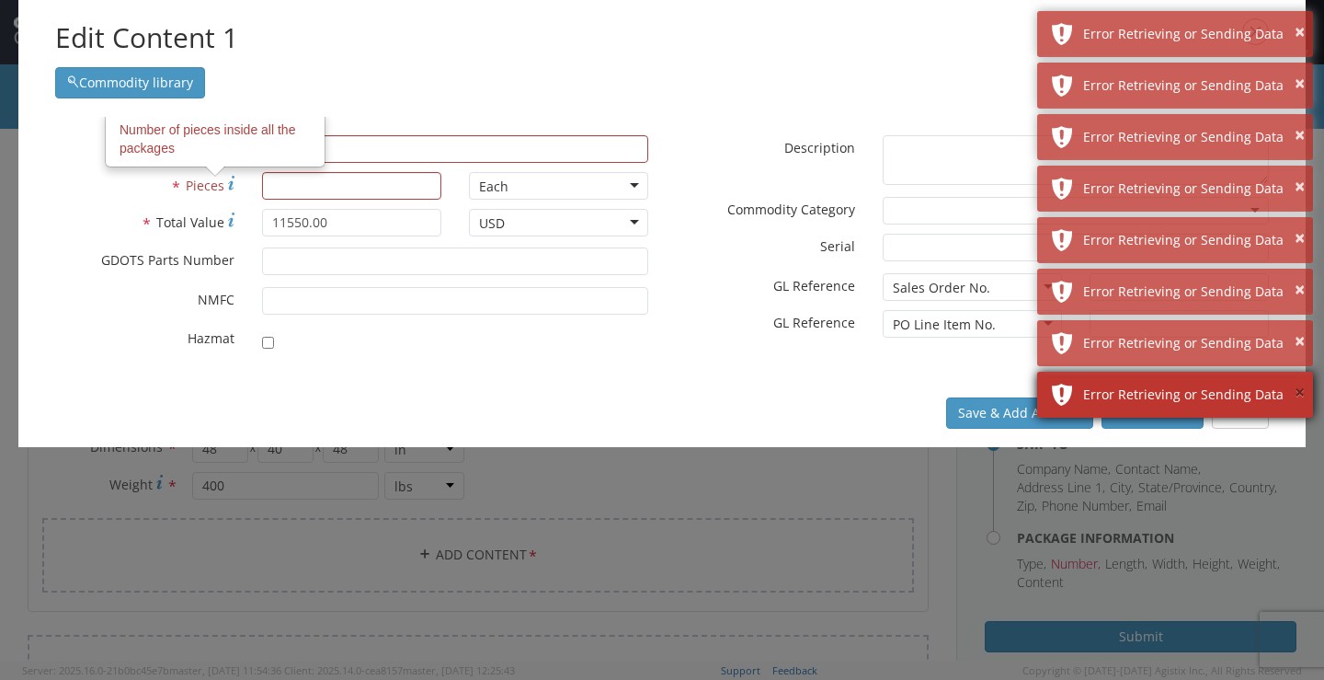
click at [1302, 390] on button "×" at bounding box center [1300, 393] width 10 height 27
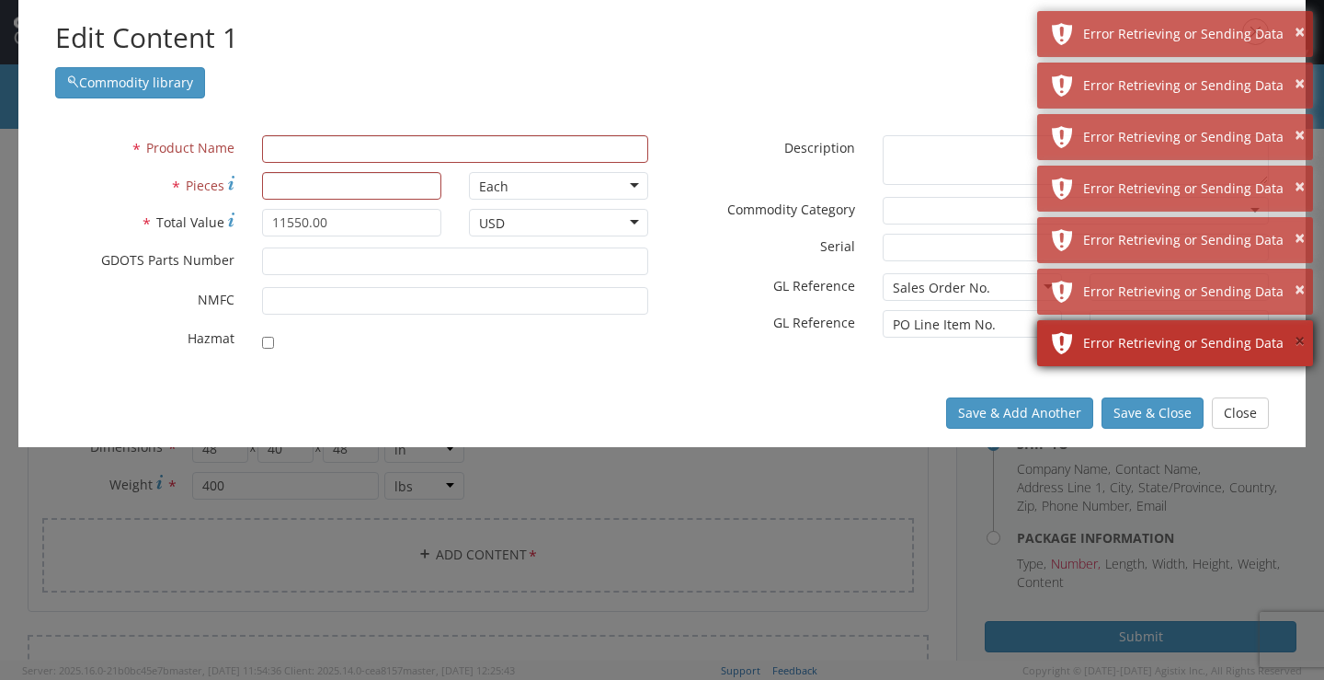
click at [1301, 347] on button "×" at bounding box center [1300, 341] width 10 height 27
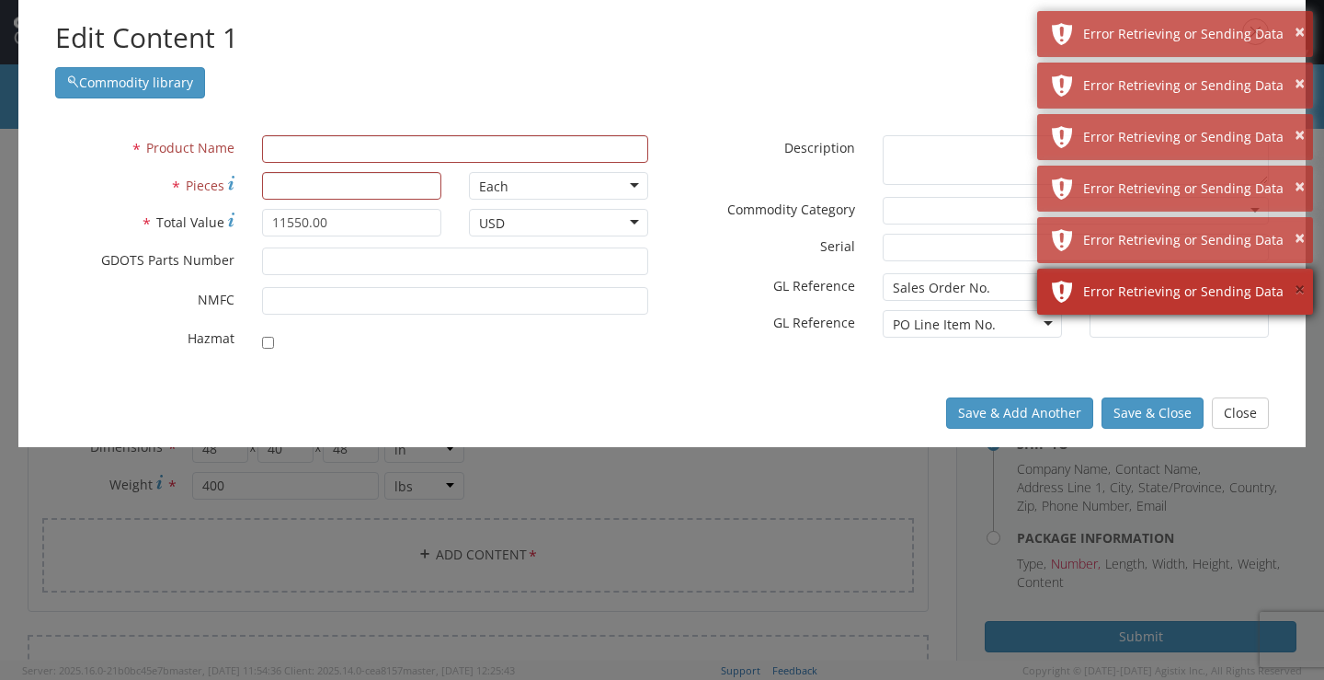
click at [1298, 285] on button "×" at bounding box center [1300, 290] width 10 height 27
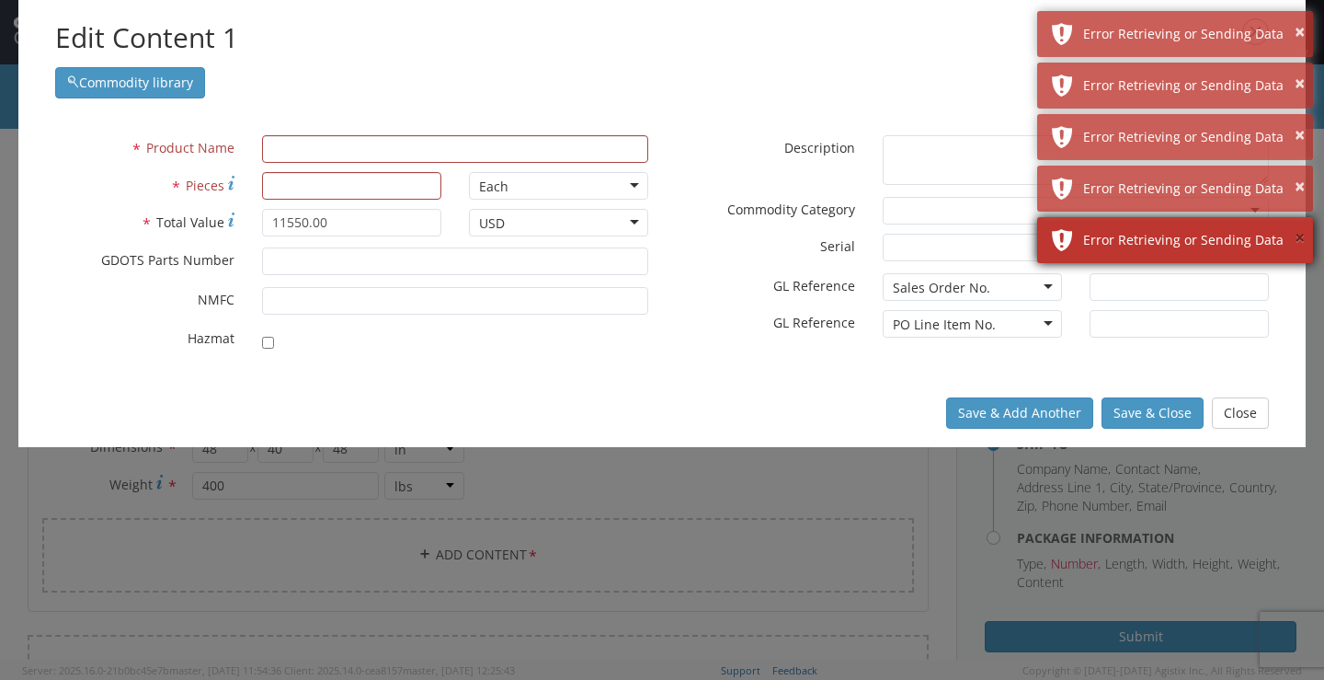
click at [1300, 235] on button "×" at bounding box center [1300, 238] width 10 height 27
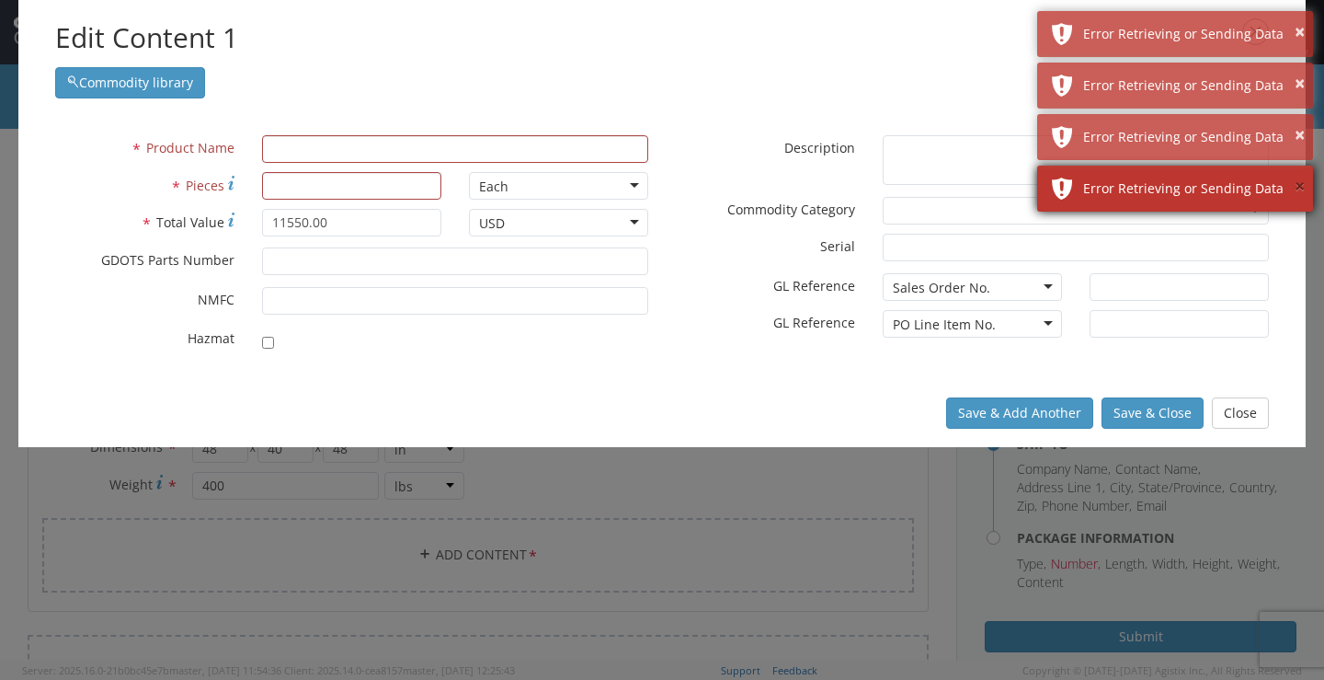
click at [1300, 191] on button "×" at bounding box center [1300, 187] width 10 height 27
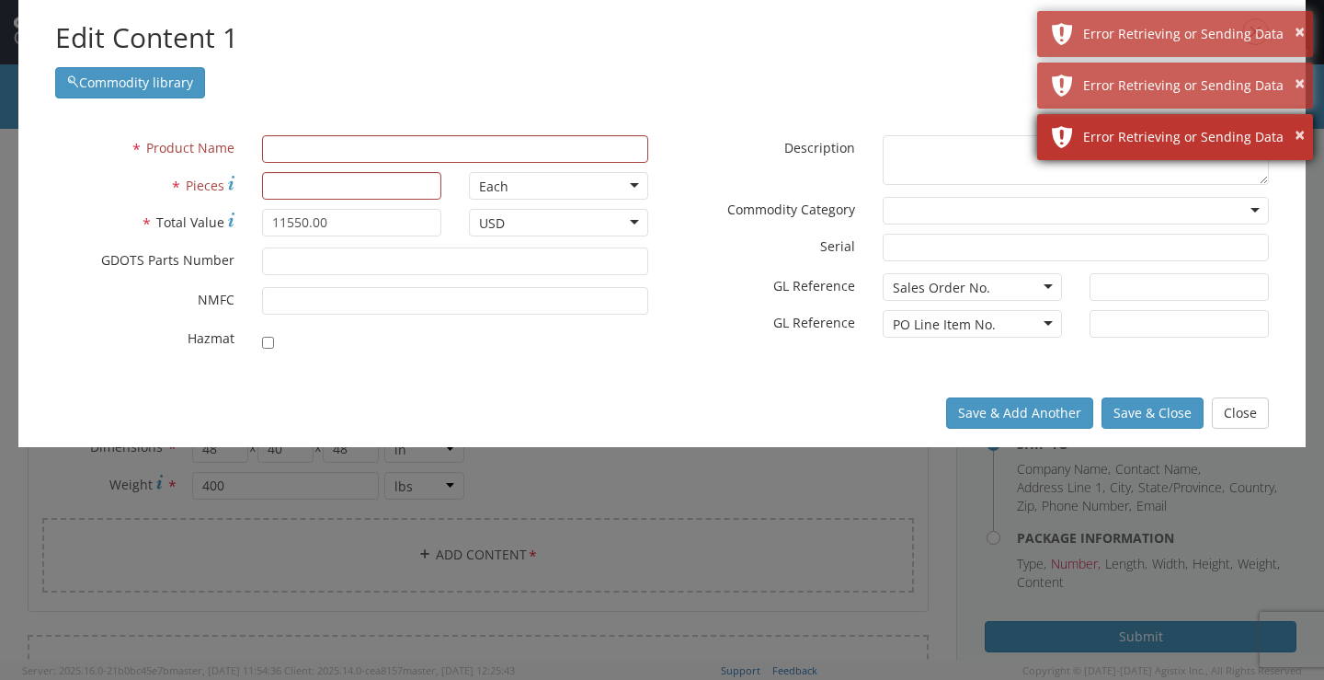
click at [1289, 139] on div "Error Retrieving or Sending Data" at bounding box center [1191, 137] width 216 height 18
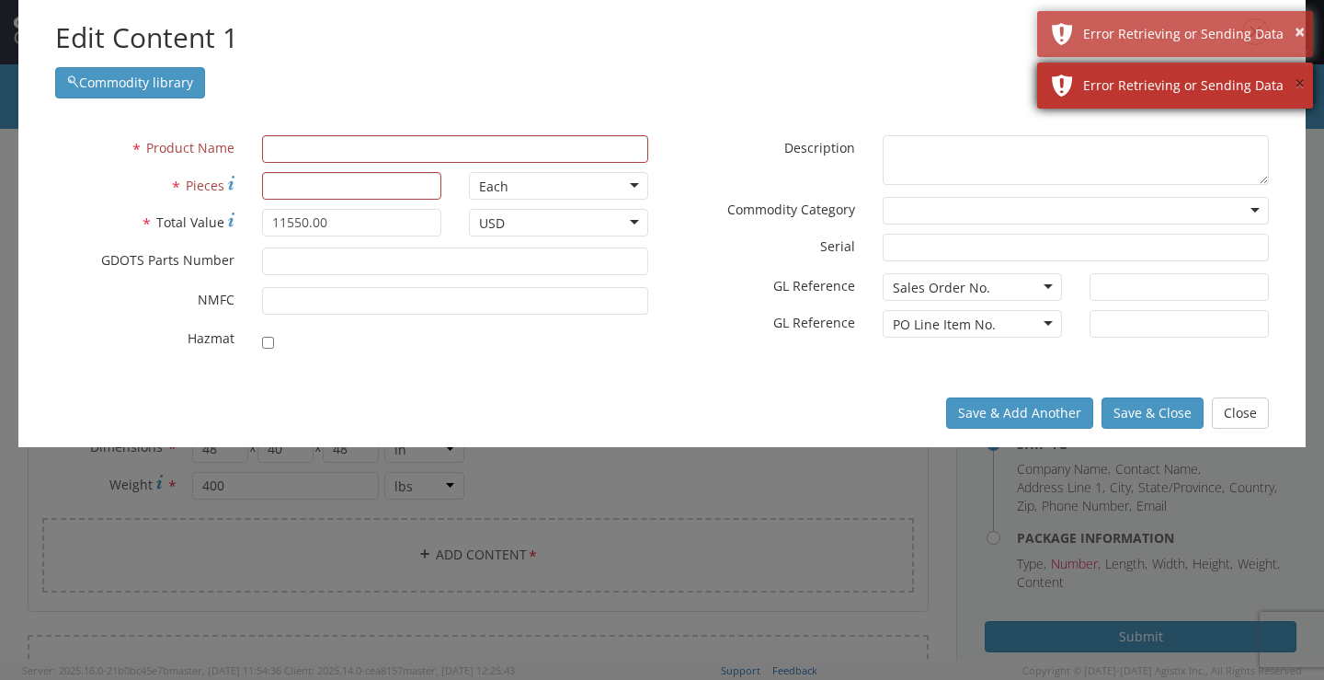
click at [1295, 97] on button "×" at bounding box center [1300, 84] width 10 height 27
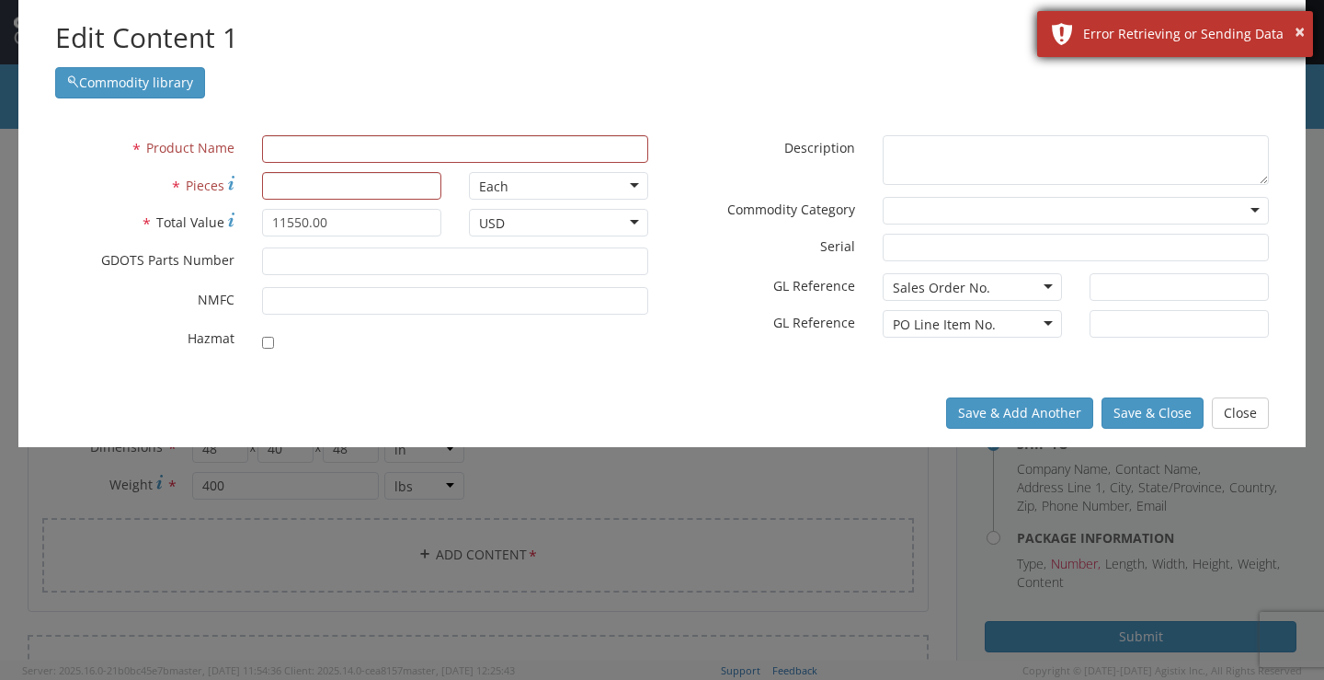
click at [1294, 51] on div "× Error Retrieving or Sending Data" at bounding box center [1175, 34] width 276 height 46
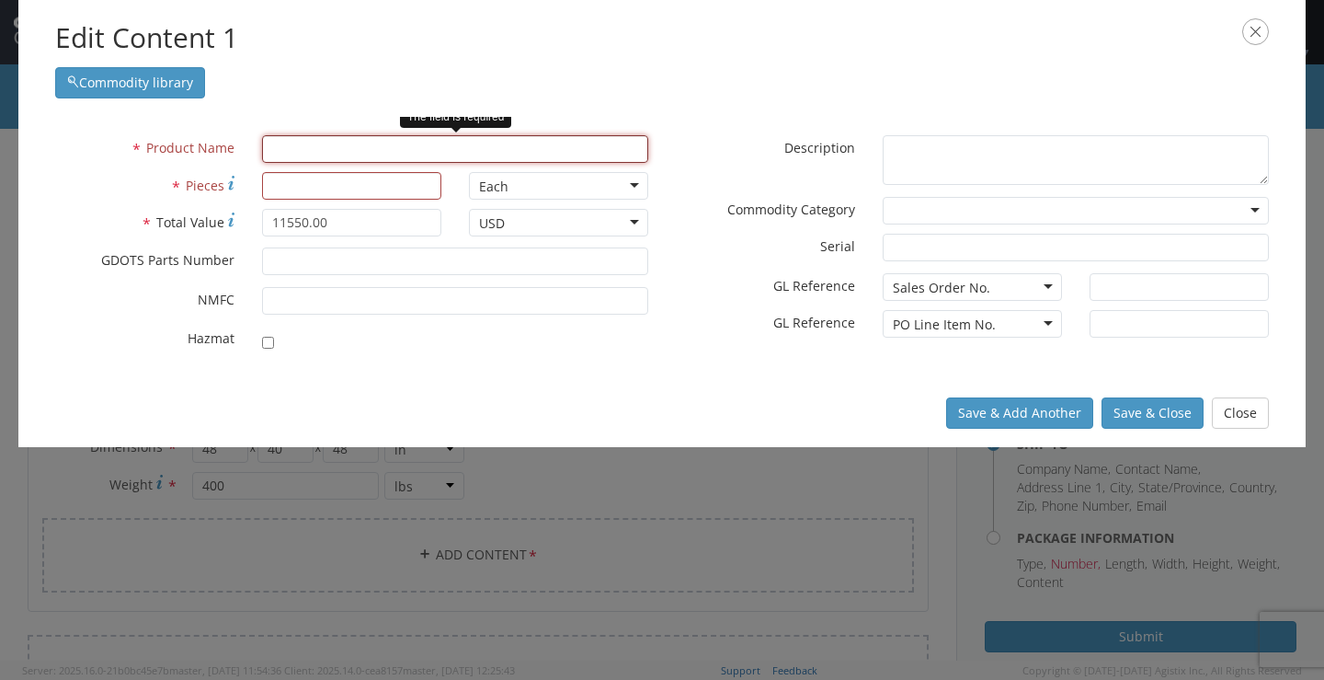
click at [286, 154] on input "text" at bounding box center [455, 149] width 386 height 28
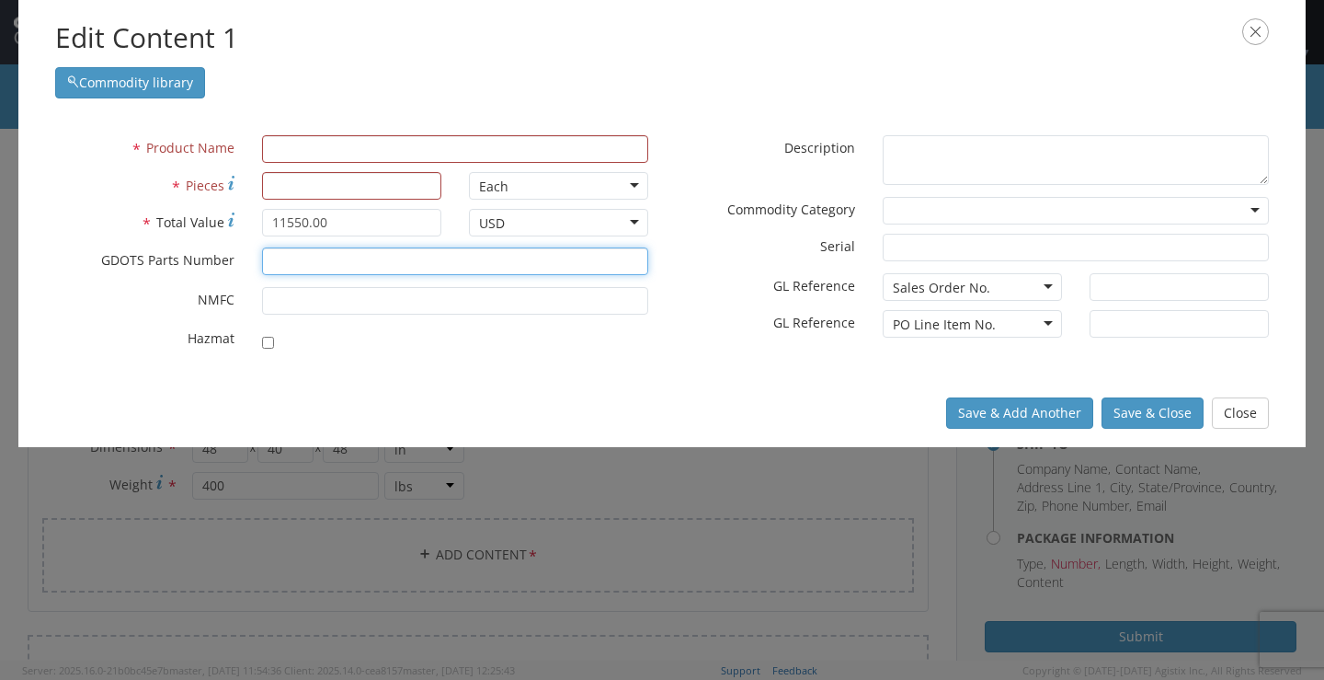
click at [296, 264] on input "* GDOTS Parts Number" at bounding box center [455, 261] width 386 height 28
paste input "M119A2-0001"
type input "M119A2-0001"
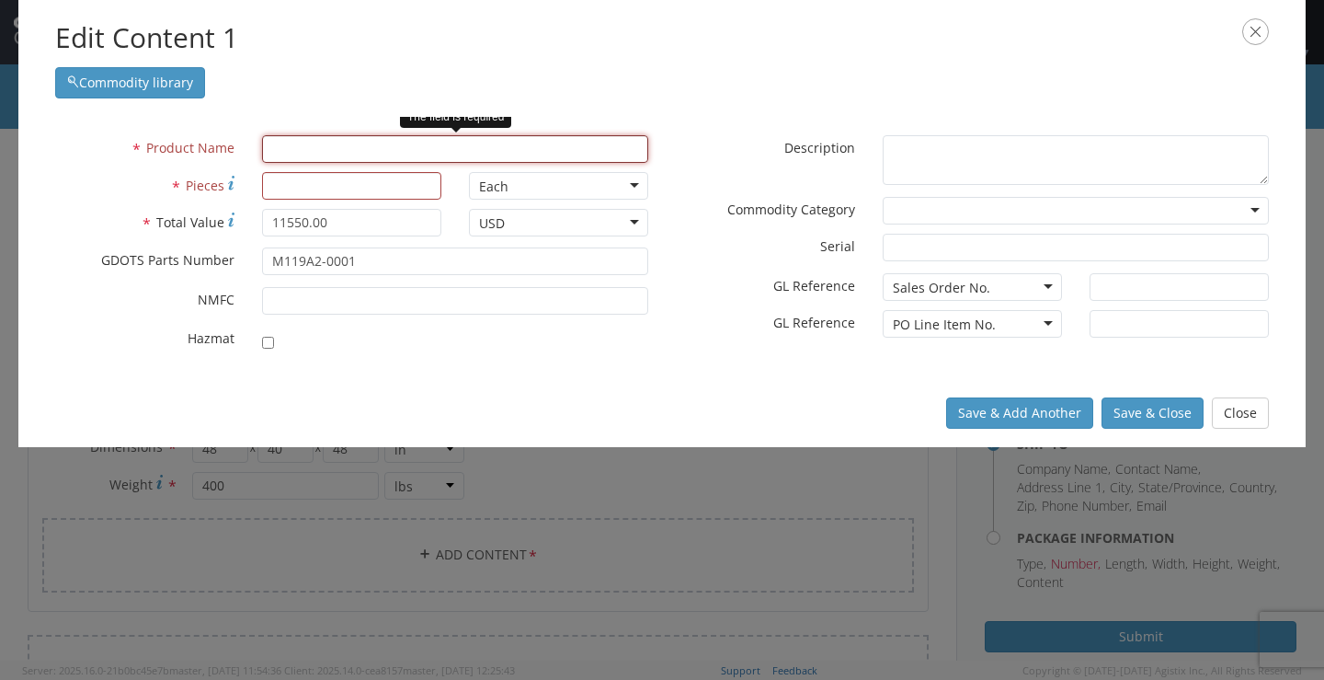
click at [305, 151] on input "text" at bounding box center [455, 149] width 386 height 28
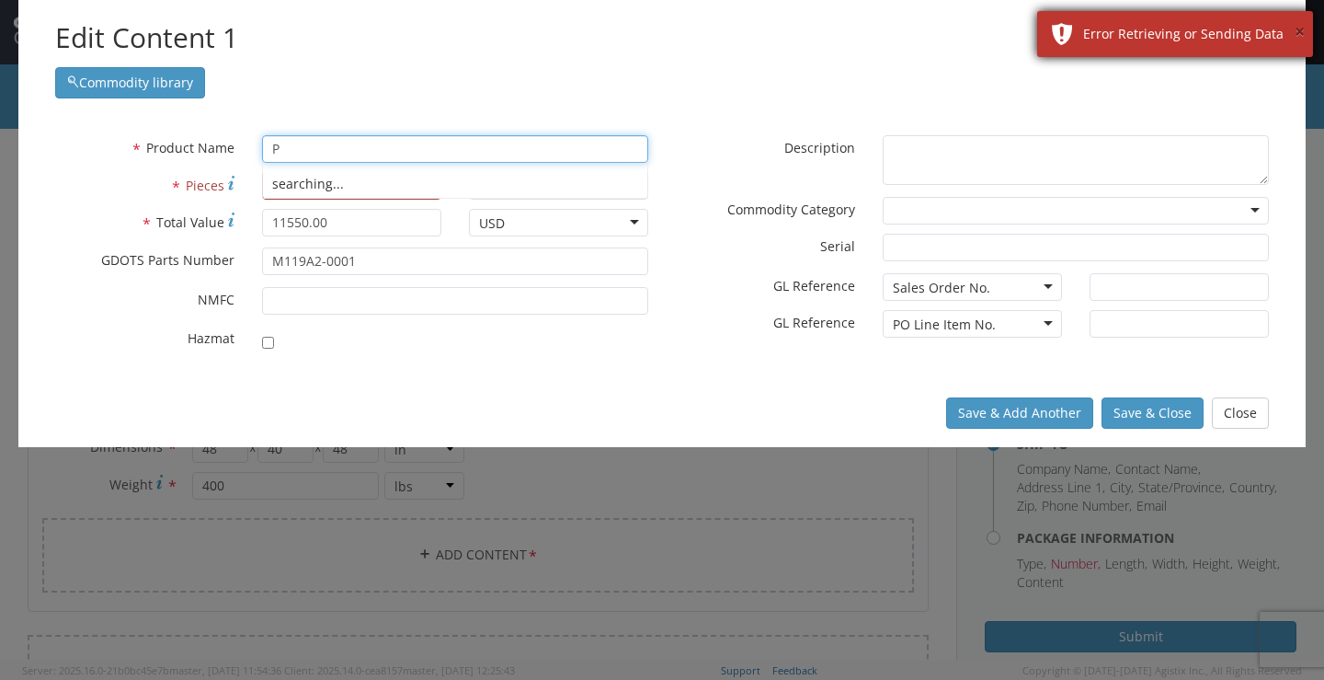
type input "P"
click at [1304, 19] on button "×" at bounding box center [1300, 32] width 10 height 27
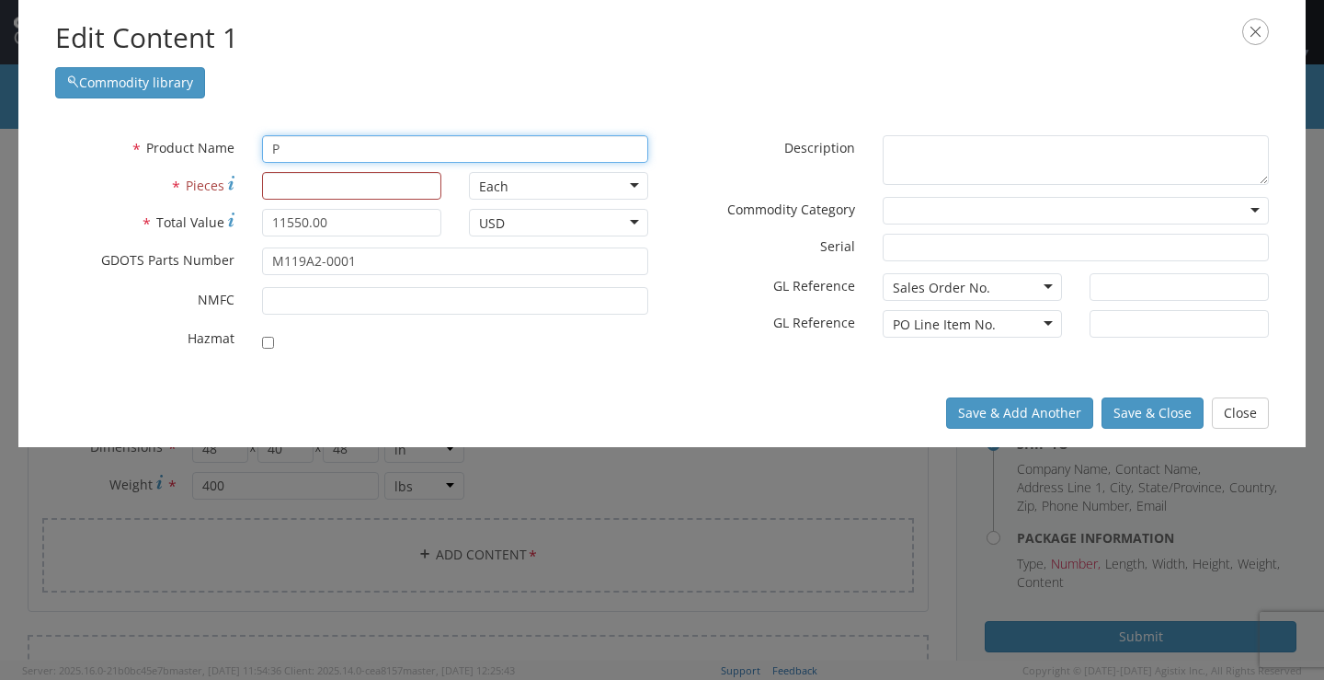
click at [345, 145] on input "P" at bounding box center [455, 149] width 386 height 28
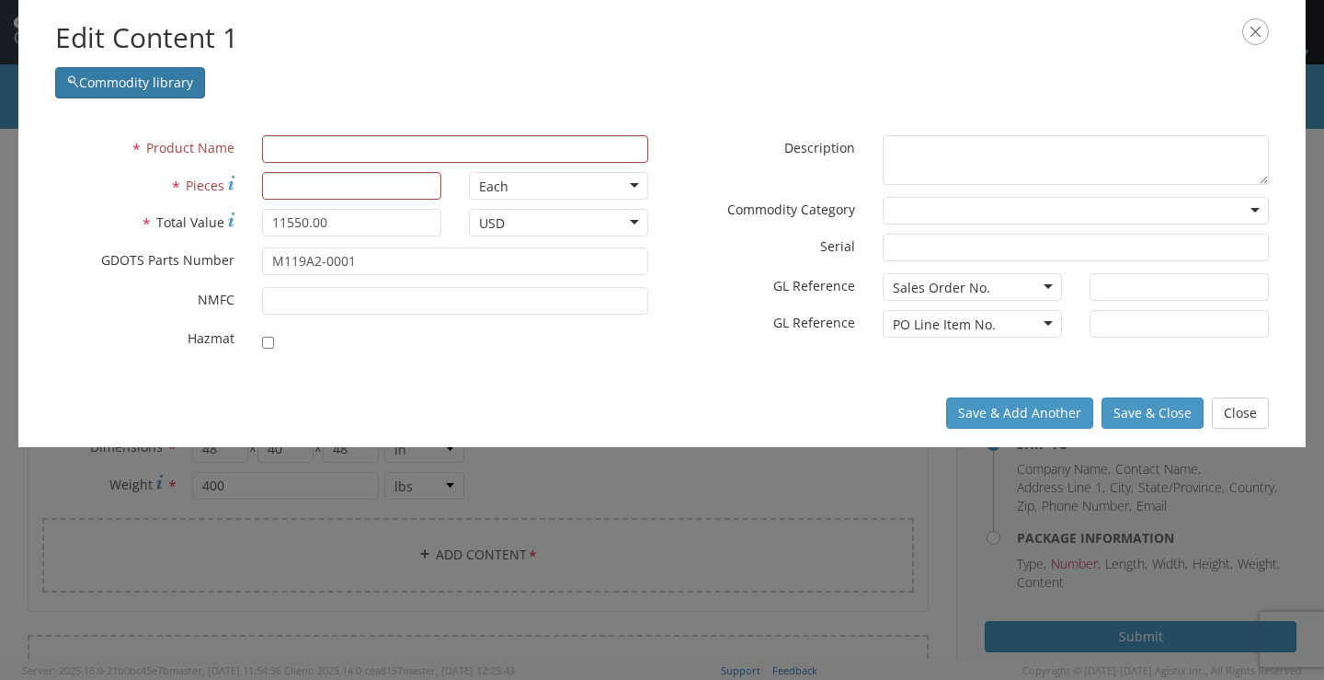
click at [155, 89] on button "Commodity library" at bounding box center [130, 82] width 150 height 31
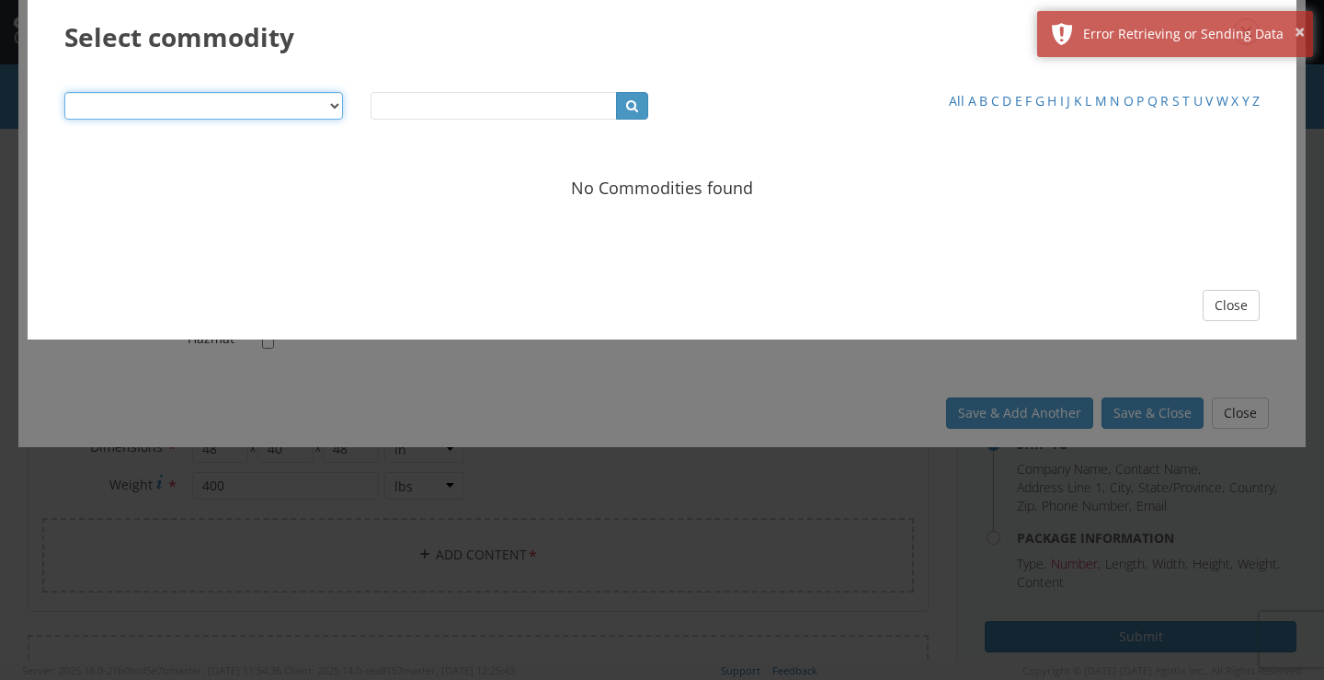
click at [334, 106] on select "Product Name Description SKU / Part No. Commodity Group Commodity Quantity Comm…" at bounding box center [203, 106] width 279 height 28
click at [1303, 28] on button "×" at bounding box center [1300, 32] width 10 height 27
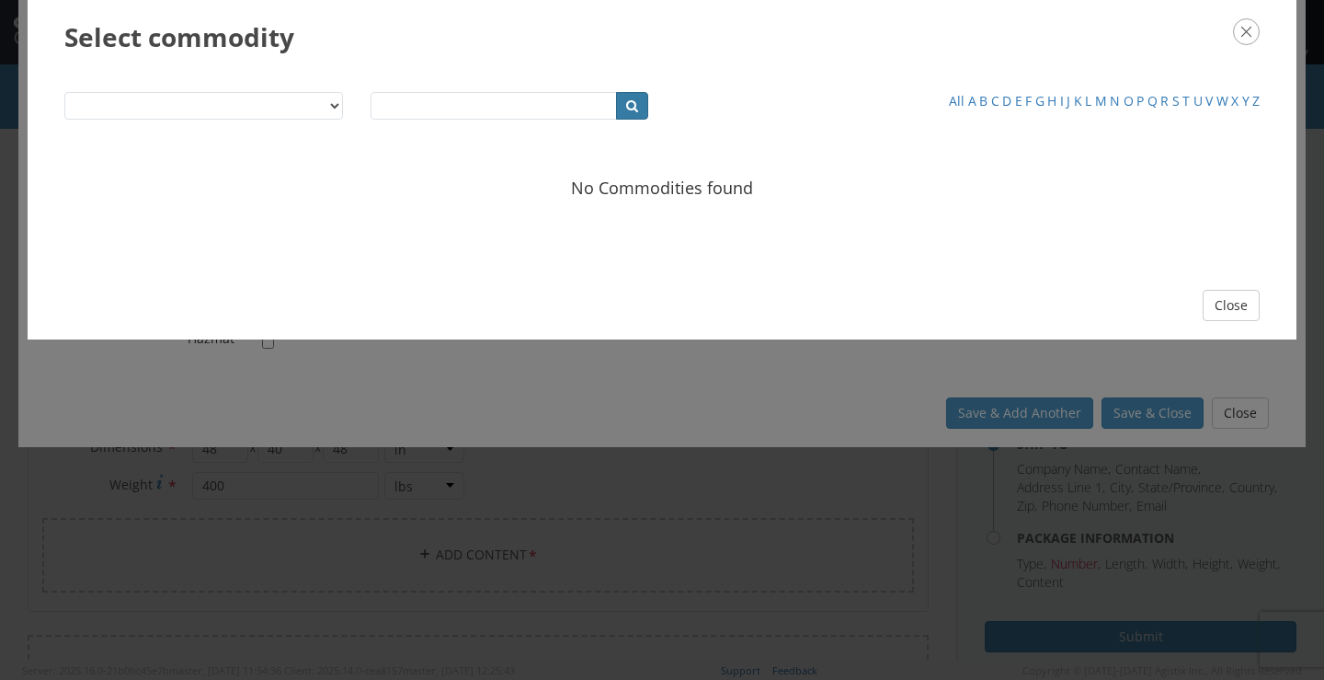
click at [625, 111] on button "button" at bounding box center [632, 106] width 32 height 28
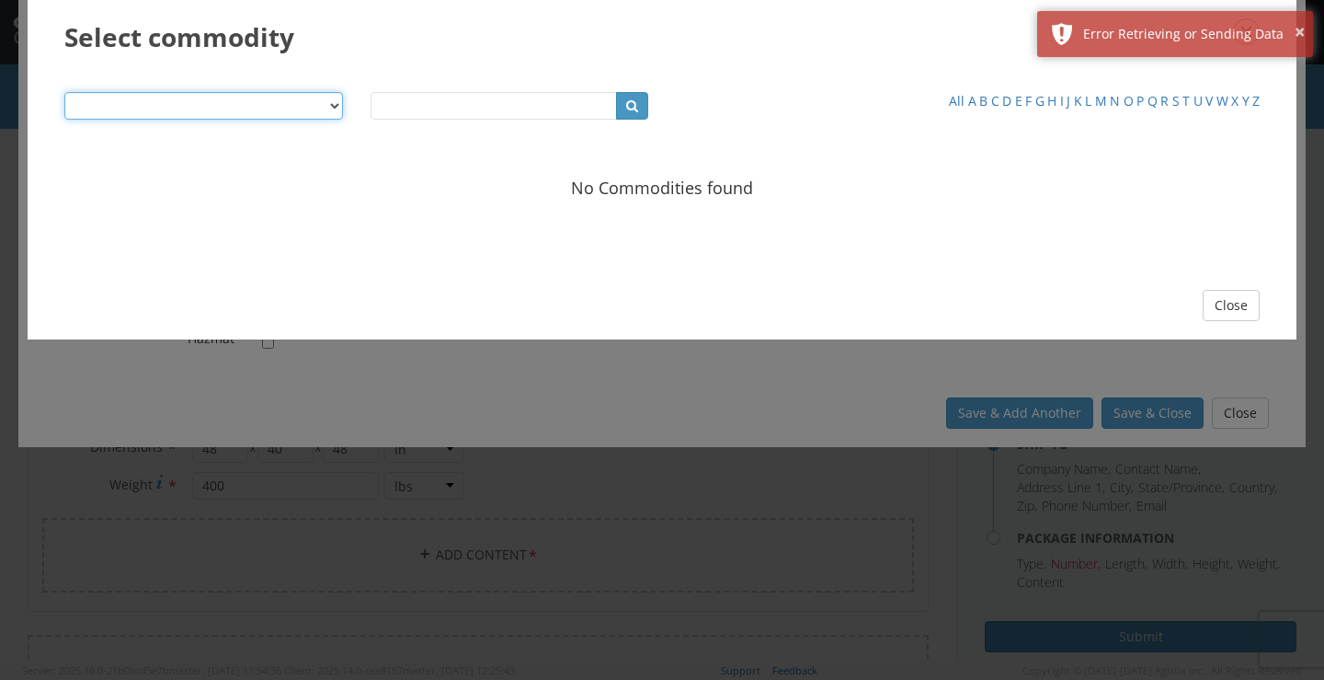
click at [332, 109] on select "Product Name Description SKU / Part No. Commodity Group Commodity Quantity Comm…" at bounding box center [203, 106] width 279 height 28
select select "string:description"
click at [64, 92] on select "Product Name Description SKU / Part No. Commodity Group Commodity Quantity Comm…" at bounding box center [203, 106] width 279 height 28
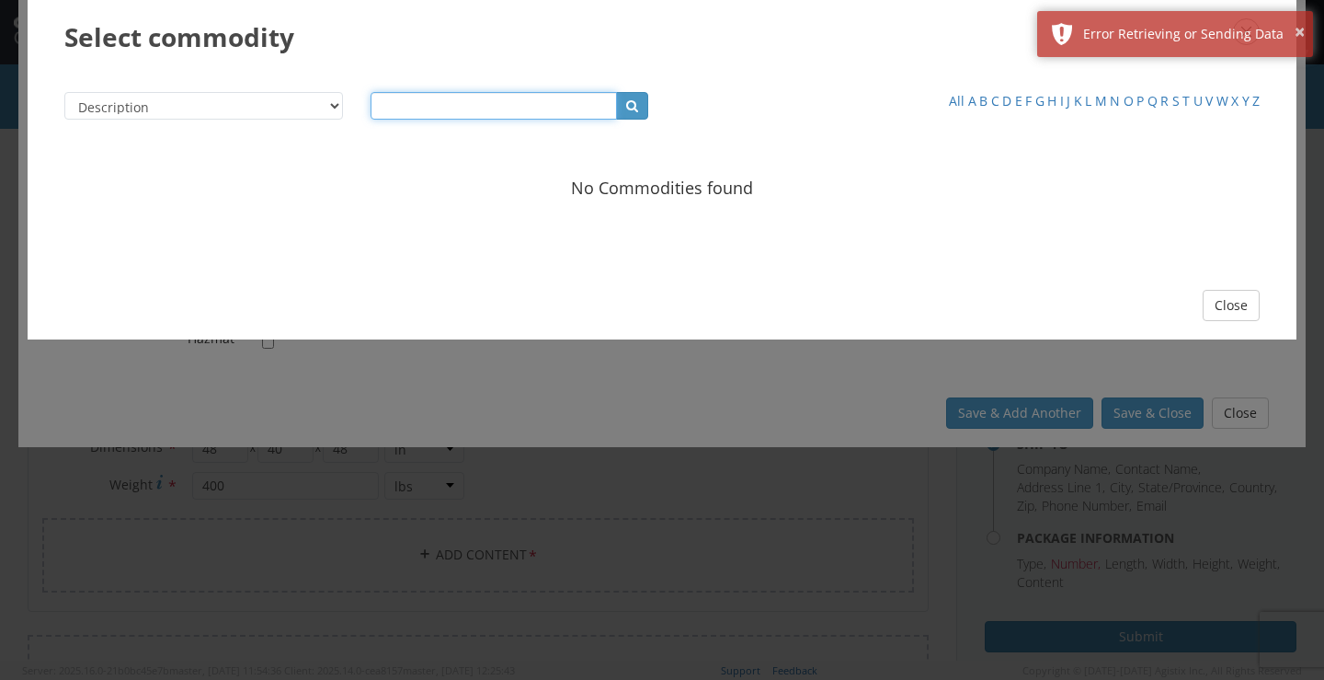
click at [421, 106] on input "text" at bounding box center [494, 106] width 247 height 28
click at [403, 109] on input "text" at bounding box center [494, 106] width 247 height 28
paste input "PALLET PLACARD"
type input "PALLET PLACARD"
click at [1217, 303] on button "Close" at bounding box center [1231, 305] width 57 height 31
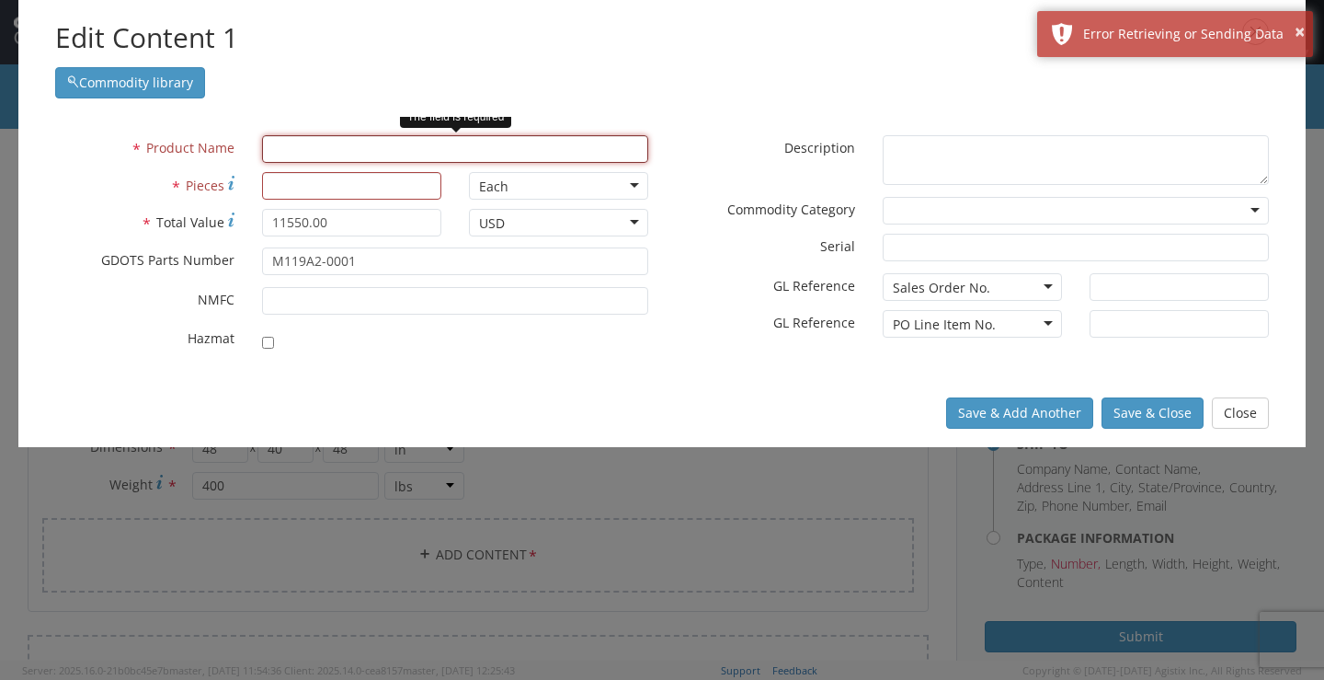
click at [330, 150] on input "text" at bounding box center [455, 149] width 386 height 28
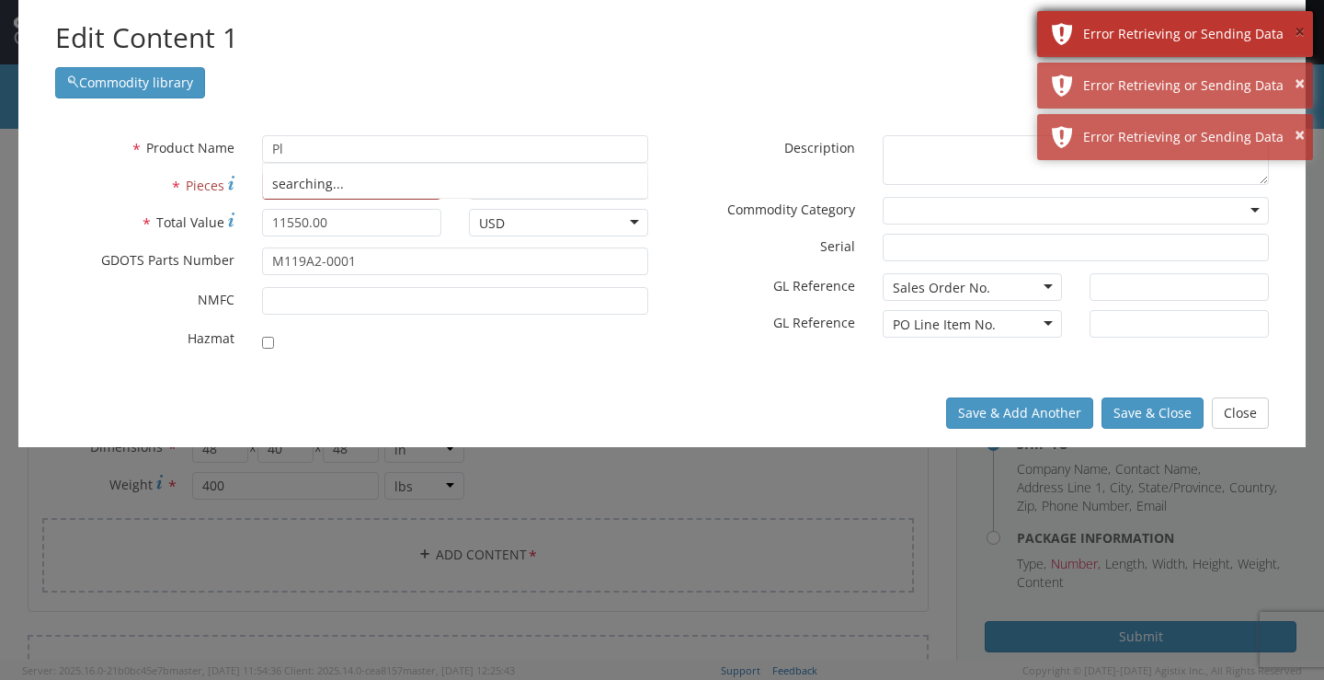
click at [1295, 35] on button "×" at bounding box center [1300, 32] width 10 height 27
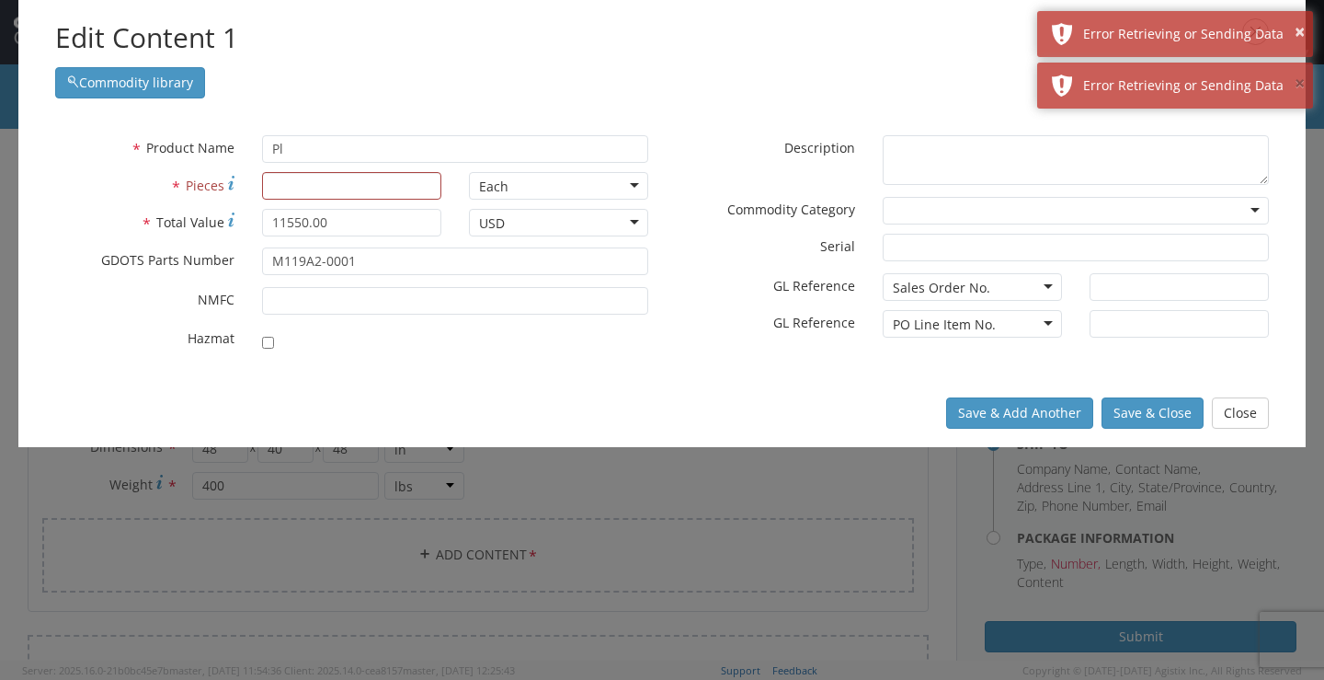
click at [1298, 80] on button "×" at bounding box center [1300, 84] width 10 height 27
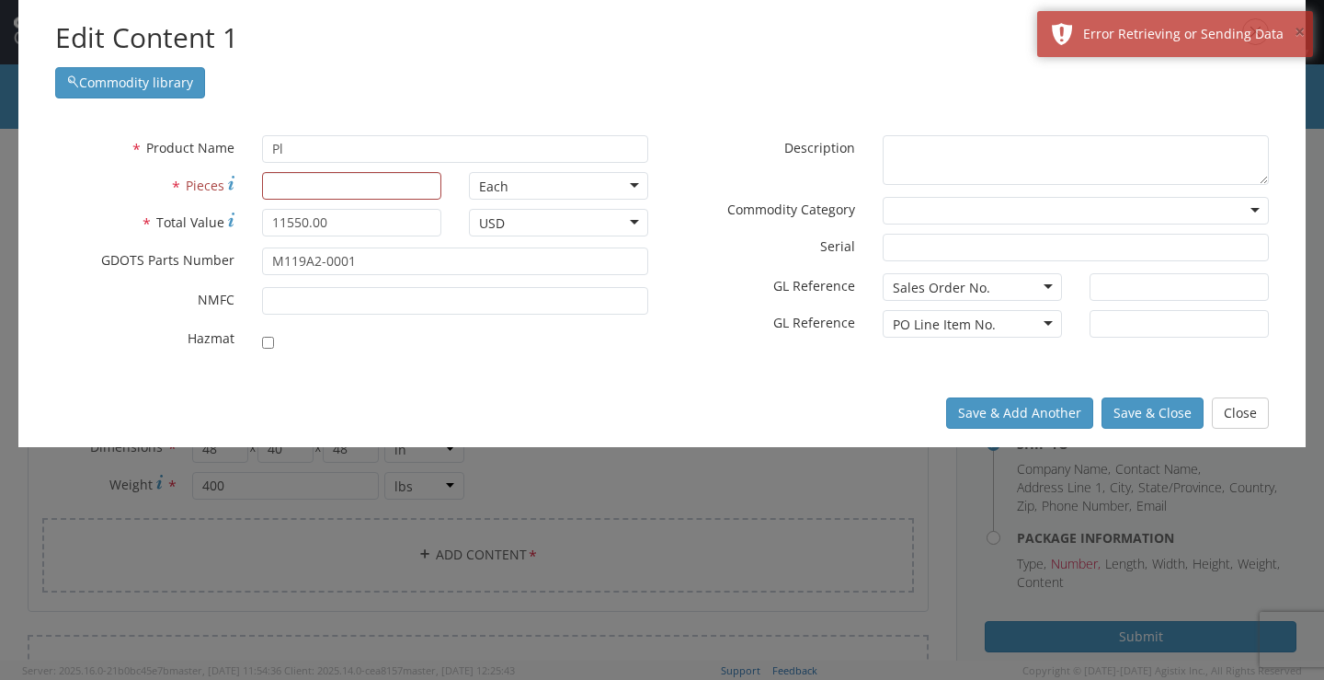
drag, startPoint x: 1298, startPoint y: 35, endPoint x: 1269, endPoint y: 50, distance: 32.9
click at [1297, 34] on button "×" at bounding box center [1300, 32] width 10 height 27
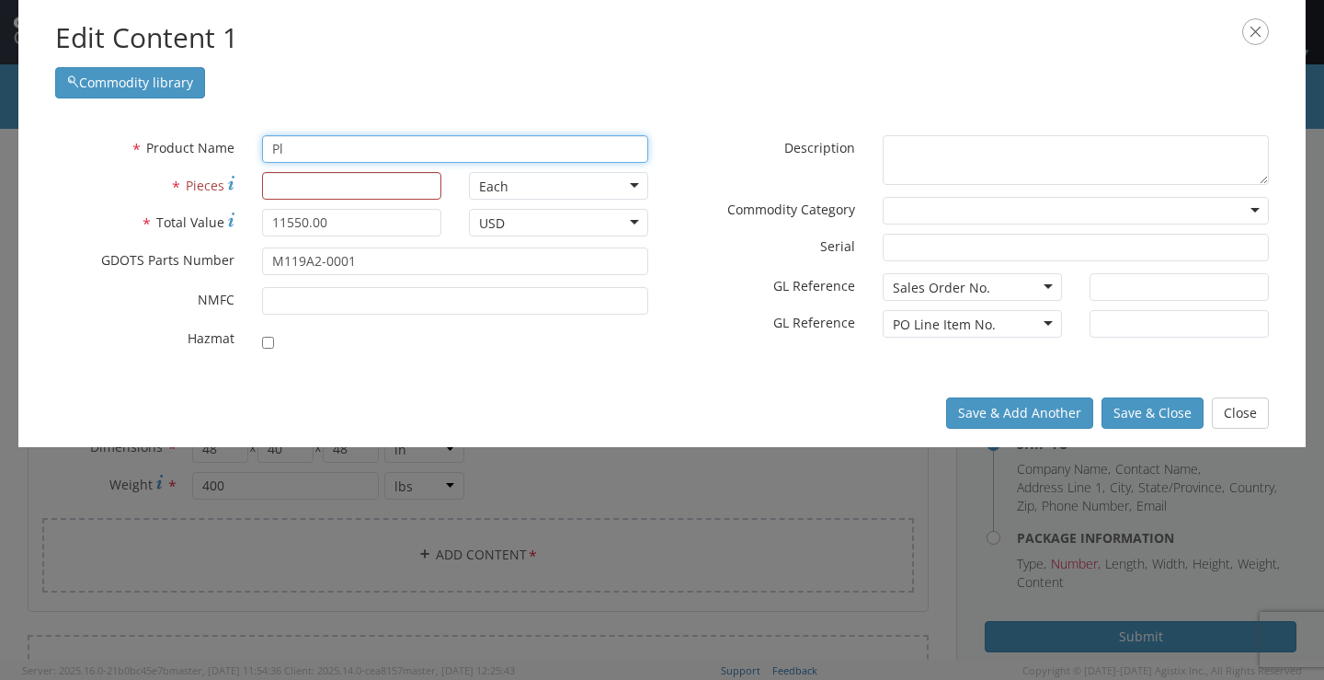
click at [300, 154] on input "Pl" at bounding box center [455, 149] width 386 height 28
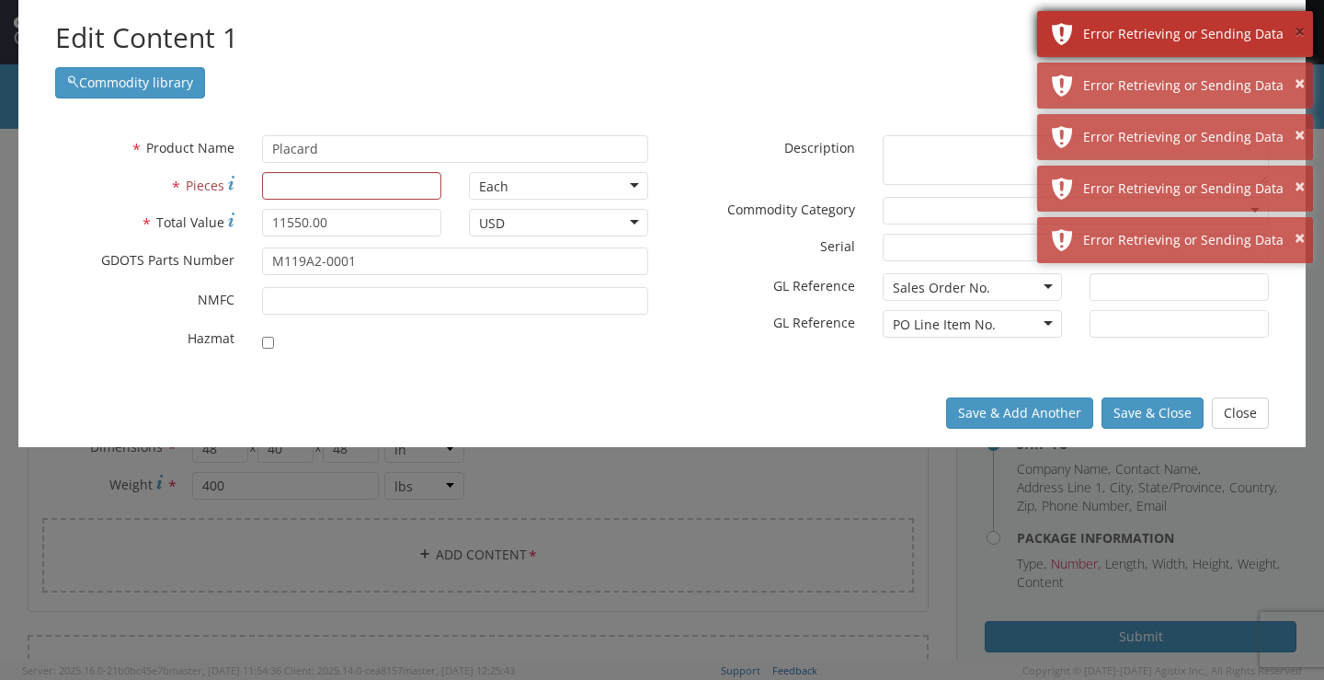
click at [1298, 33] on button "×" at bounding box center [1300, 32] width 10 height 27
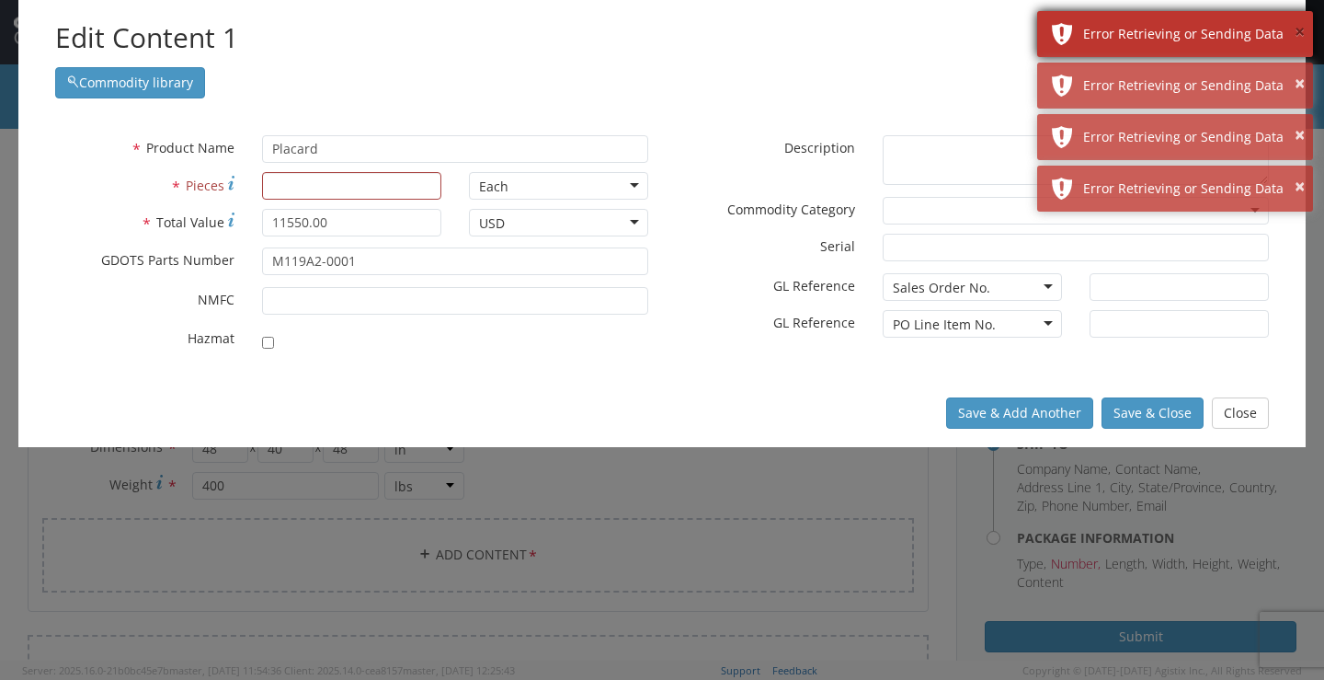
click at [1300, 39] on button "×" at bounding box center [1300, 32] width 10 height 27
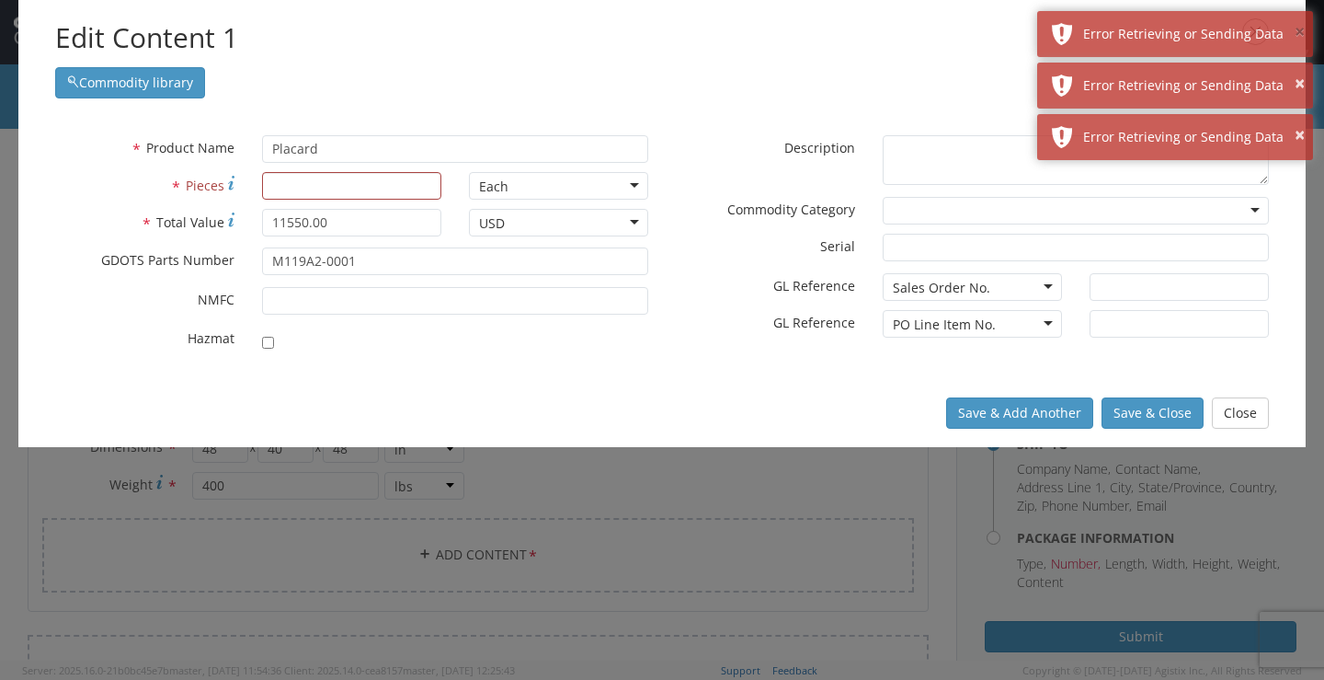
click at [1300, 39] on button "×" at bounding box center [1300, 32] width 10 height 27
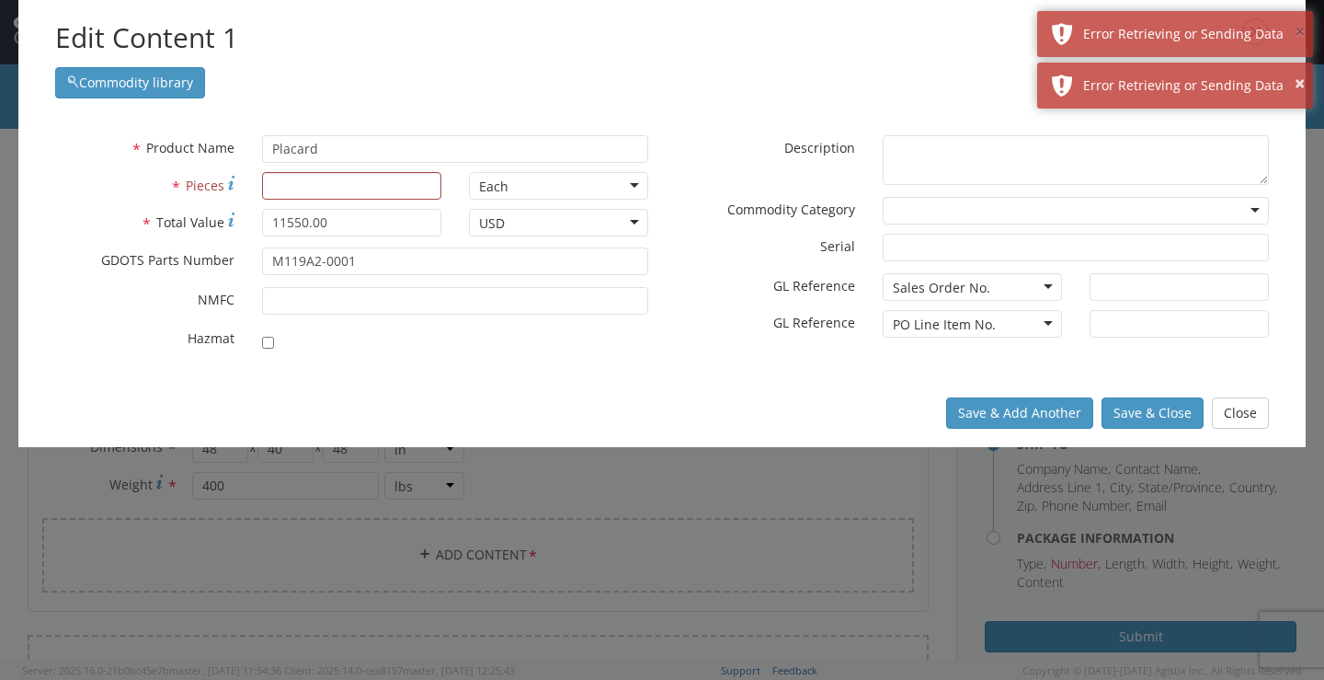
click at [1300, 39] on button "×" at bounding box center [1300, 32] width 10 height 27
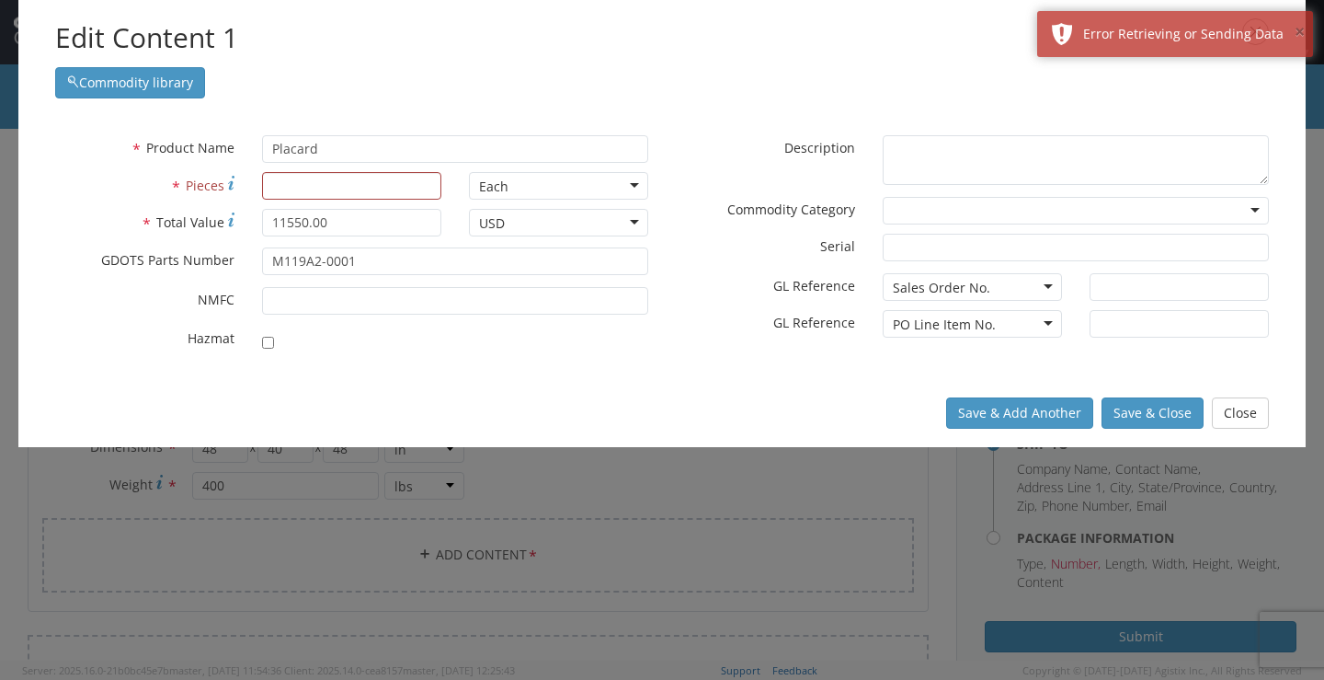
click at [1300, 39] on button "×" at bounding box center [1300, 32] width 10 height 27
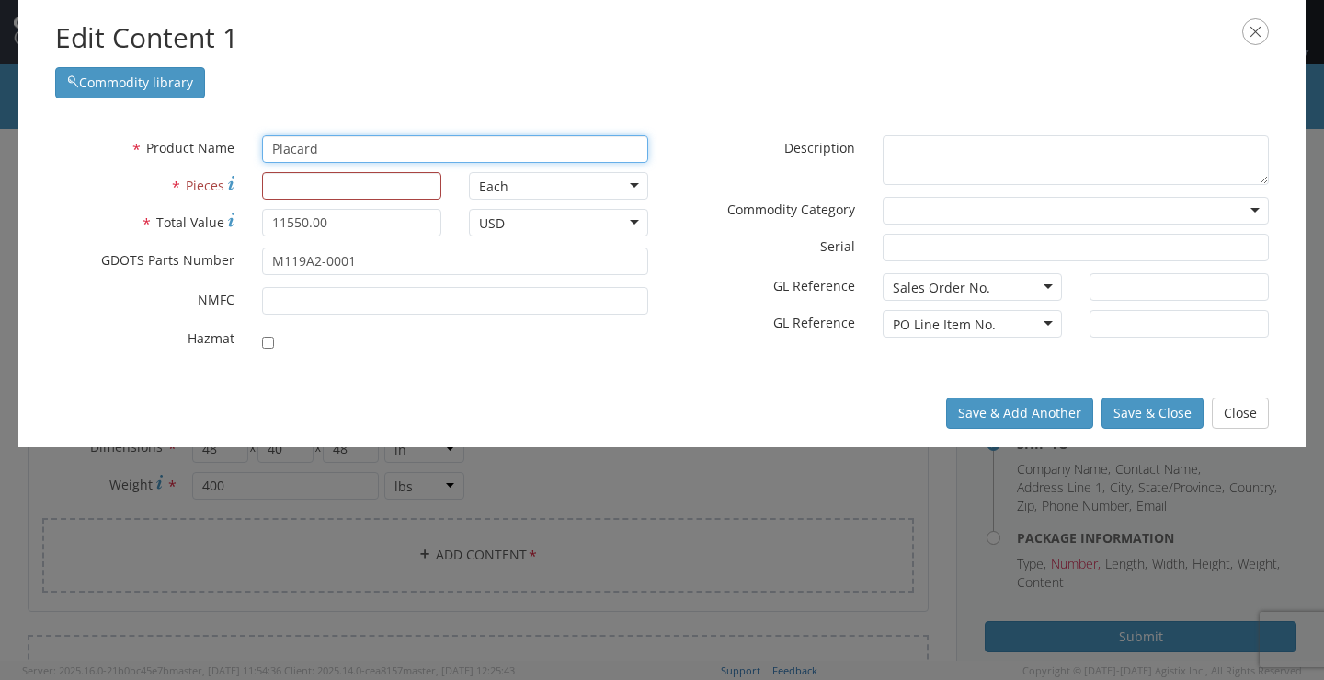
drag, startPoint x: 419, startPoint y: 149, endPoint x: -130, endPoint y: 149, distance: 549.0
click at [0, 149] on html "annexa Batch Shipping Guide Created with Sketch. calendar Created with Sketch." at bounding box center [662, 340] width 1324 height 680
click at [391, 153] on input "Placard" at bounding box center [455, 149] width 386 height 28
drag, startPoint x: 391, startPoint y: 153, endPoint x: 127, endPoint y: 155, distance: 263.9
click at [127, 155] on div "* Product Name Placard searching..." at bounding box center [351, 149] width 621 height 28
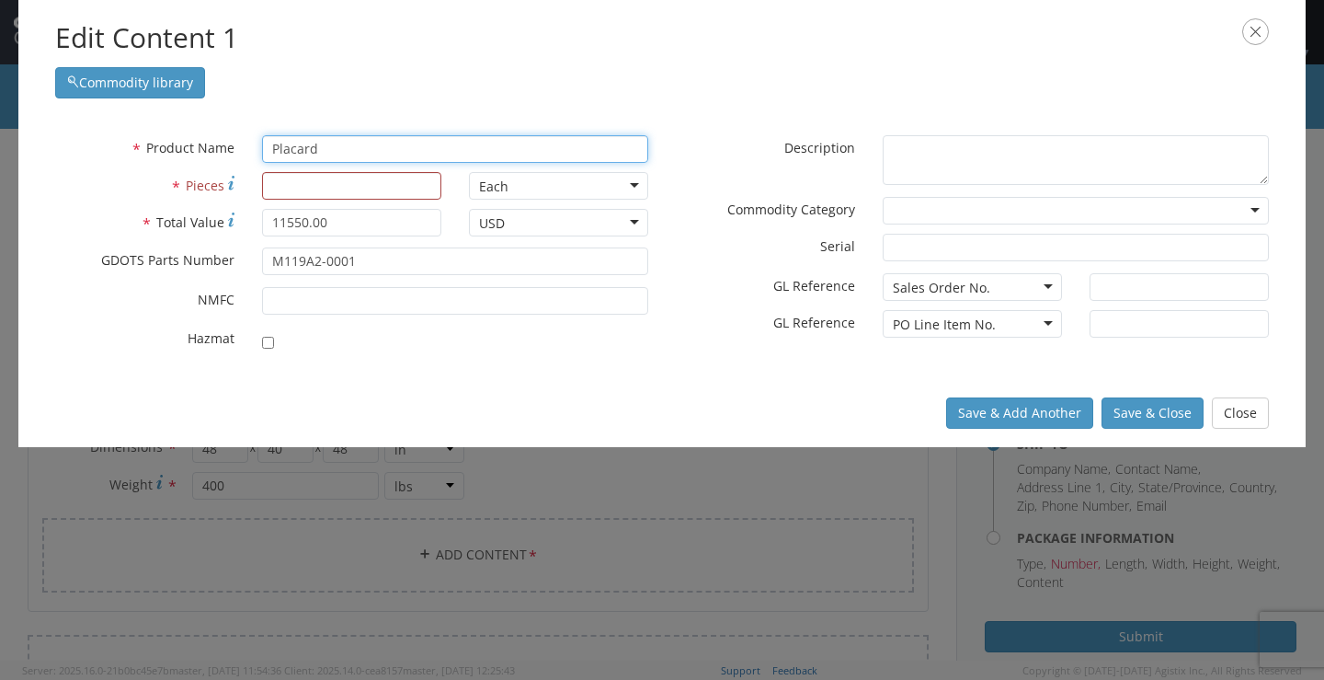
paste input "ALLET PLACARD"
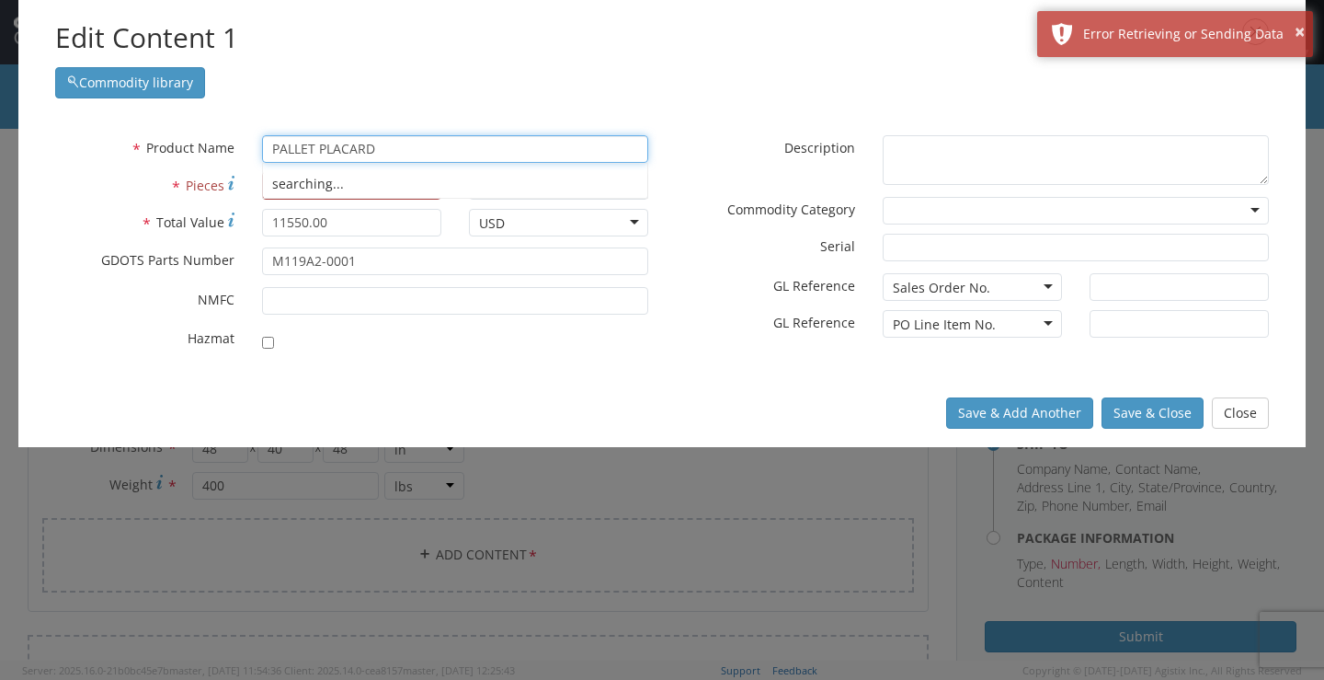
type input "PALLET PLACARD"
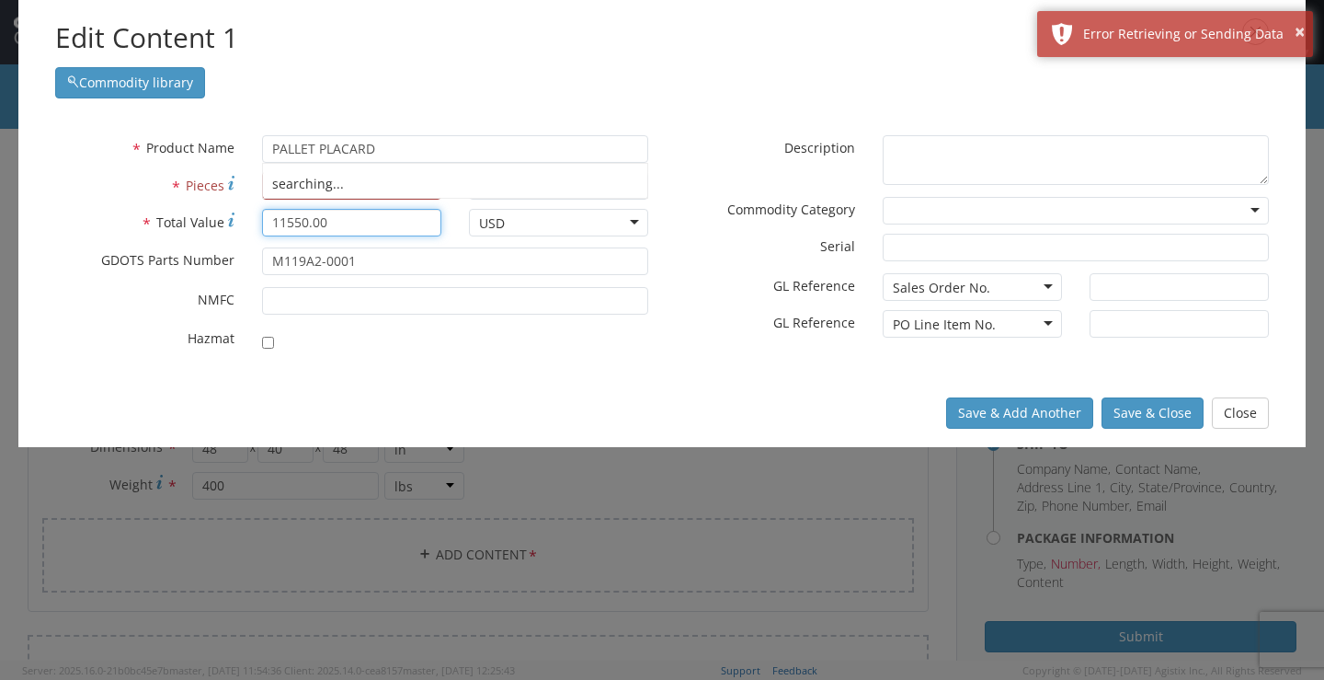
click at [382, 222] on input "11550.00" at bounding box center [351, 223] width 179 height 28
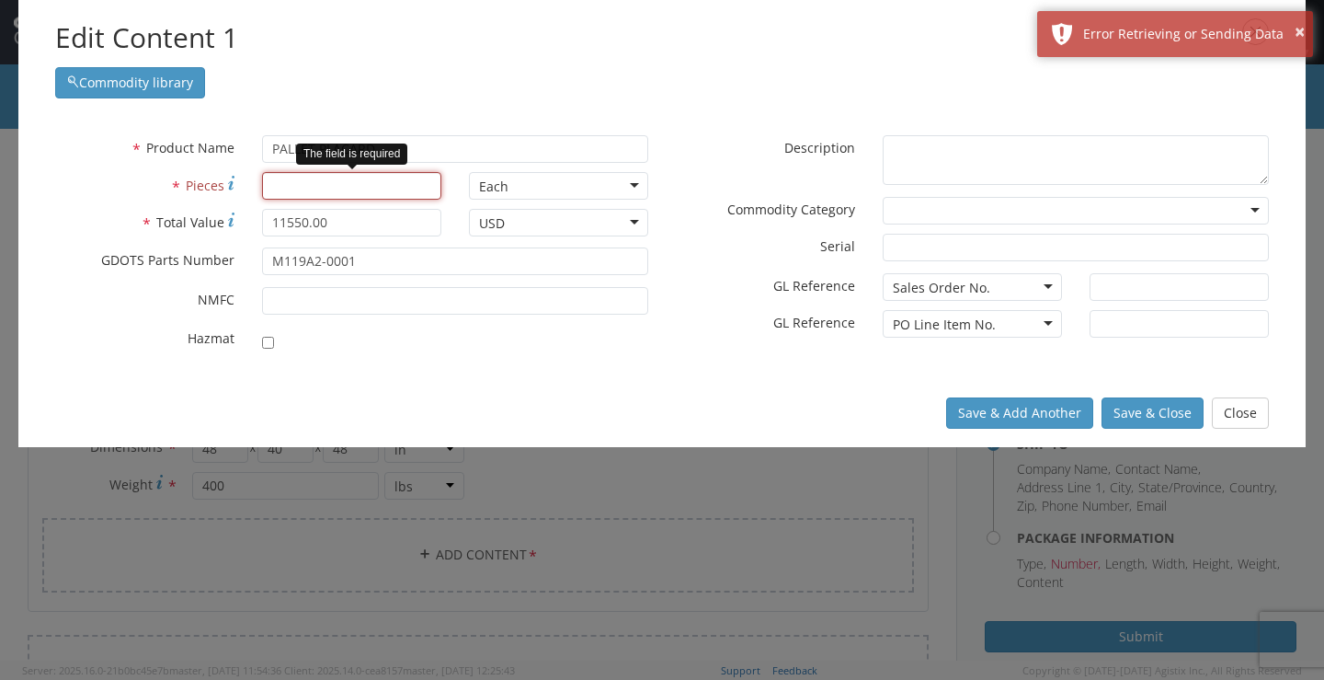
click at [336, 190] on input "* Pieces" at bounding box center [351, 186] width 179 height 28
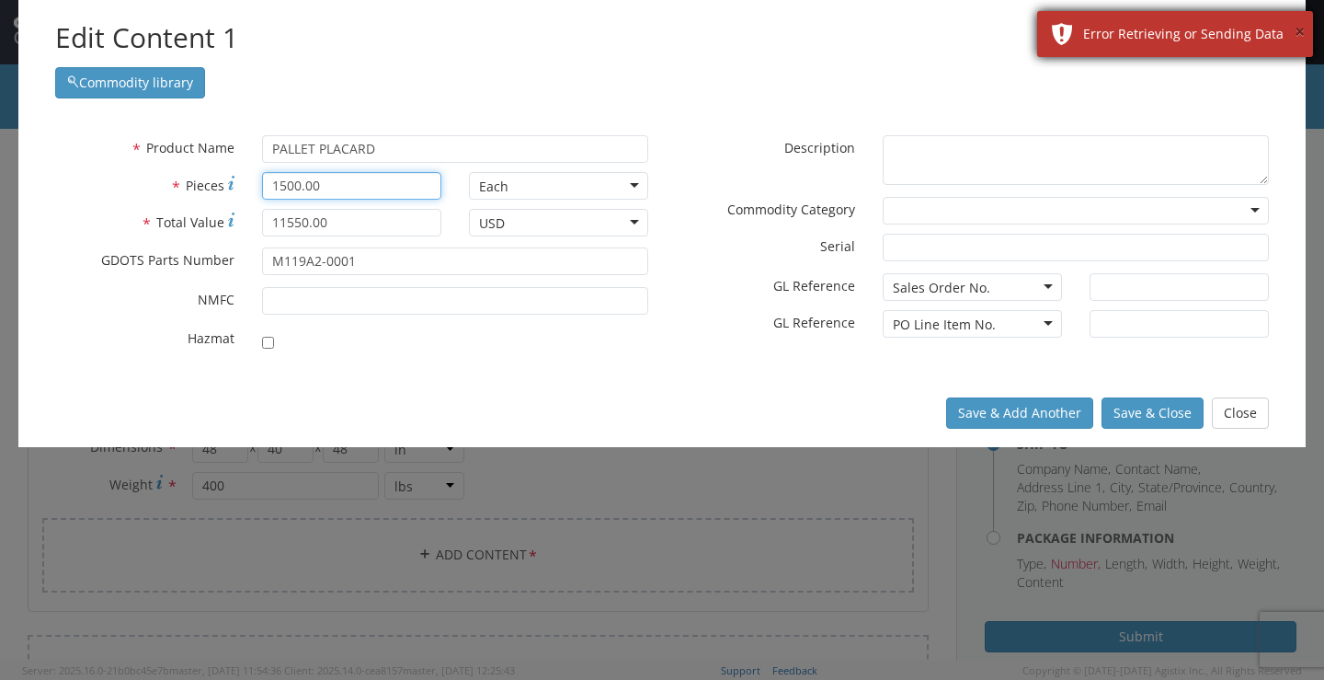
type input "1500.00"
click at [1302, 29] on button "×" at bounding box center [1300, 32] width 10 height 27
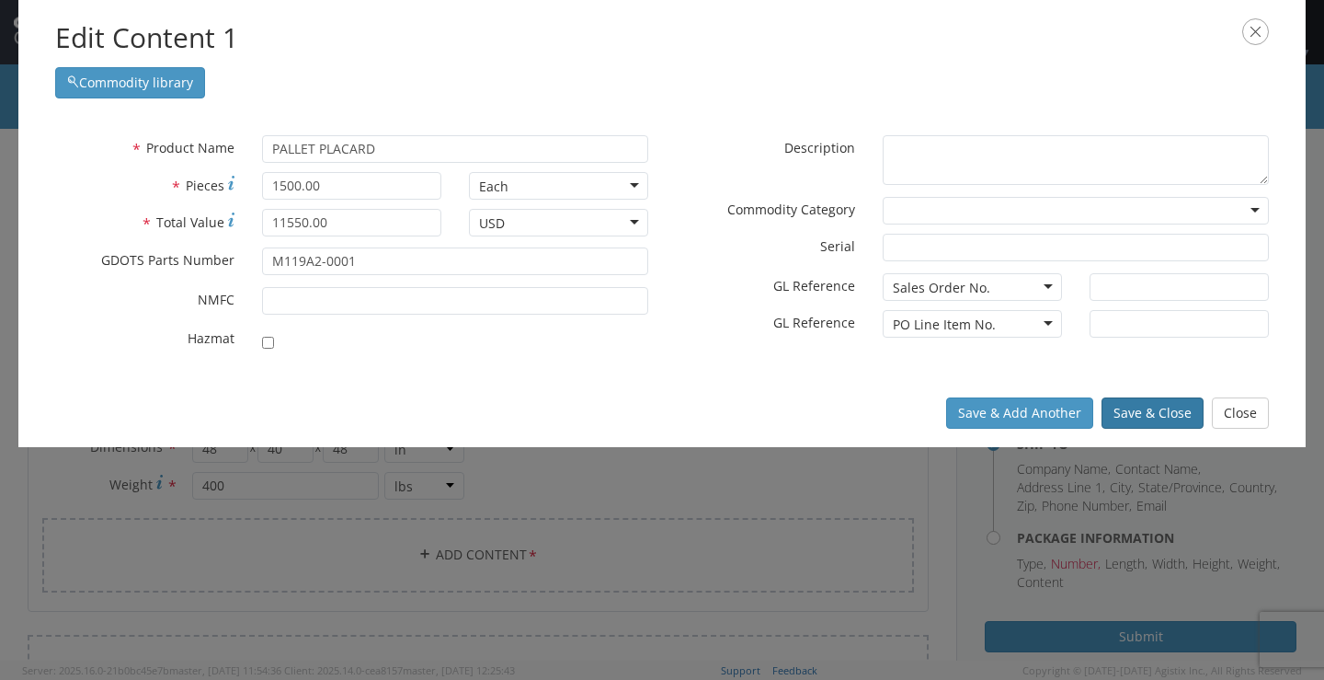
click at [1138, 418] on button "Save & Close" at bounding box center [1153, 412] width 102 height 31
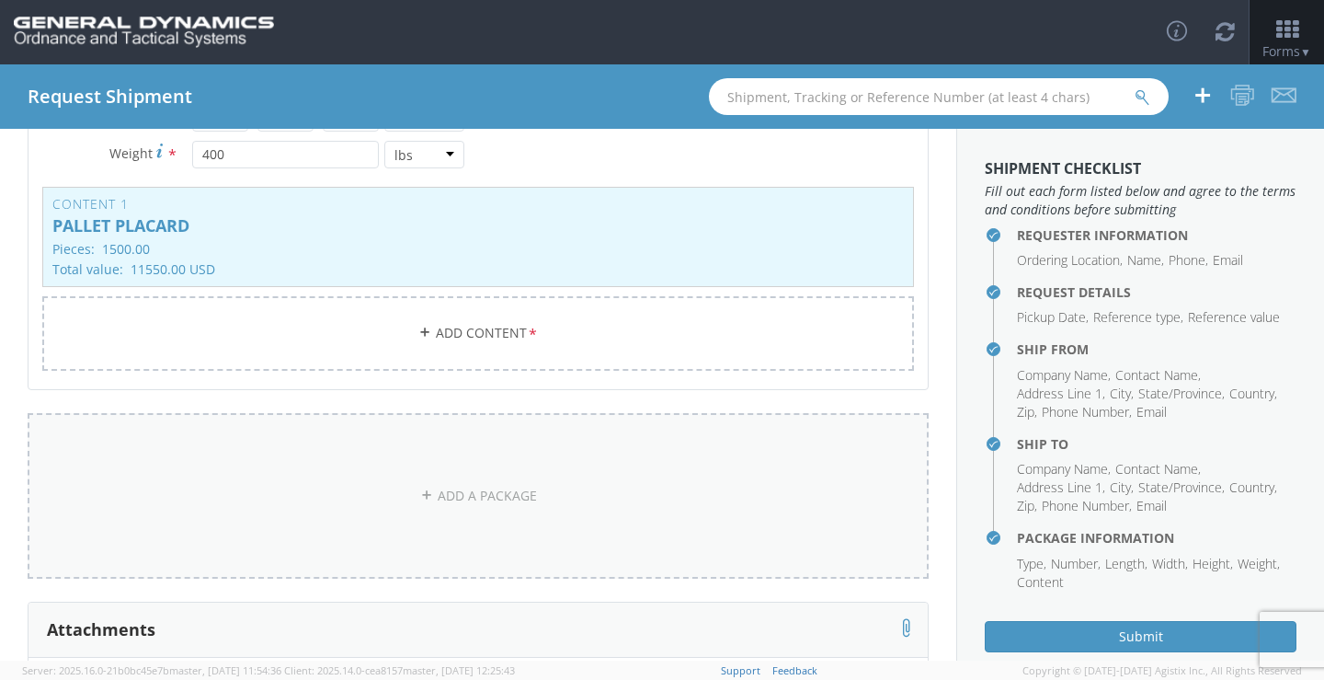
scroll to position [368, 0]
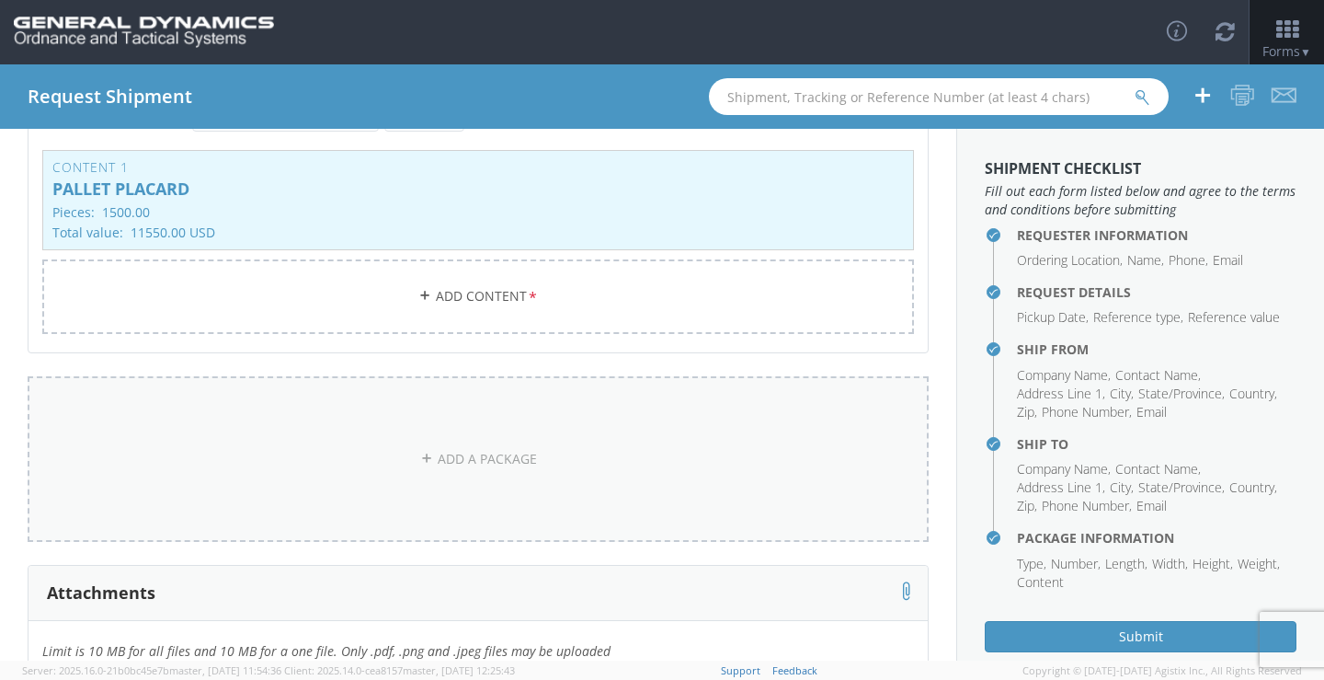
click at [422, 452] on icon at bounding box center [426, 457] width 13 height 13
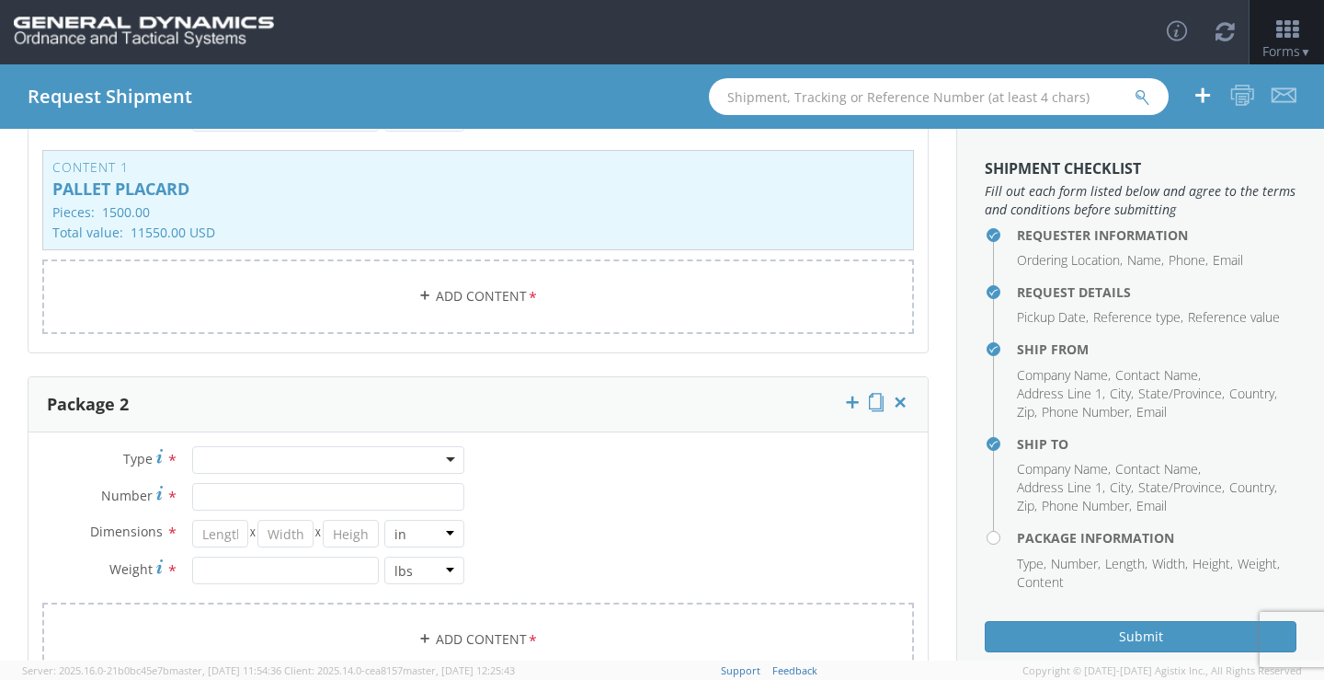
click at [446, 455] on div at bounding box center [328, 460] width 272 height 28
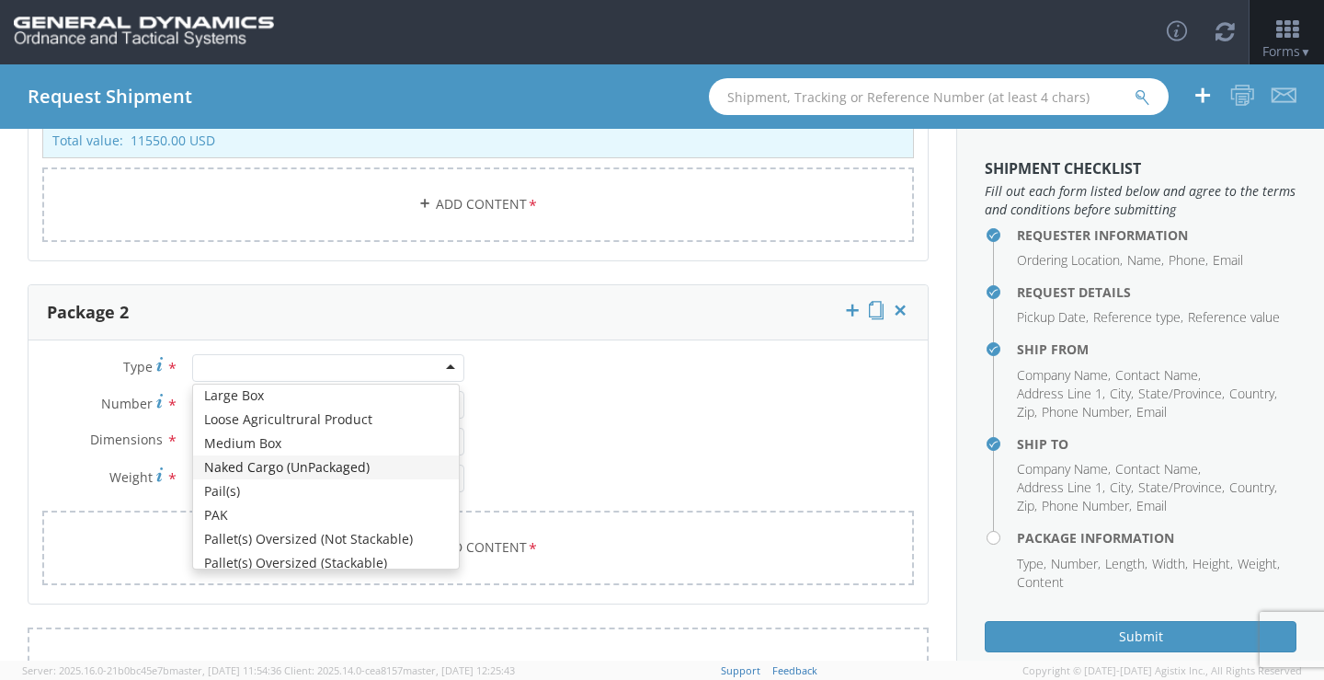
scroll to position [552, 0]
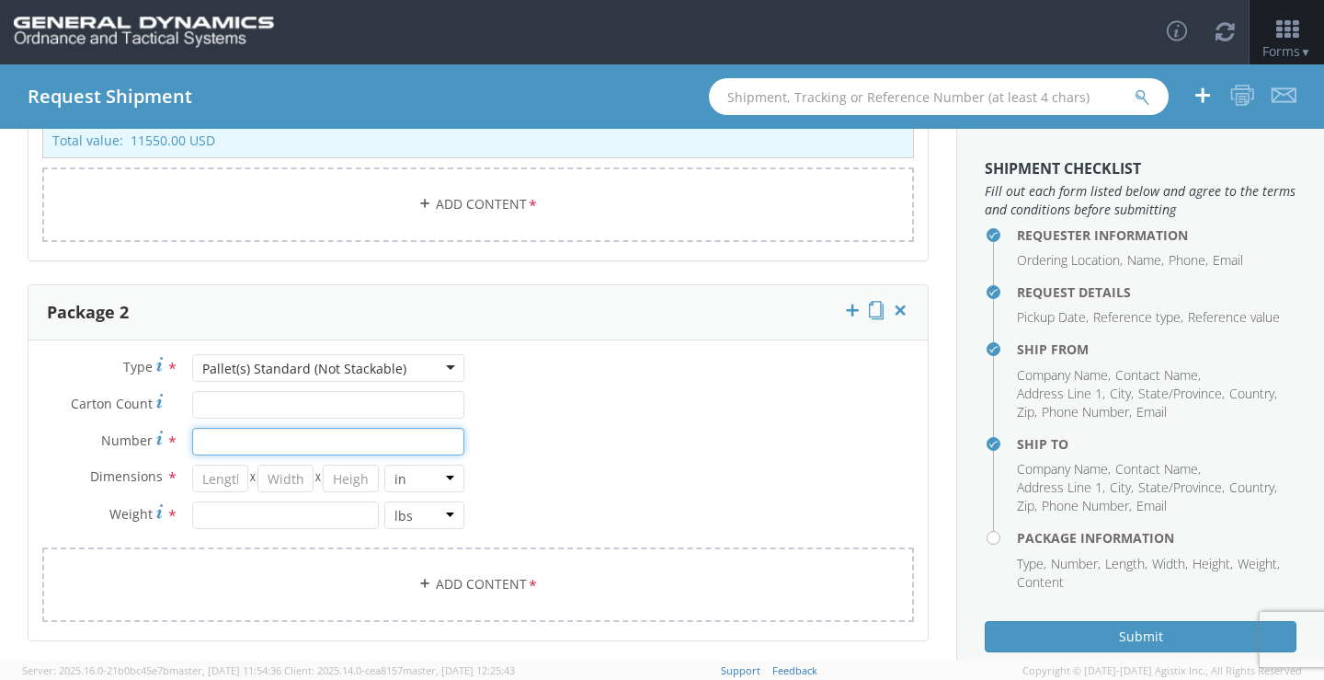
click at [276, 433] on input "Number *" at bounding box center [328, 442] width 272 height 28
type input "1"
click at [231, 483] on input "number" at bounding box center [220, 478] width 56 height 28
type input "52"
type input "43"
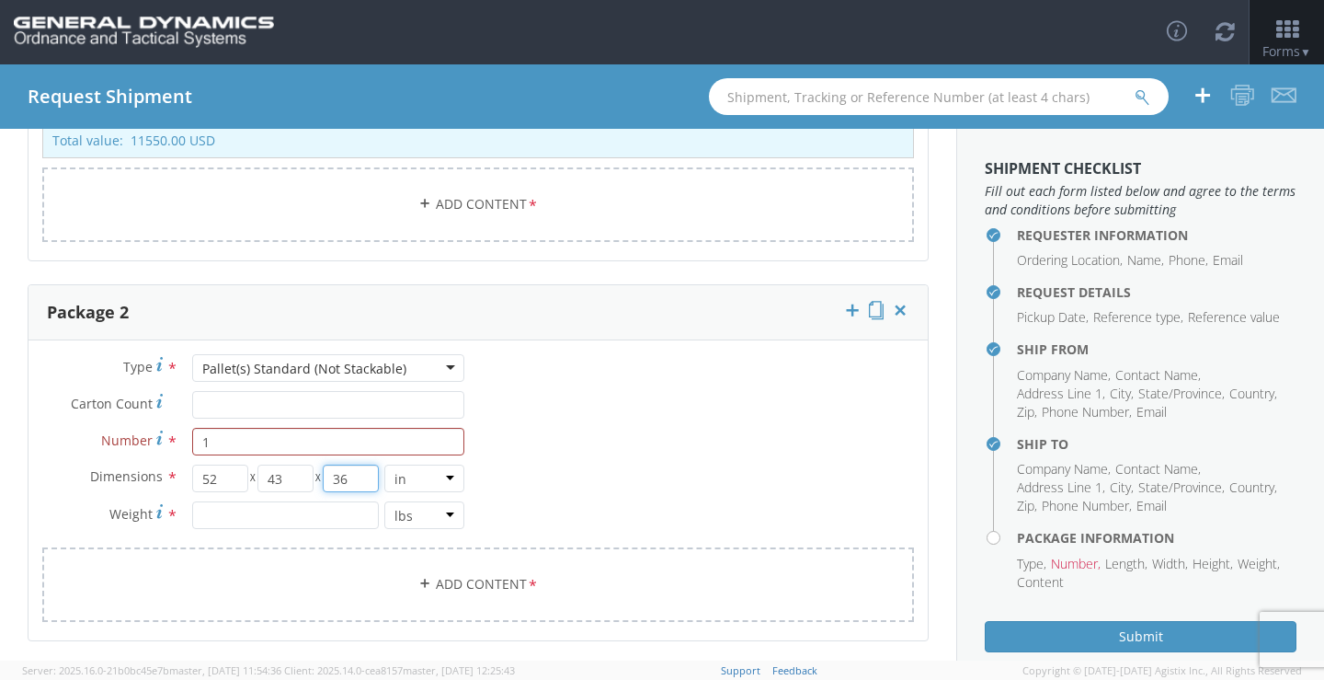
type input "36"
click at [225, 520] on input "number" at bounding box center [285, 515] width 187 height 28
type input "400"
click at [492, 583] on link "Add Content *" at bounding box center [478, 584] width 872 height 74
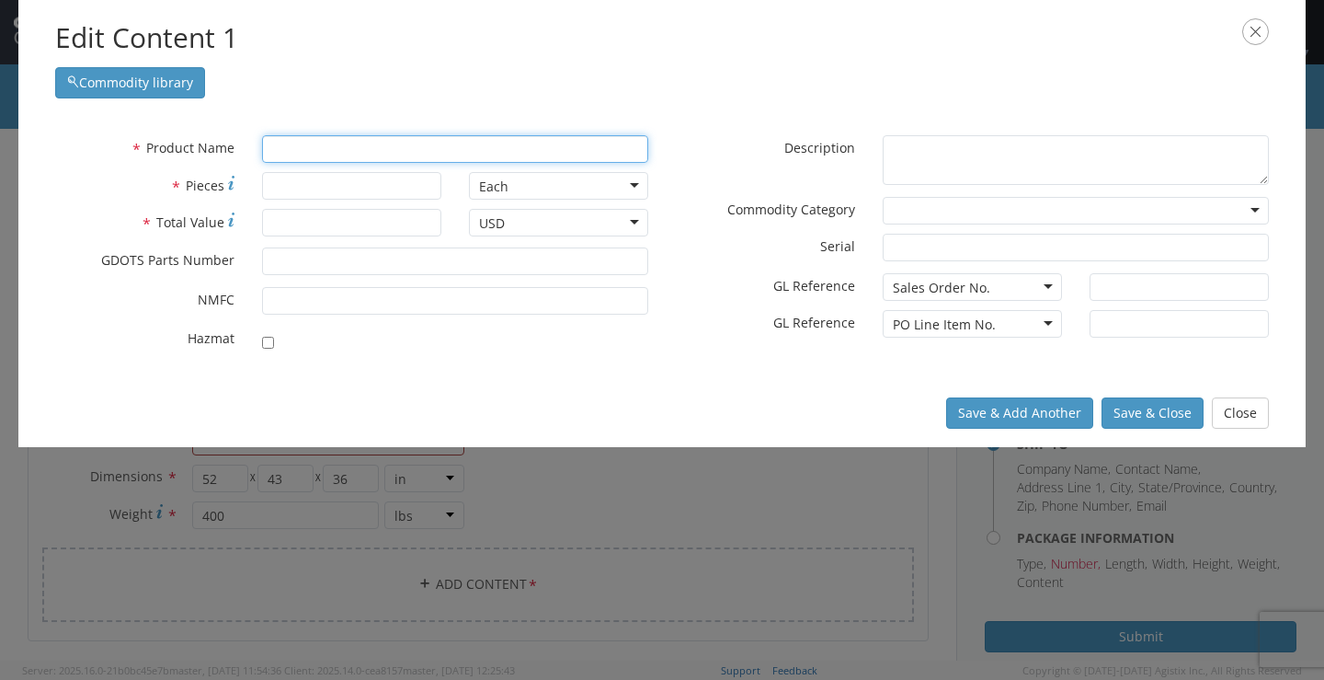
click at [412, 156] on input "text" at bounding box center [455, 149] width 386 height 28
paste input "PALLET PLACARD"
type input "PALLET PLACARD"
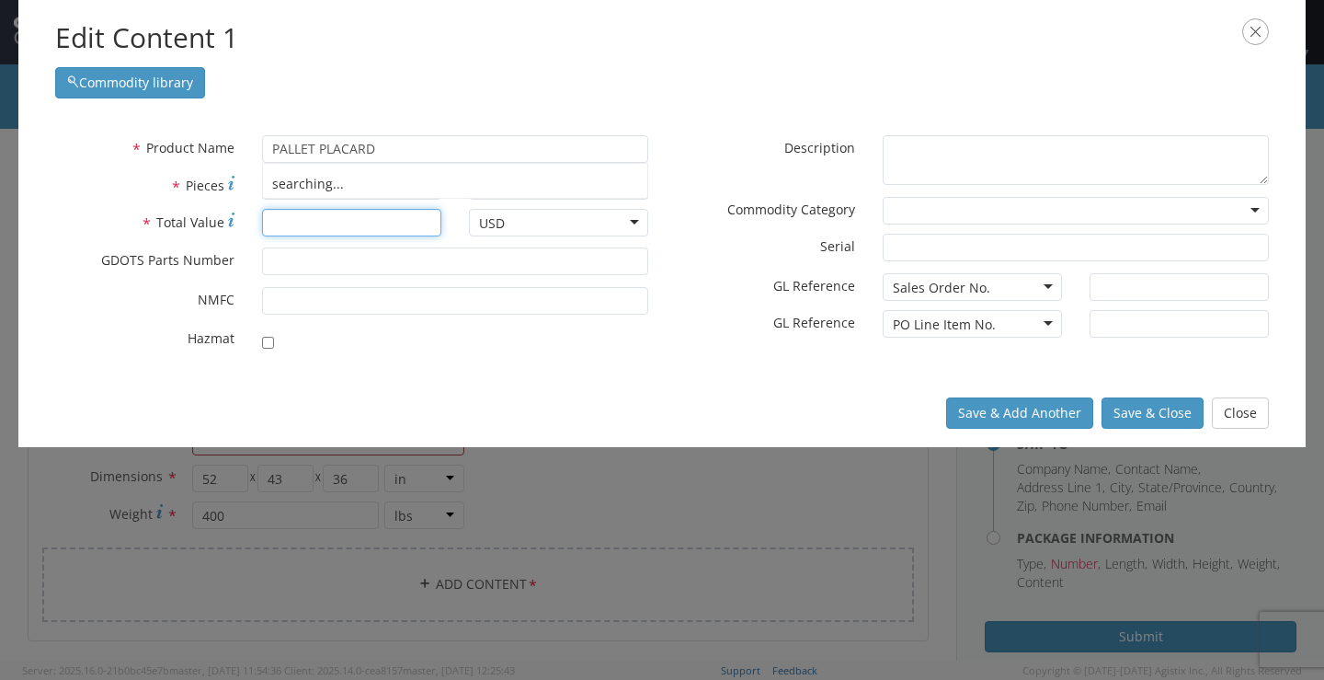
click at [362, 220] on input "* Total Value" at bounding box center [351, 223] width 179 height 28
click at [353, 187] on input "* Pieces" at bounding box center [351, 186] width 179 height 28
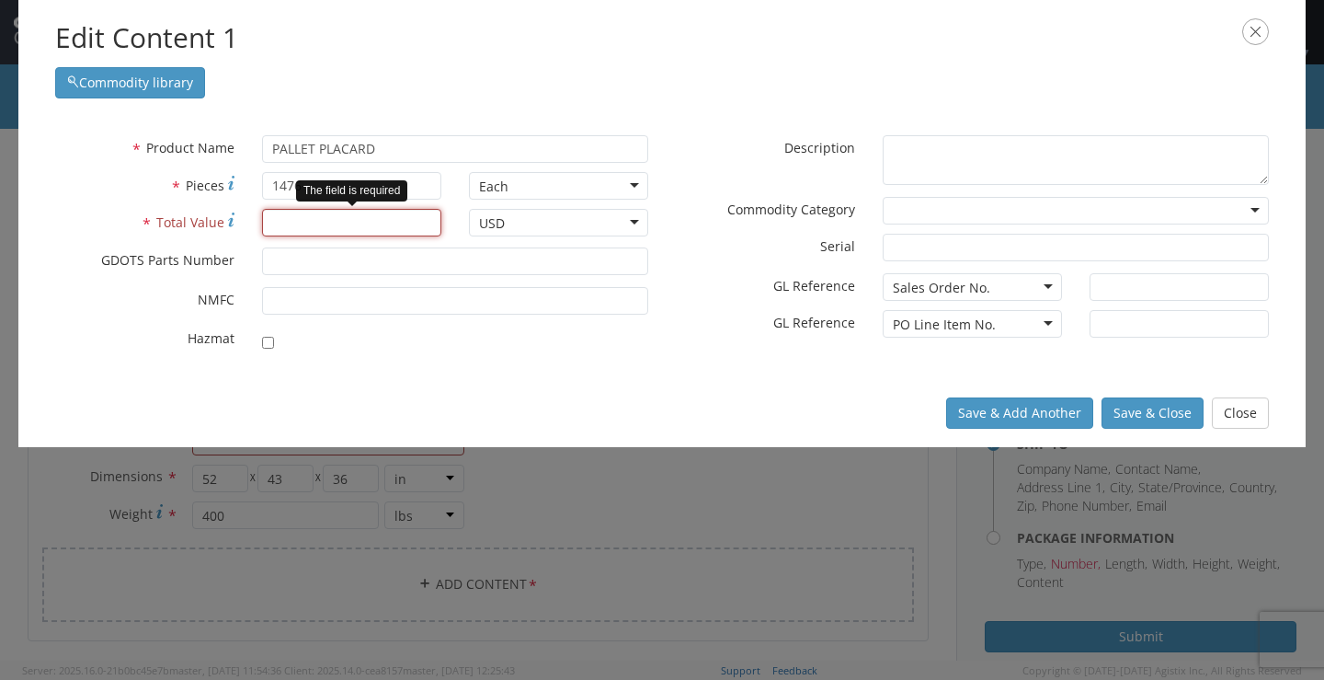
click at [348, 230] on input "* Total Value" at bounding box center [351, 223] width 179 height 28
click at [345, 187] on input "1476" at bounding box center [351, 186] width 179 height 28
type input "1476.00"
click at [348, 226] on input "* Total Value" at bounding box center [351, 223] width 179 height 28
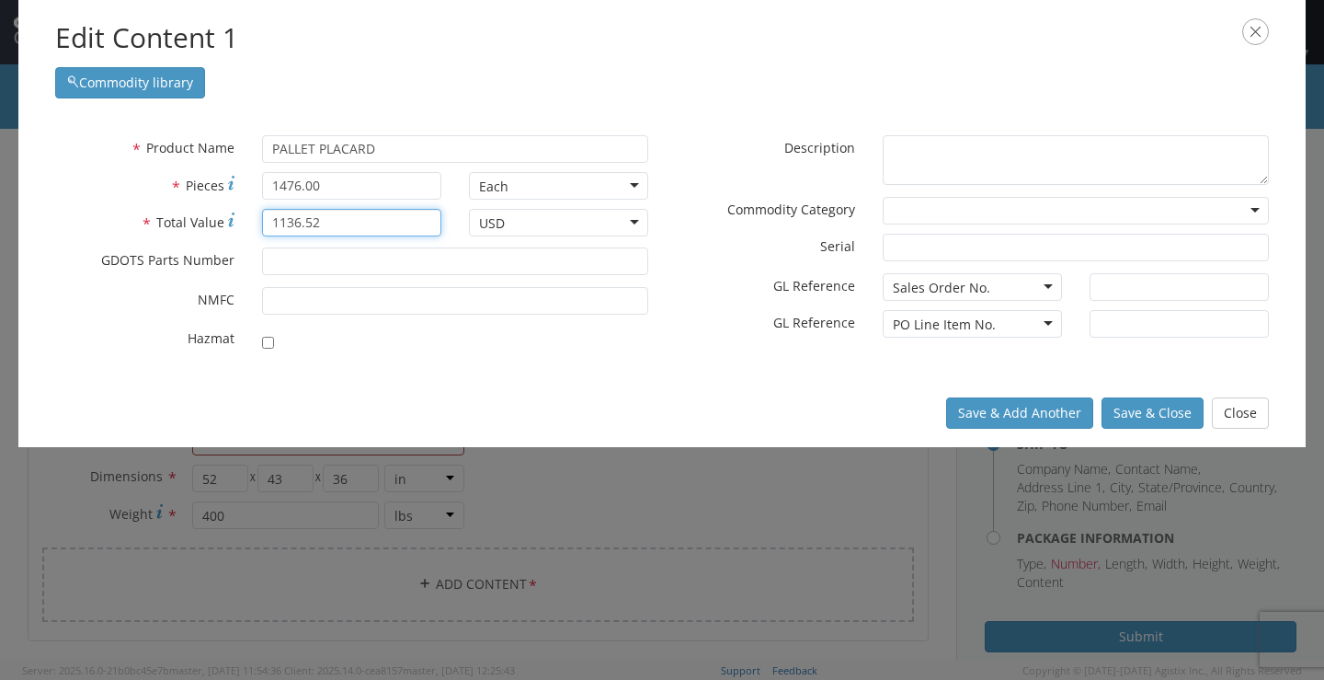
type input "1136.52"
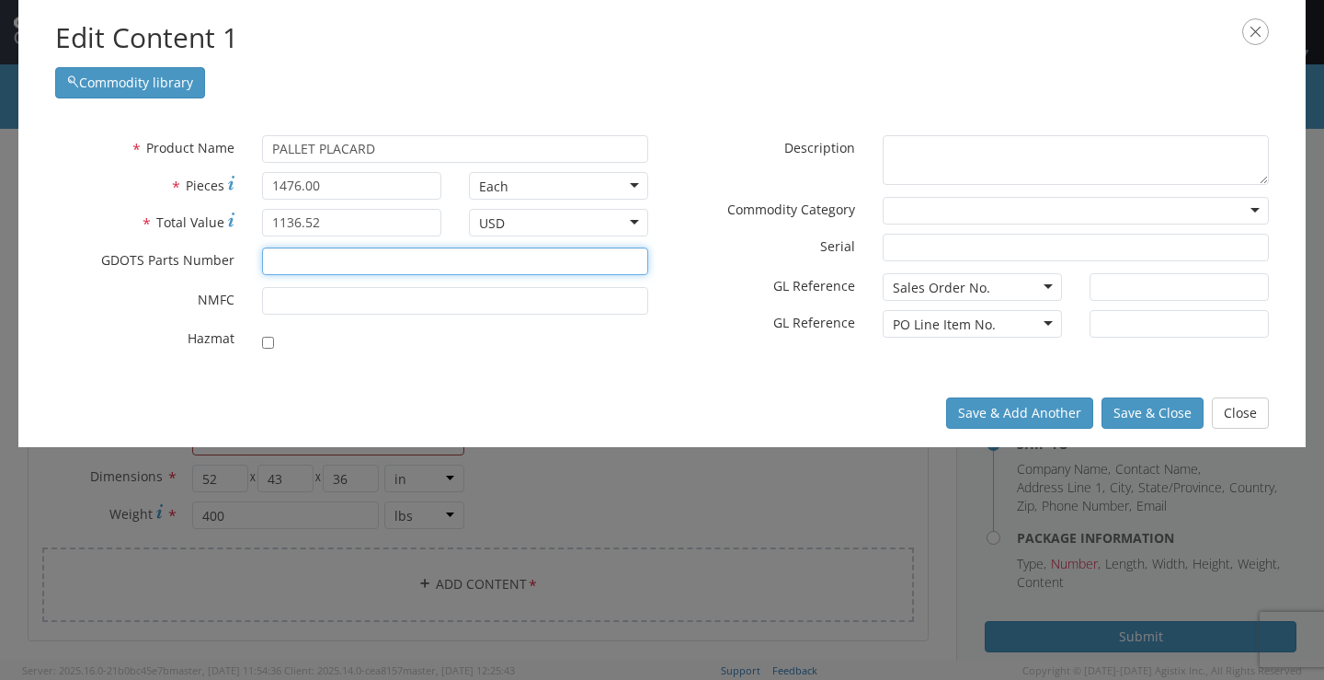
click at [290, 263] on input "* GDOTS Parts Number" at bounding box center [455, 261] width 386 height 28
paste input "M119A2-0001"
type input "M119A2-0001"
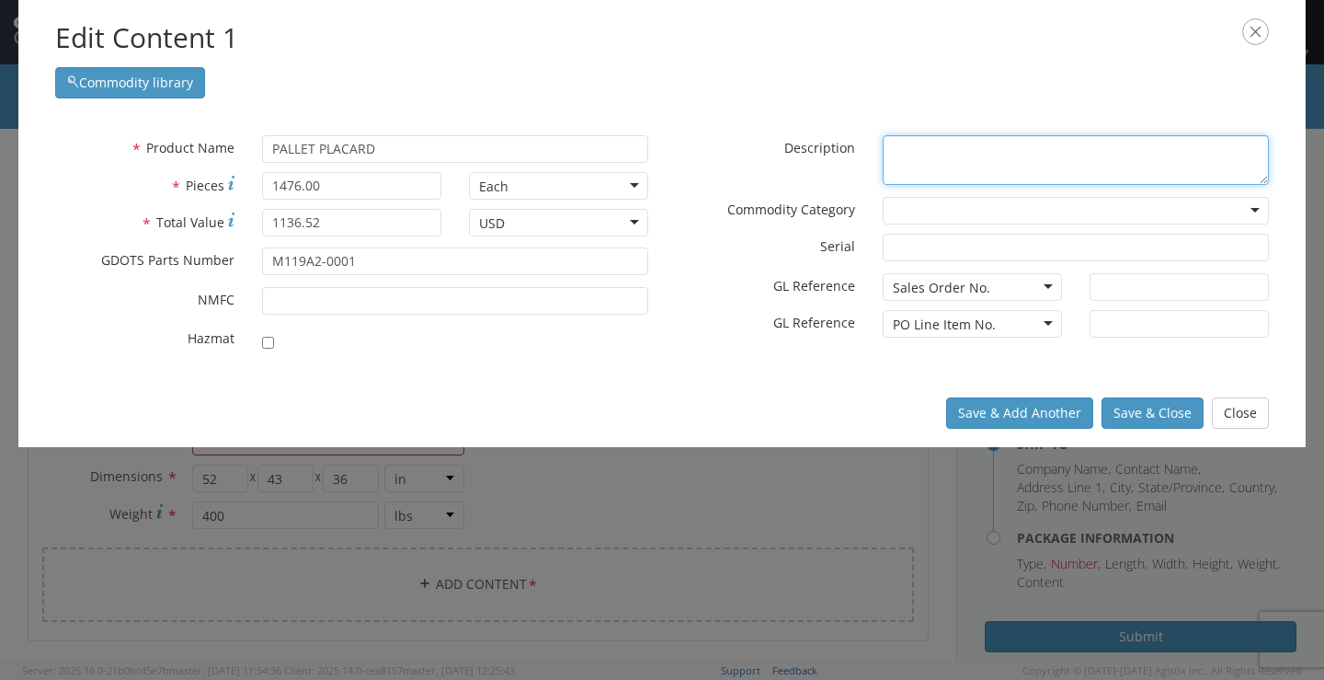
click at [1045, 137] on textarea "* Description" at bounding box center [1076, 160] width 386 height 51
paste textarea "PALLET PLACARD"
type textarea "PALLET PLACARD"
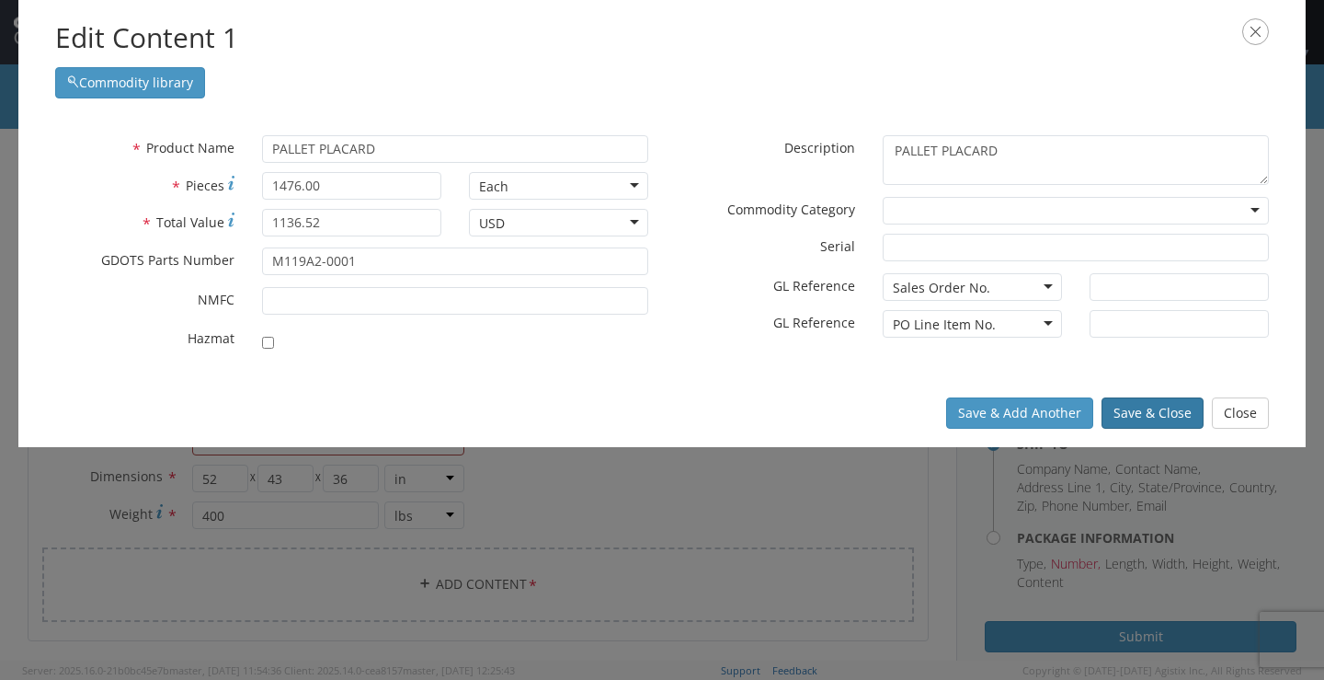
click at [1125, 406] on button "Save & Close" at bounding box center [1153, 412] width 102 height 31
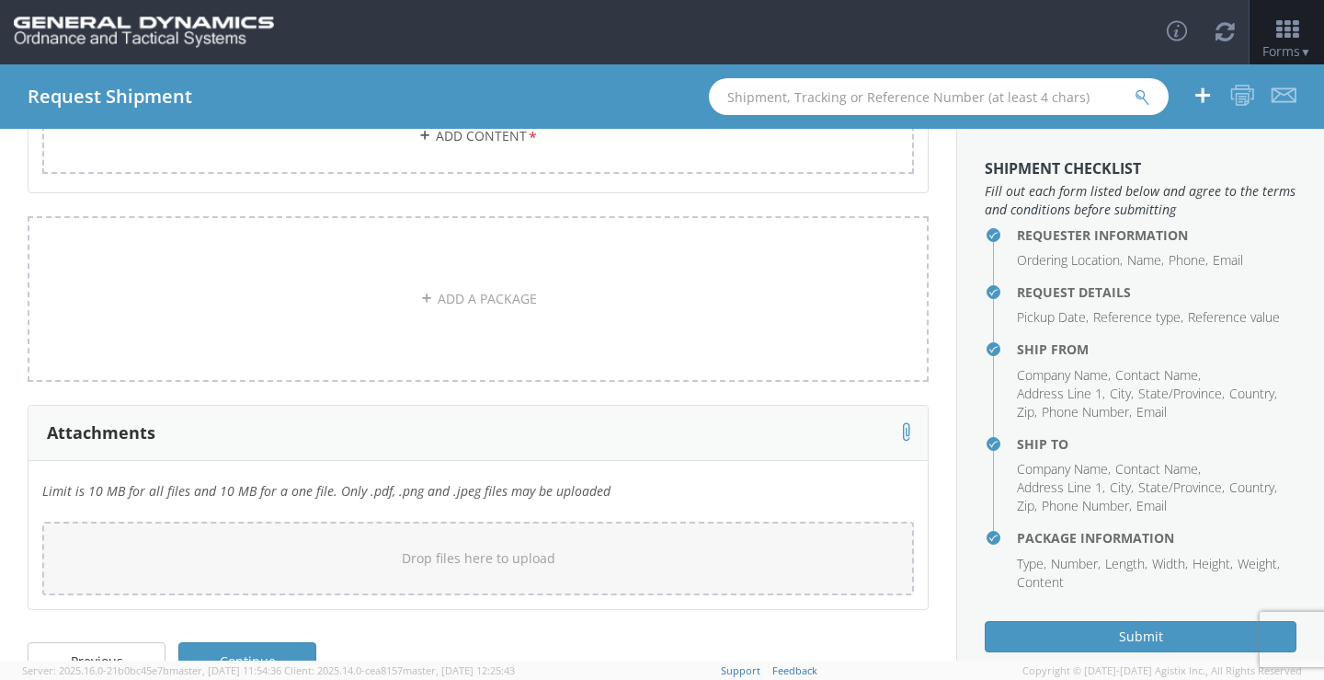
scroll to position [1063, 0]
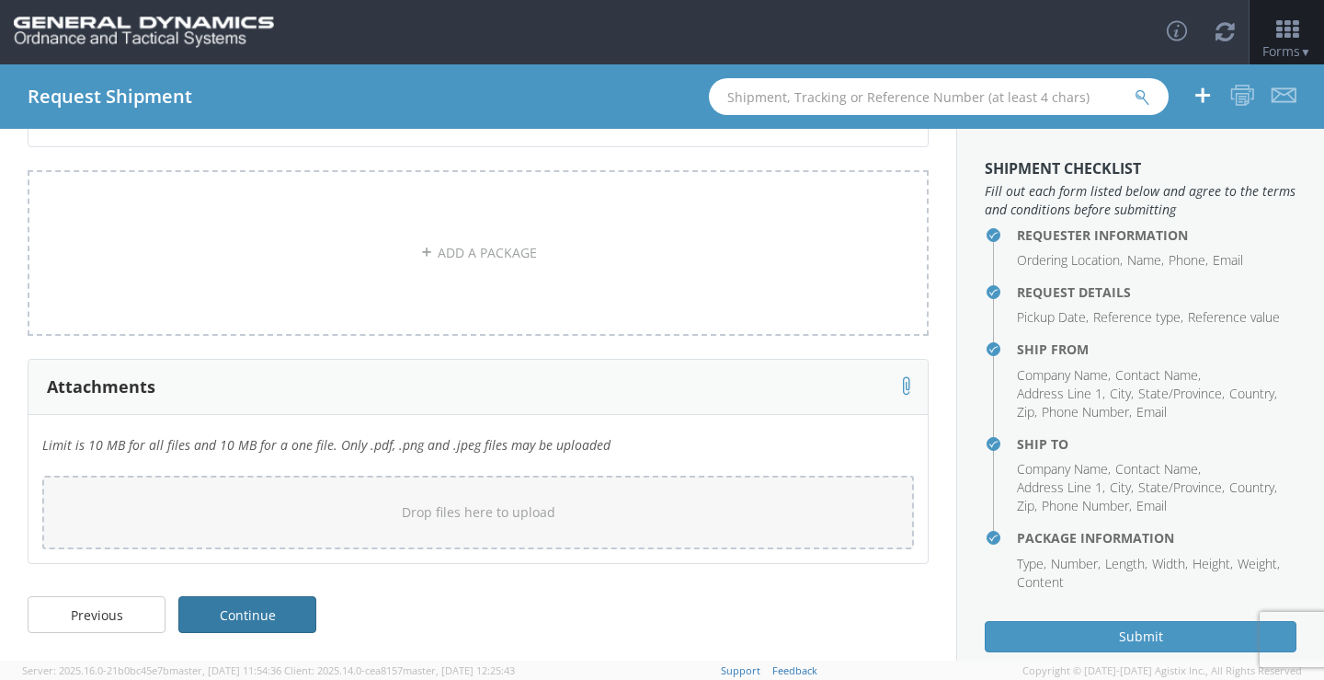
click at [285, 617] on link "Continue" at bounding box center [247, 614] width 138 height 37
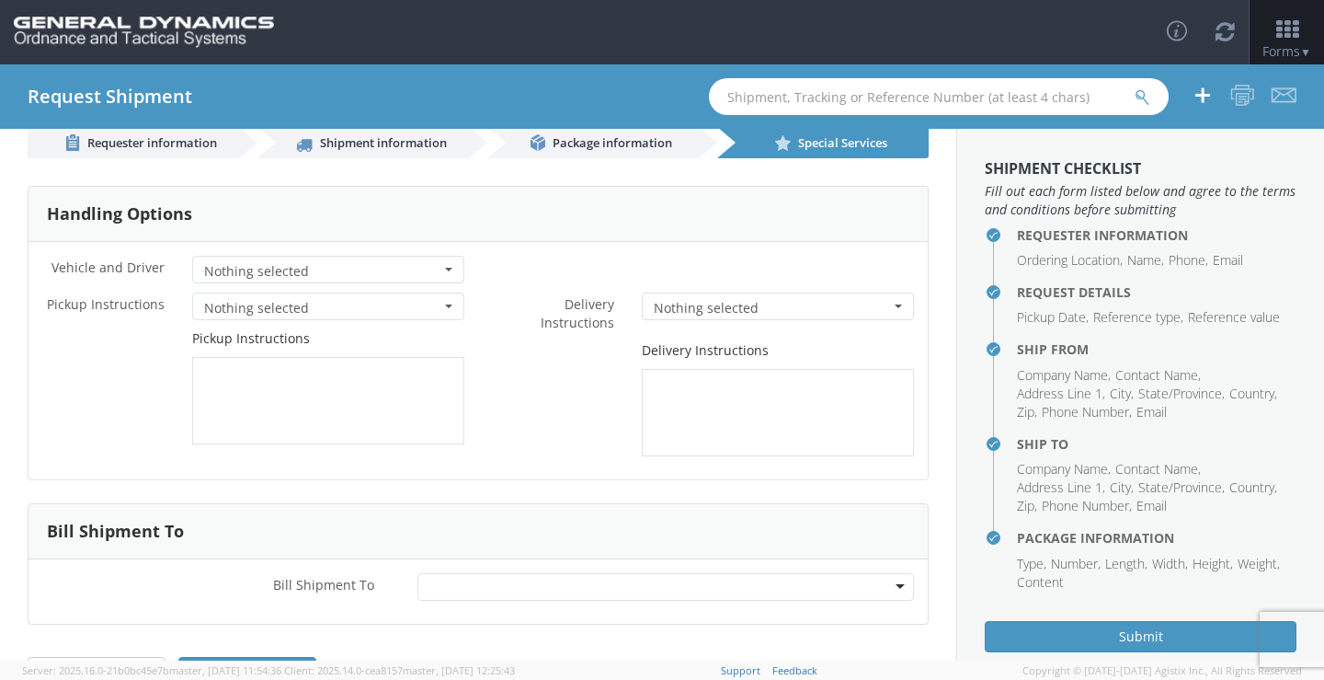
scroll to position [0, 0]
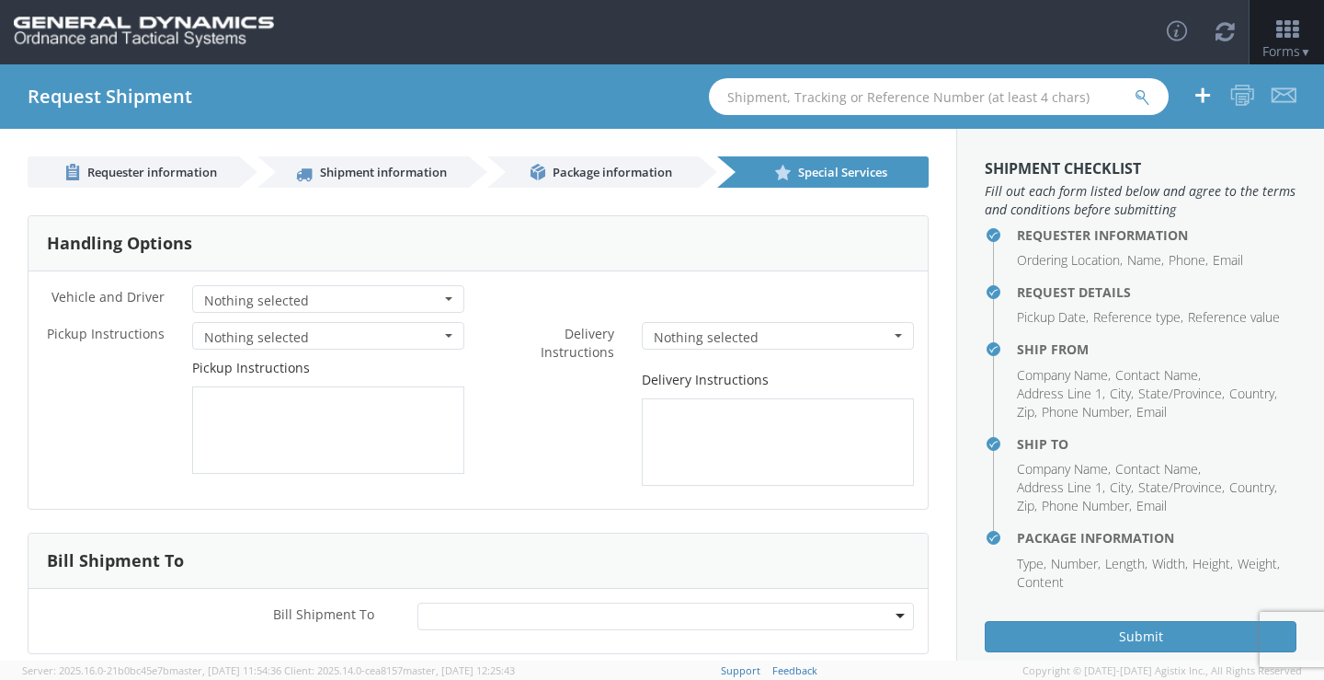
click at [433, 297] on button "Nothing selected" at bounding box center [328, 299] width 272 height 28
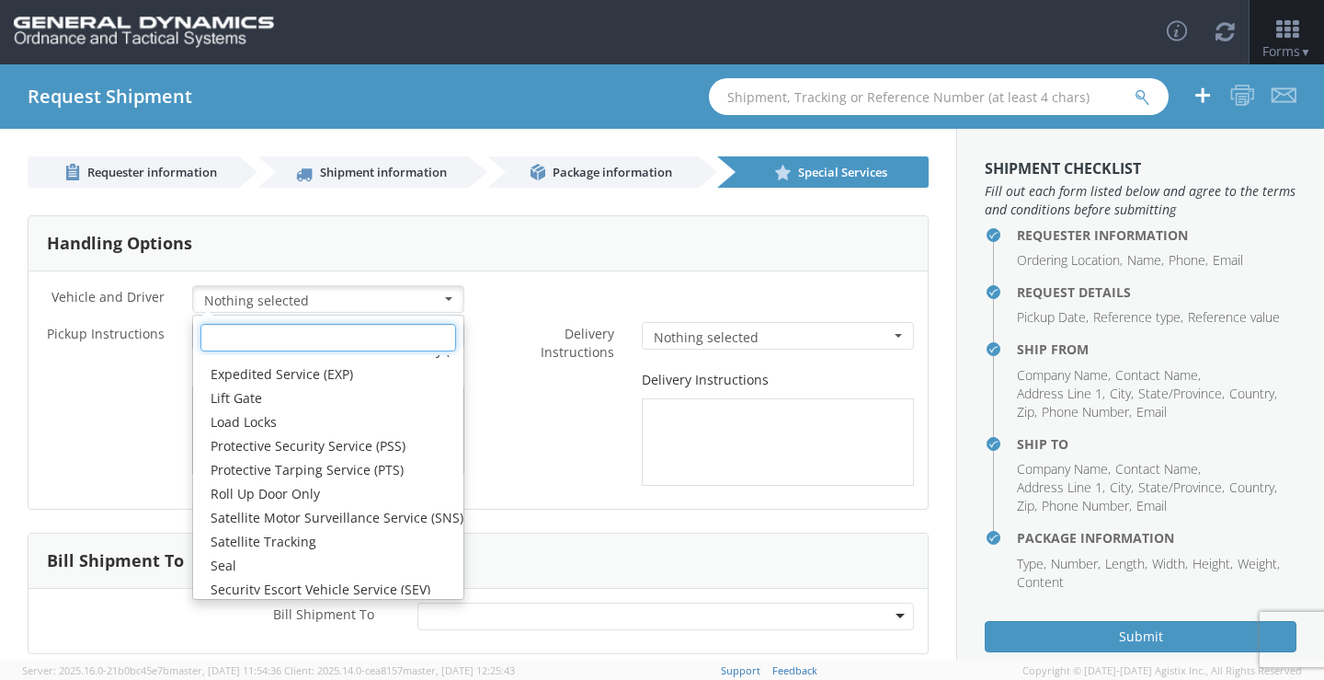
scroll to position [221, 0]
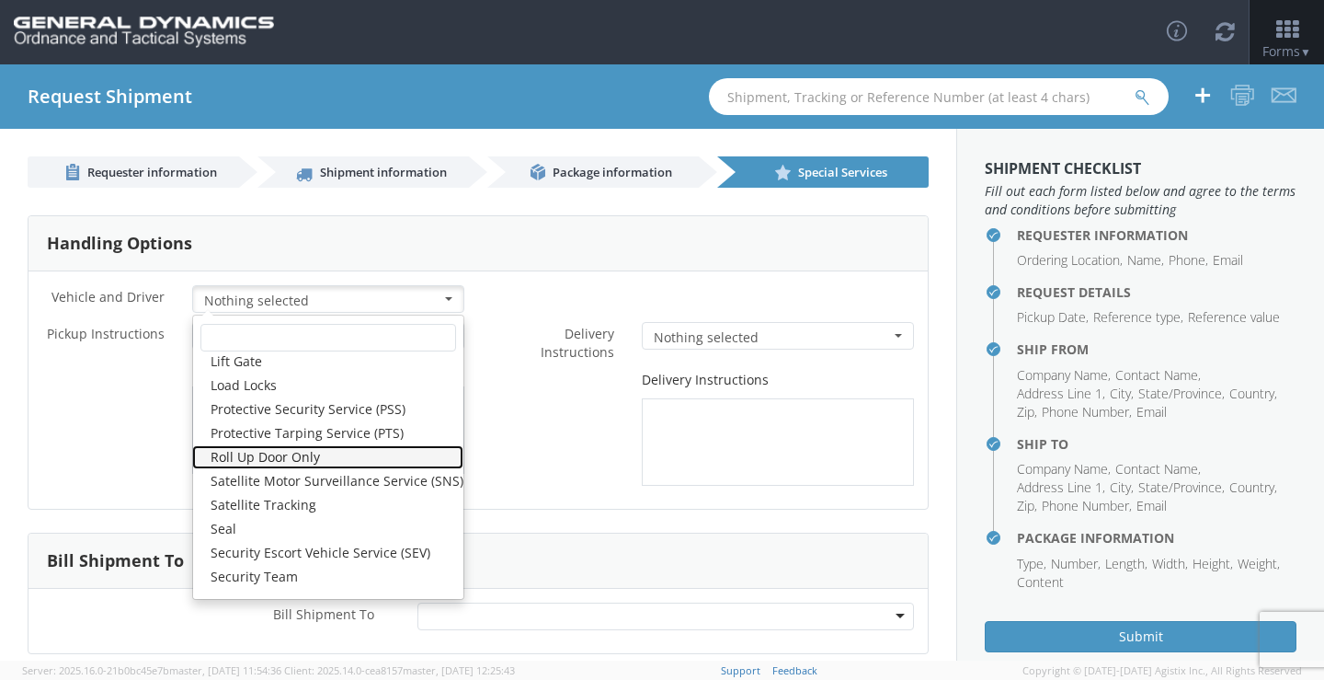
click at [315, 448] on link "Roll Up Door Only" at bounding box center [327, 457] width 271 height 24
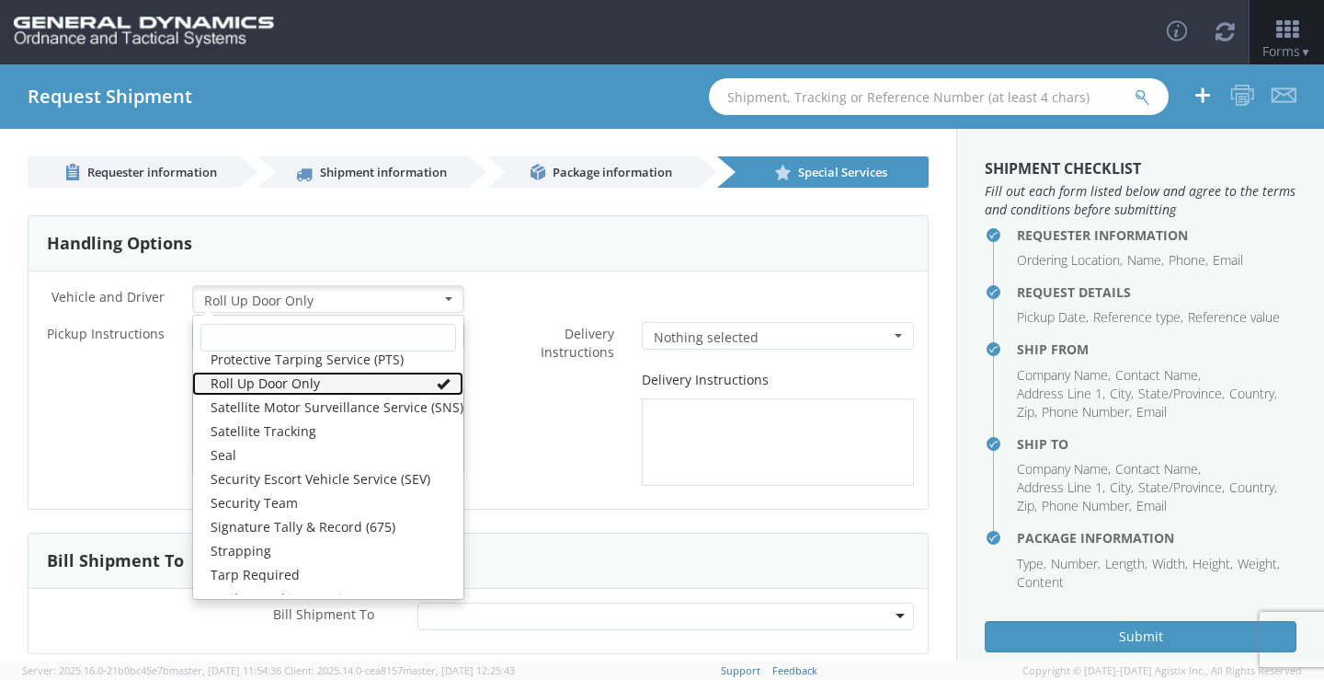
scroll to position [311, 0]
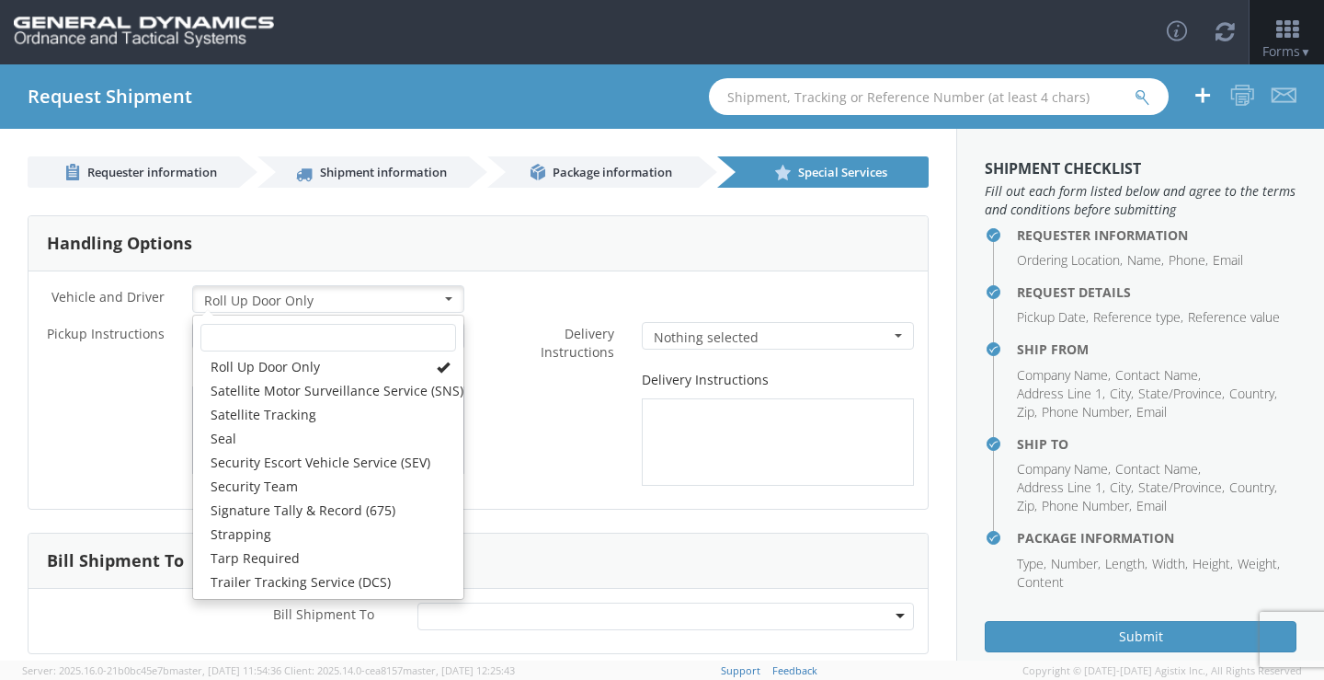
click at [542, 446] on div "Delivery Instructions" at bounding box center [703, 428] width 450 height 115
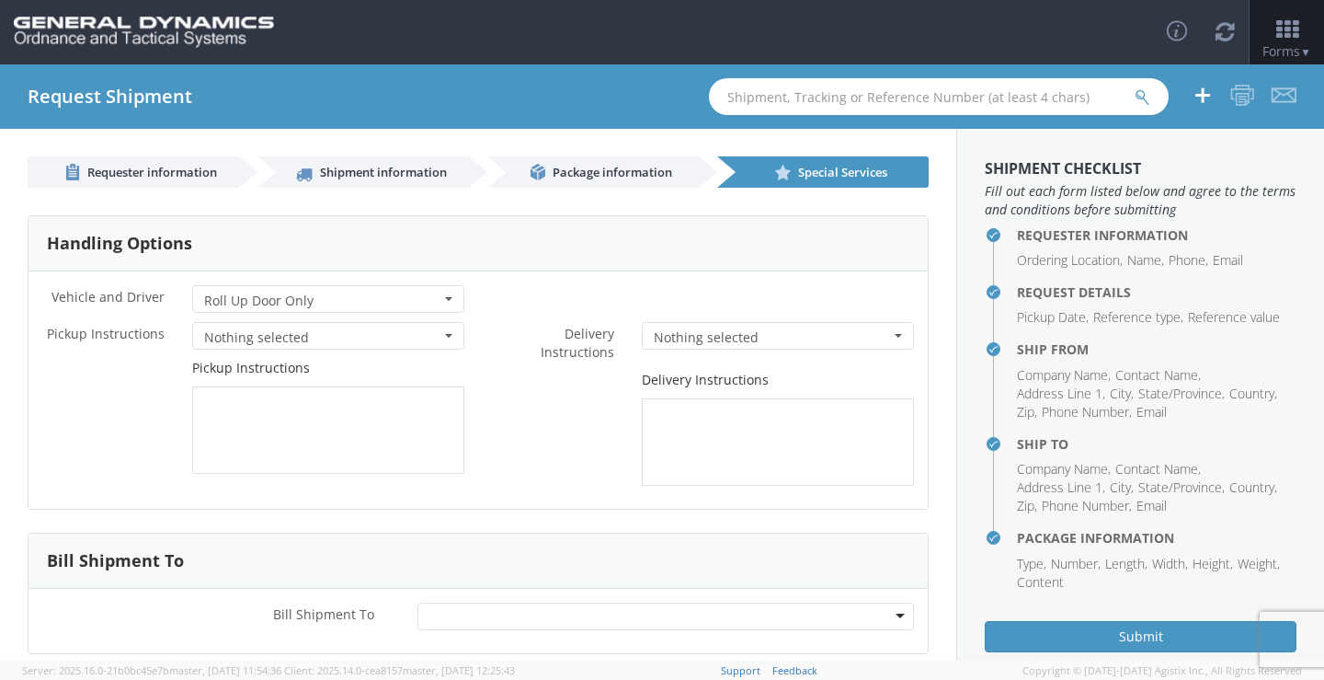
click at [437, 338] on button "Nothing selected" at bounding box center [328, 336] width 272 height 28
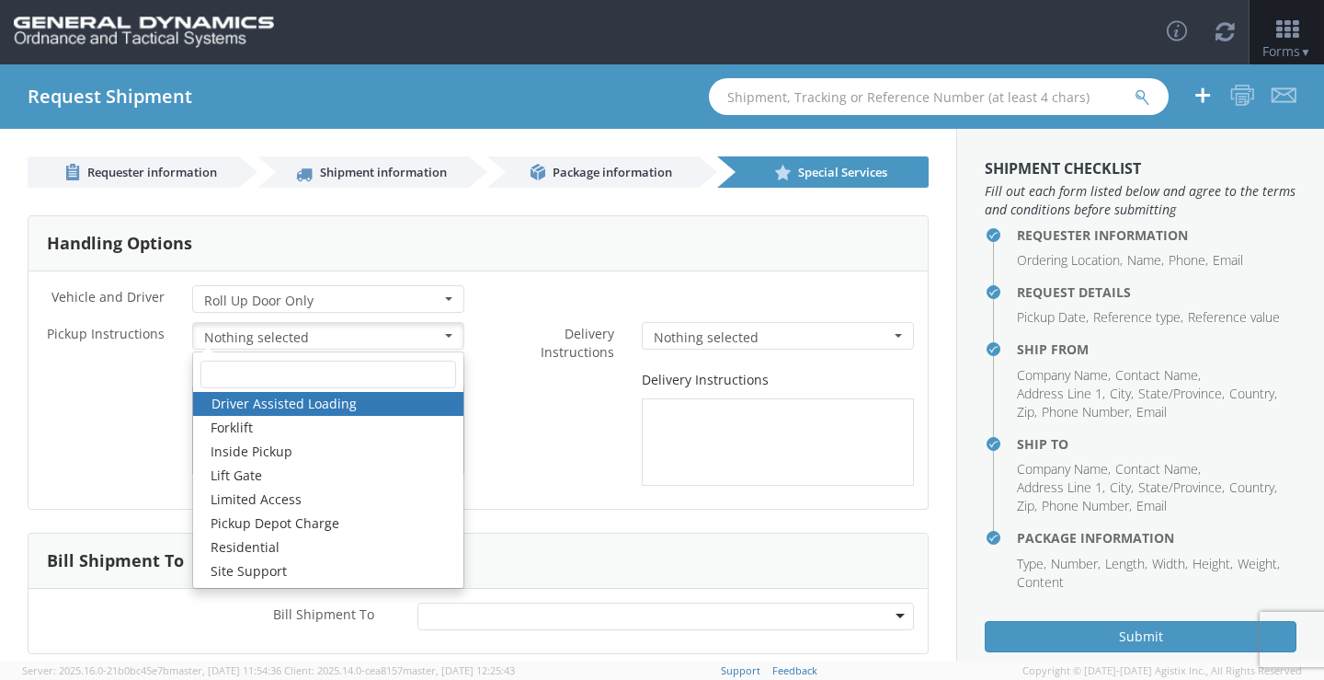
click at [364, 402] on link "Driver Assisted Loading" at bounding box center [328, 404] width 270 height 24
click at [544, 414] on div "Delivery Instructions" at bounding box center [703, 428] width 450 height 115
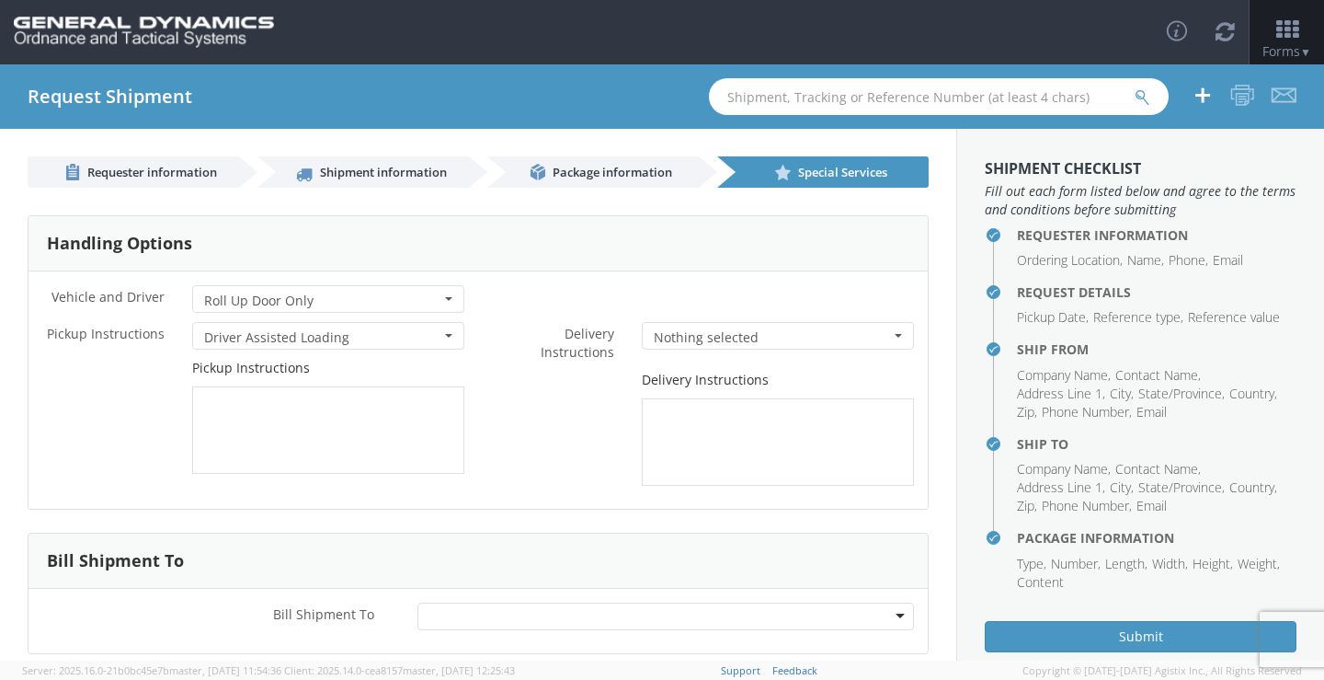
click at [884, 331] on button "Nothing selected" at bounding box center [778, 336] width 272 height 28
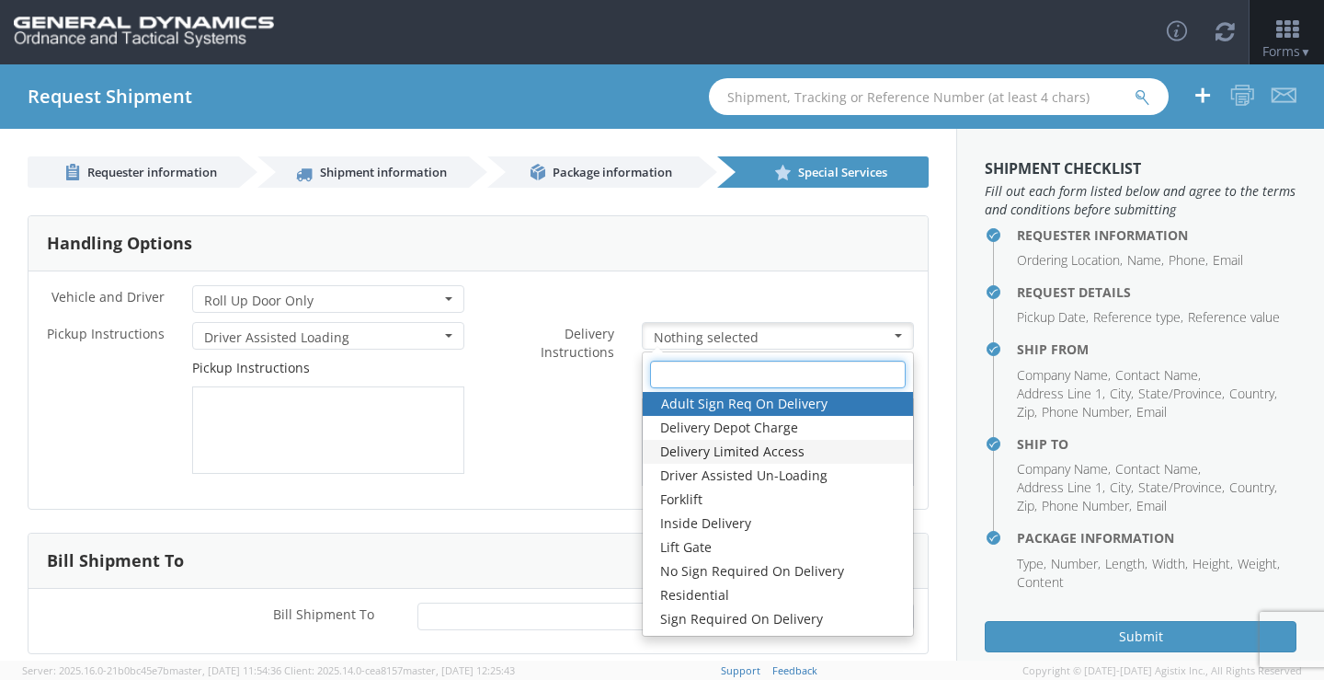
scroll to position [24, 0]
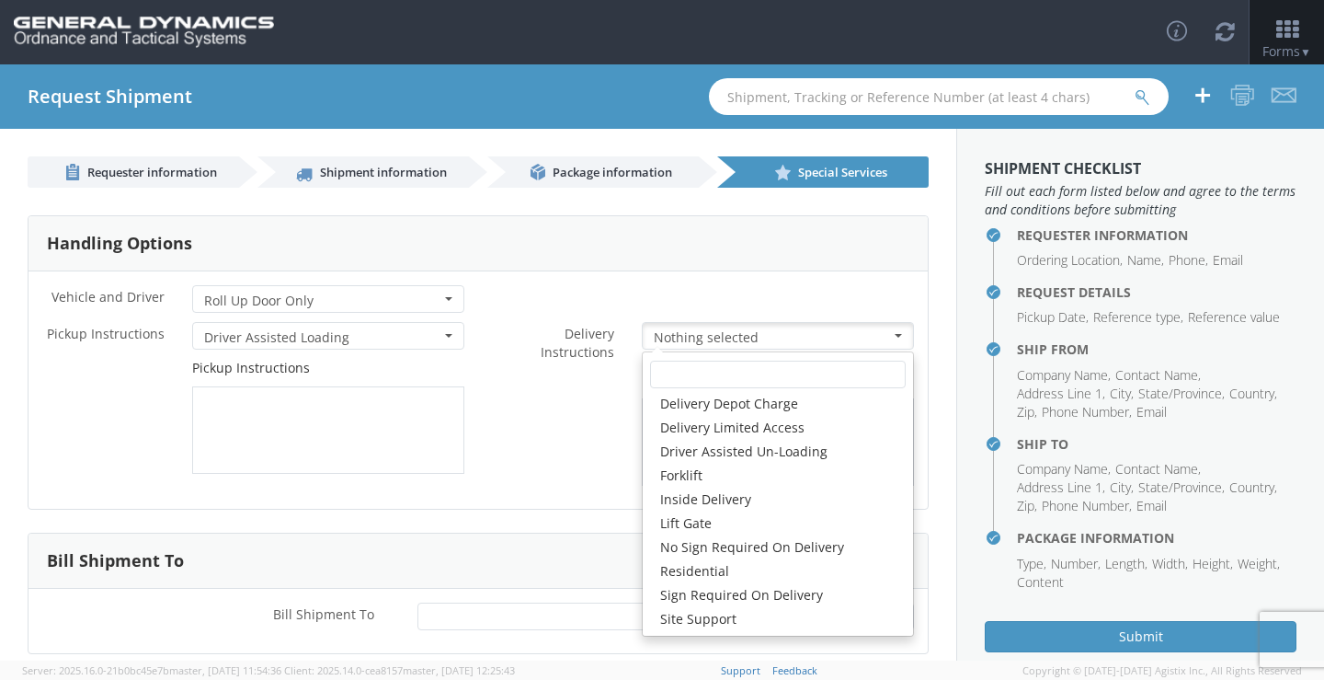
click at [571, 246] on div "Handling Options" at bounding box center [478, 243] width 899 height 55
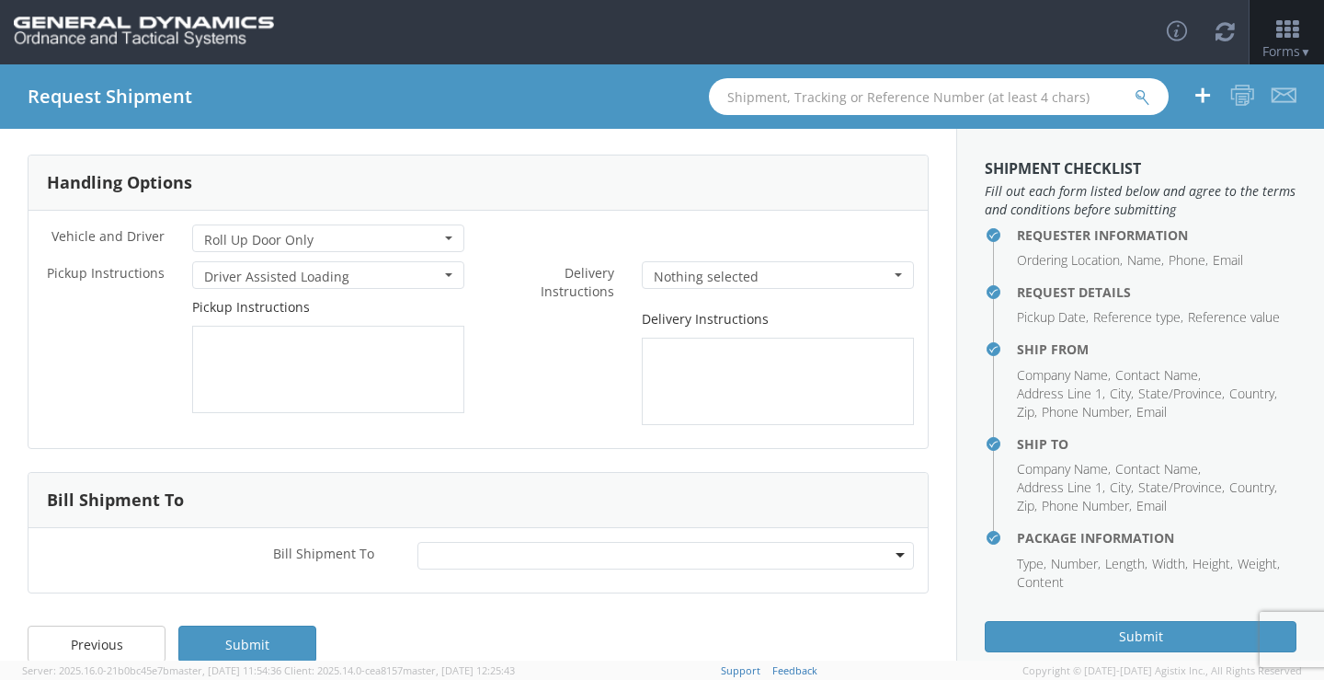
scroll to position [90, 0]
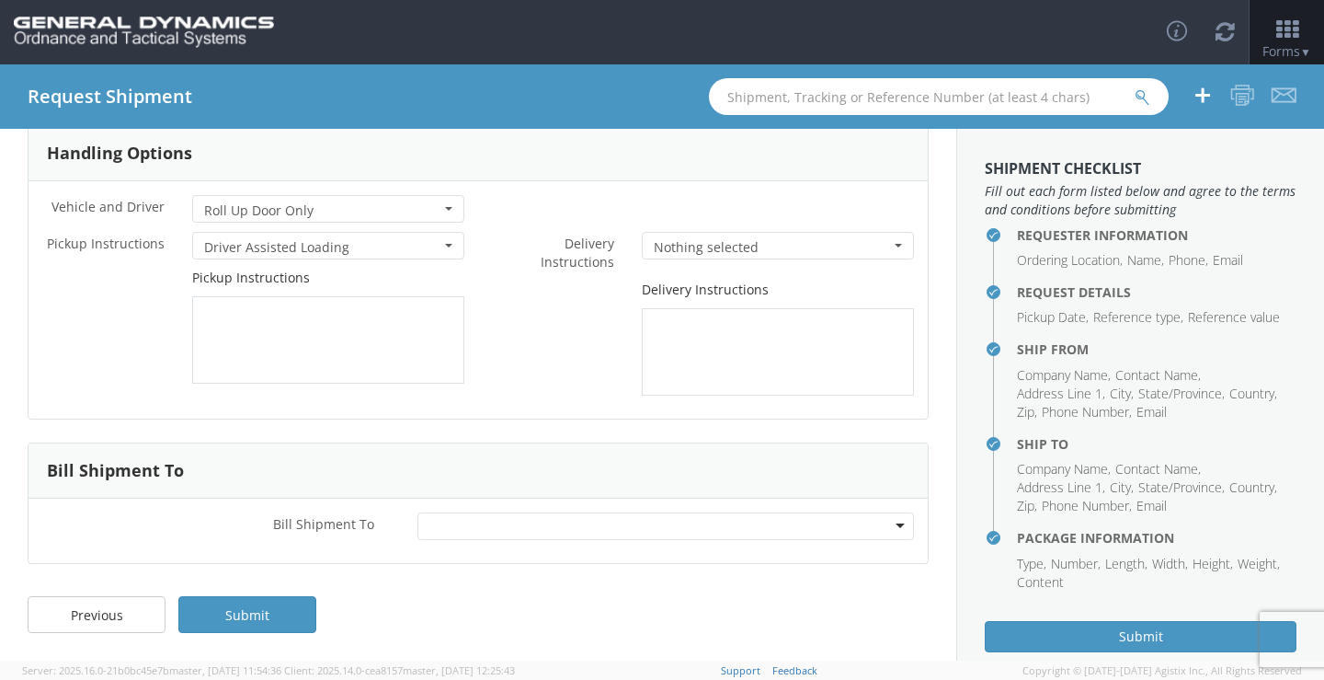
click at [887, 521] on div at bounding box center [665, 526] width 497 height 28
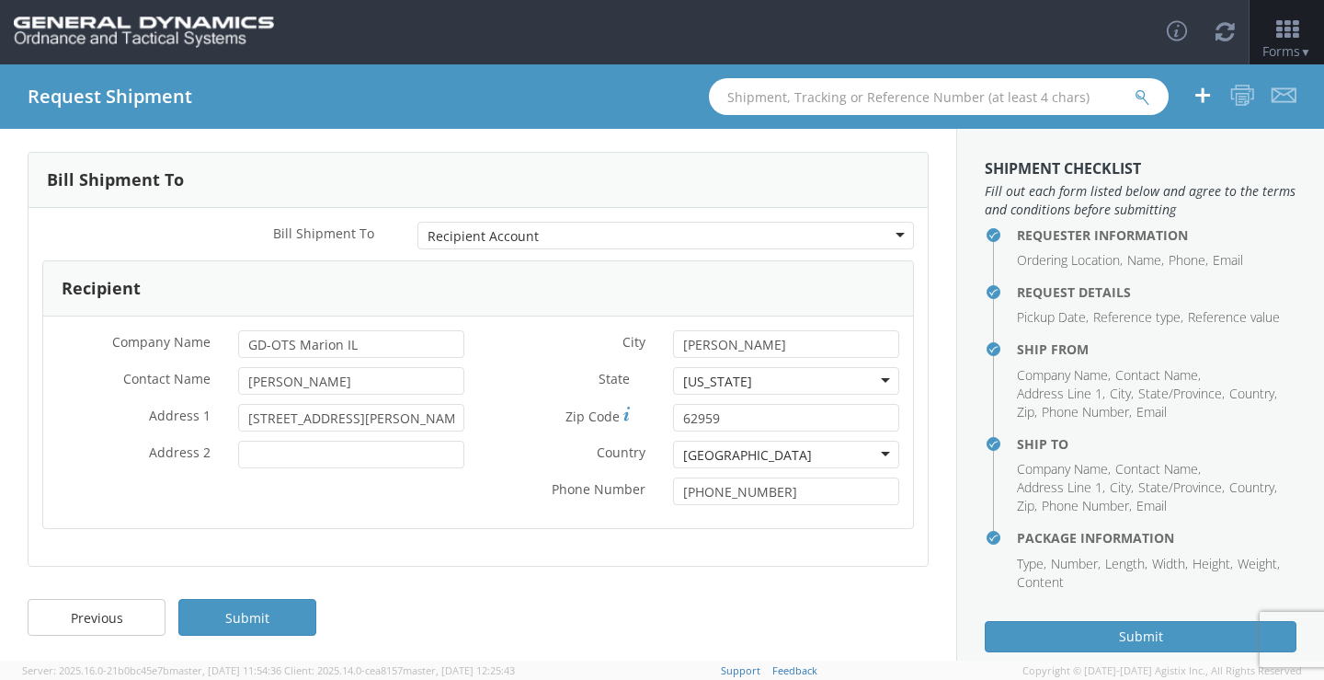
scroll to position [383, 0]
click at [250, 614] on link "Submit" at bounding box center [247, 614] width 138 height 37
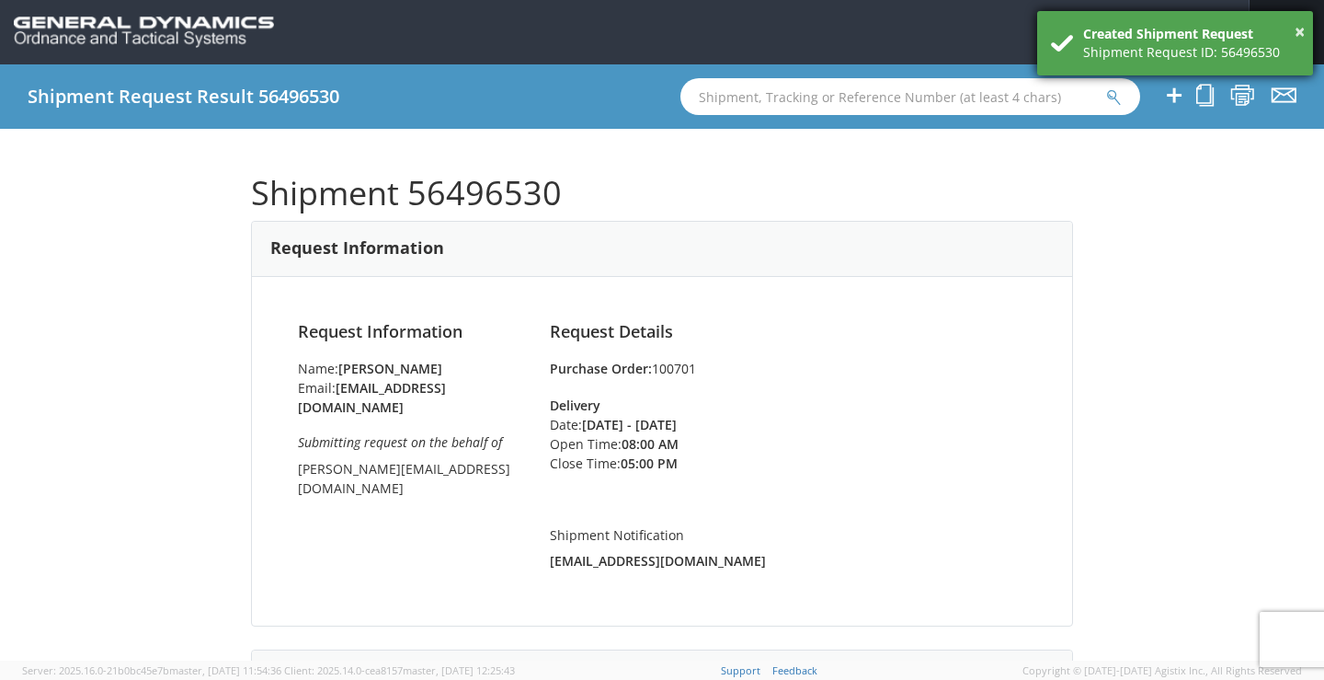
click at [1183, 64] on div "× Created Shipment Request Shipment Request ID: 56496530" at bounding box center [1175, 43] width 276 height 64
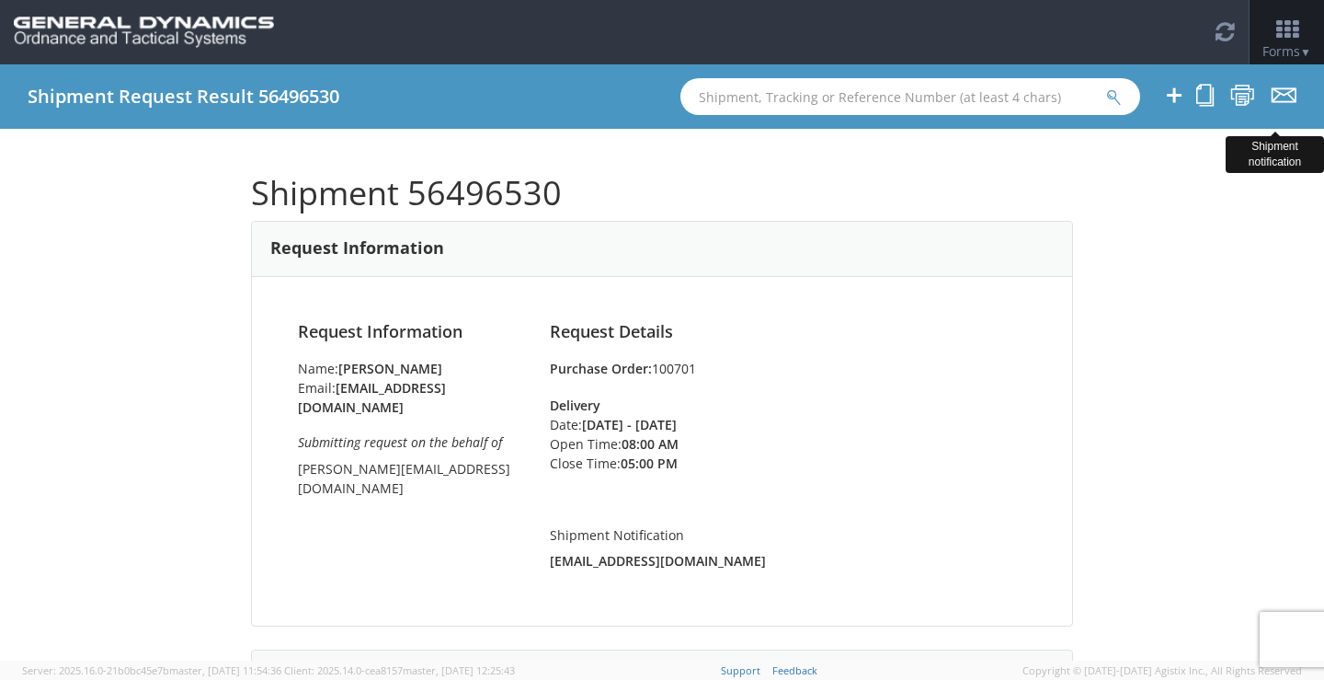
click at [1279, 96] on icon at bounding box center [1284, 95] width 25 height 23
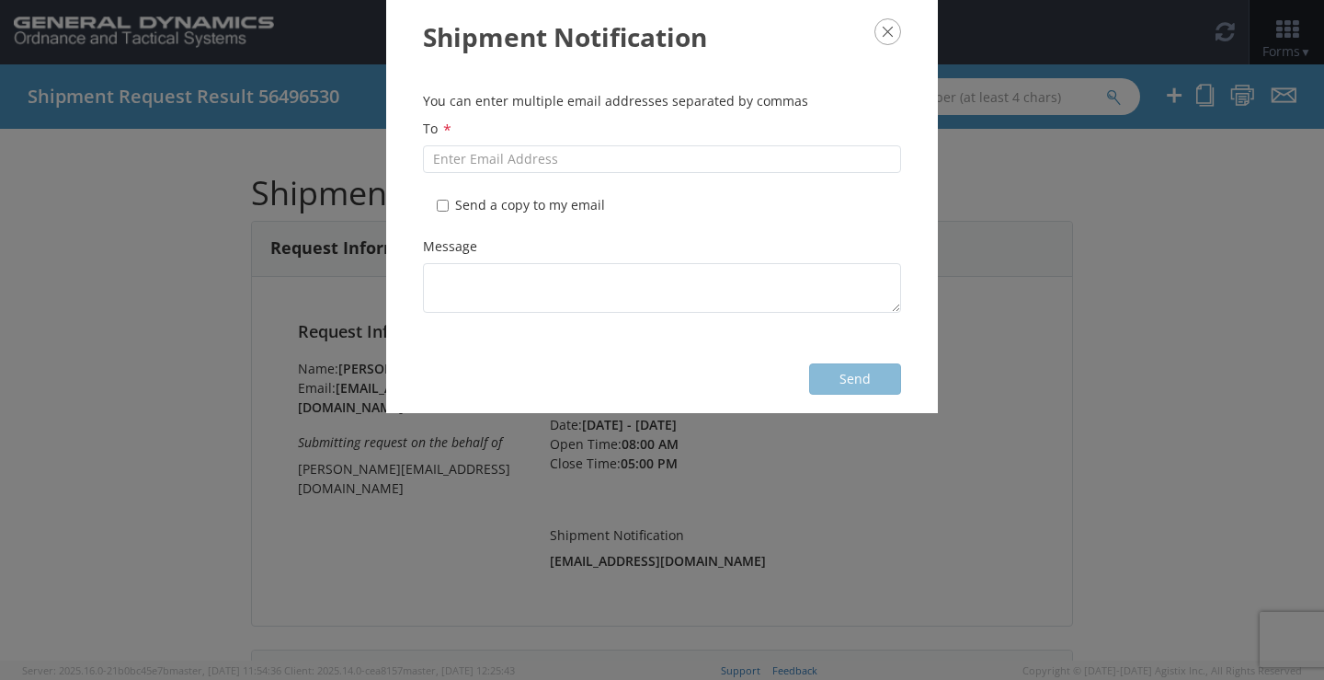
click at [750, 142] on div "To *" at bounding box center [662, 146] width 478 height 53
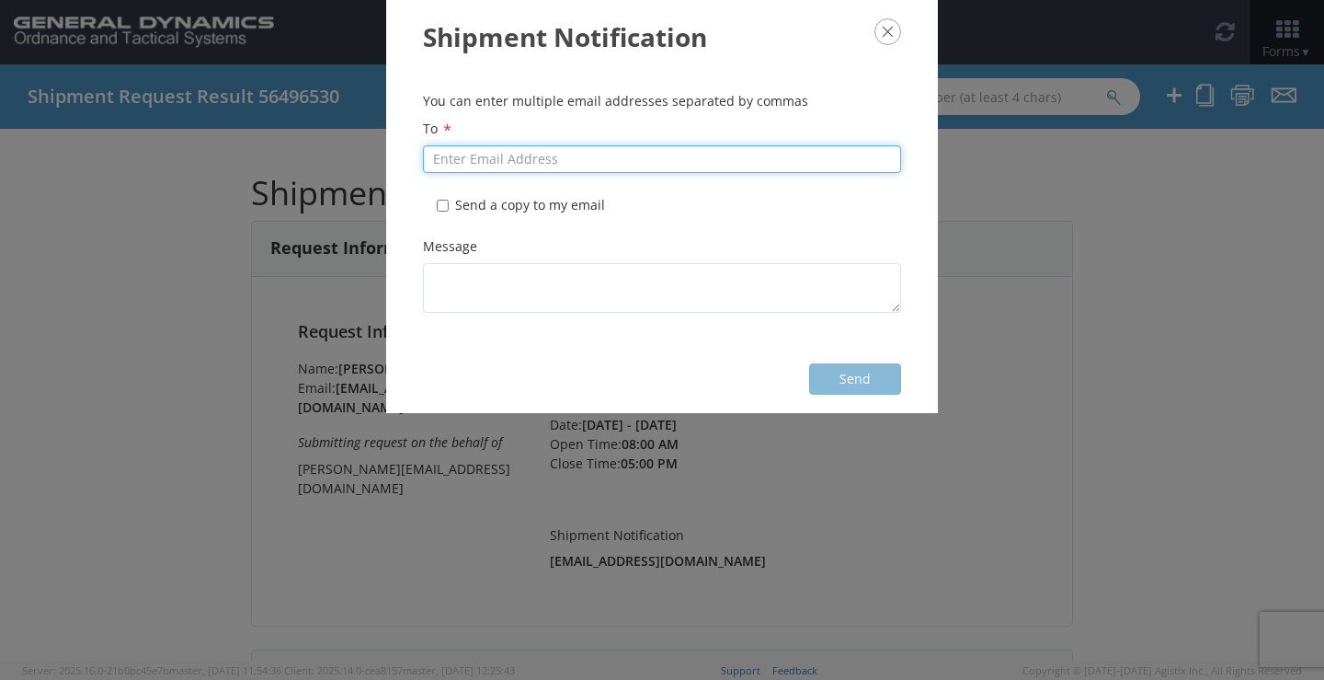
click at [731, 160] on input "To *" at bounding box center [662, 159] width 478 height 28
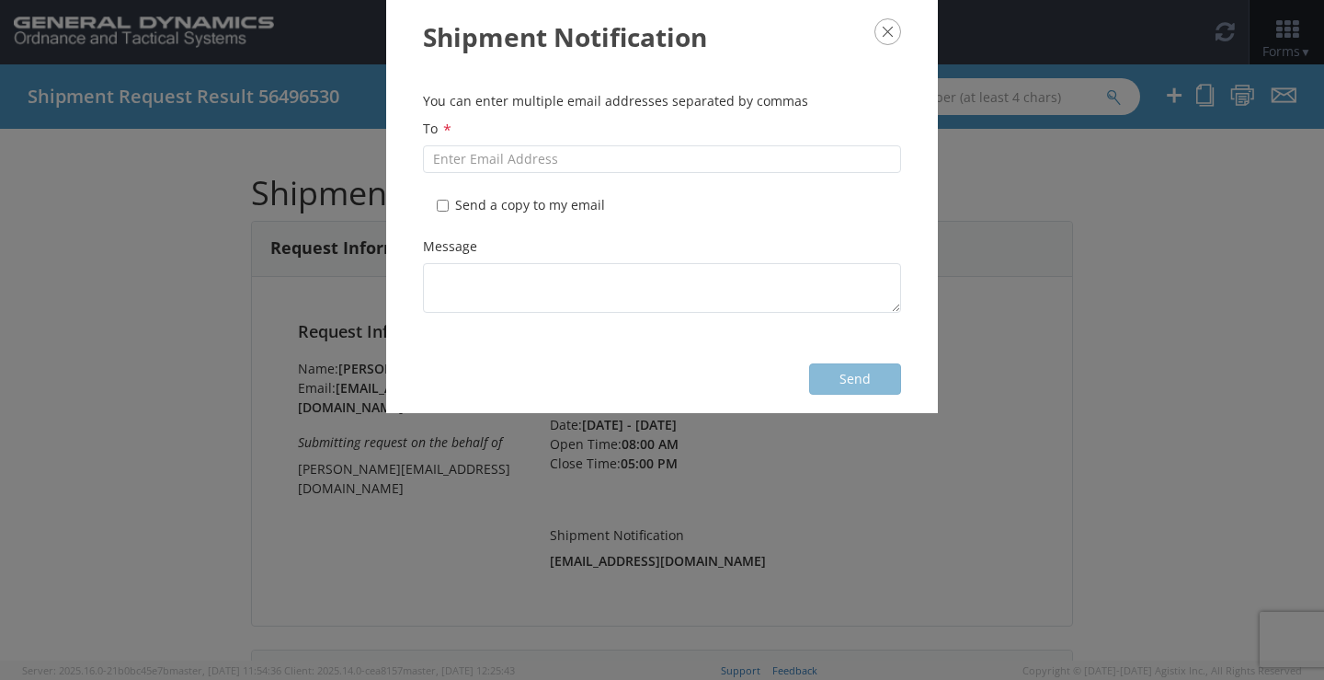
click at [891, 23] on icon "button" at bounding box center [887, 31] width 27 height 27
